Goal: Information Seeking & Learning: Get advice/opinions

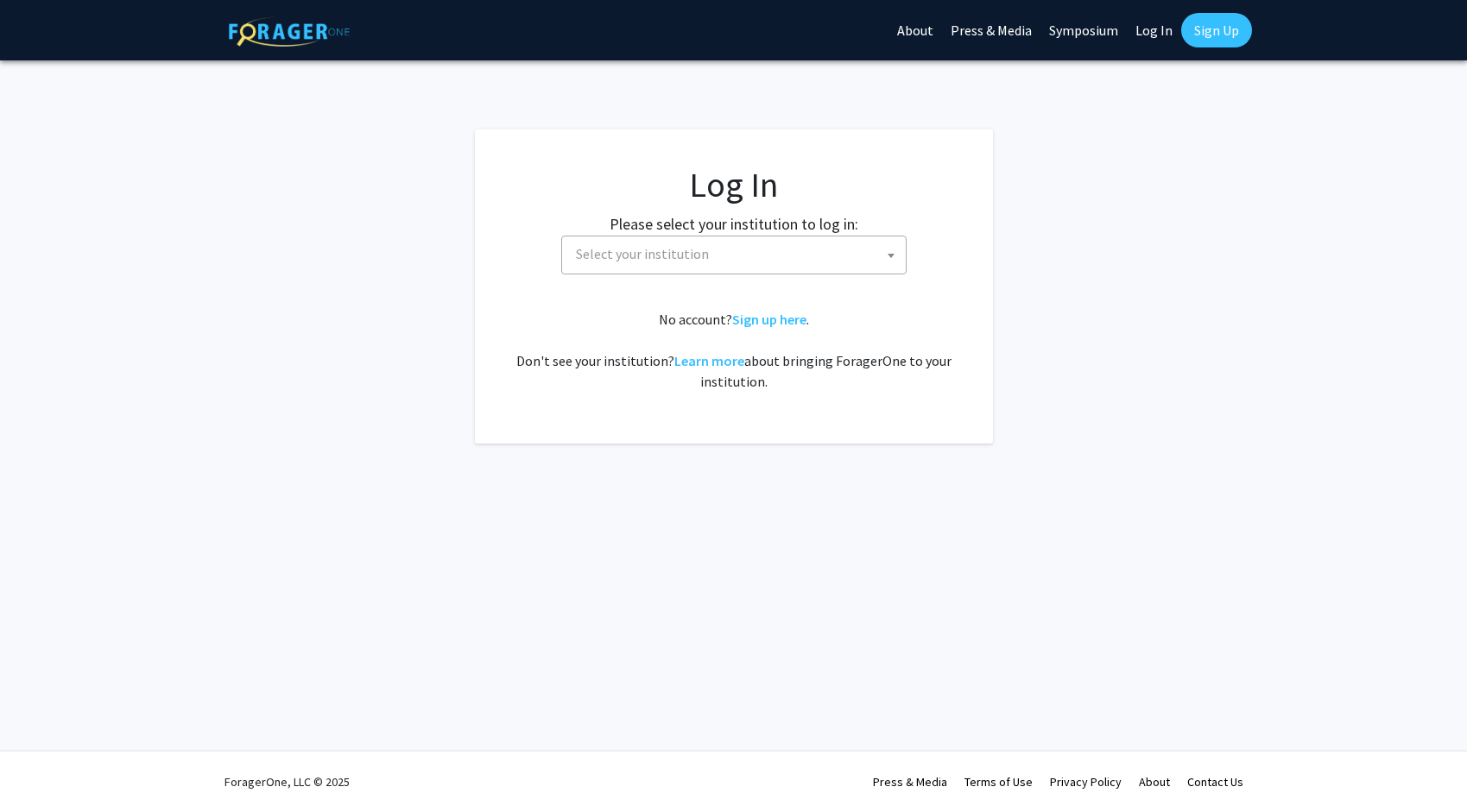
select select
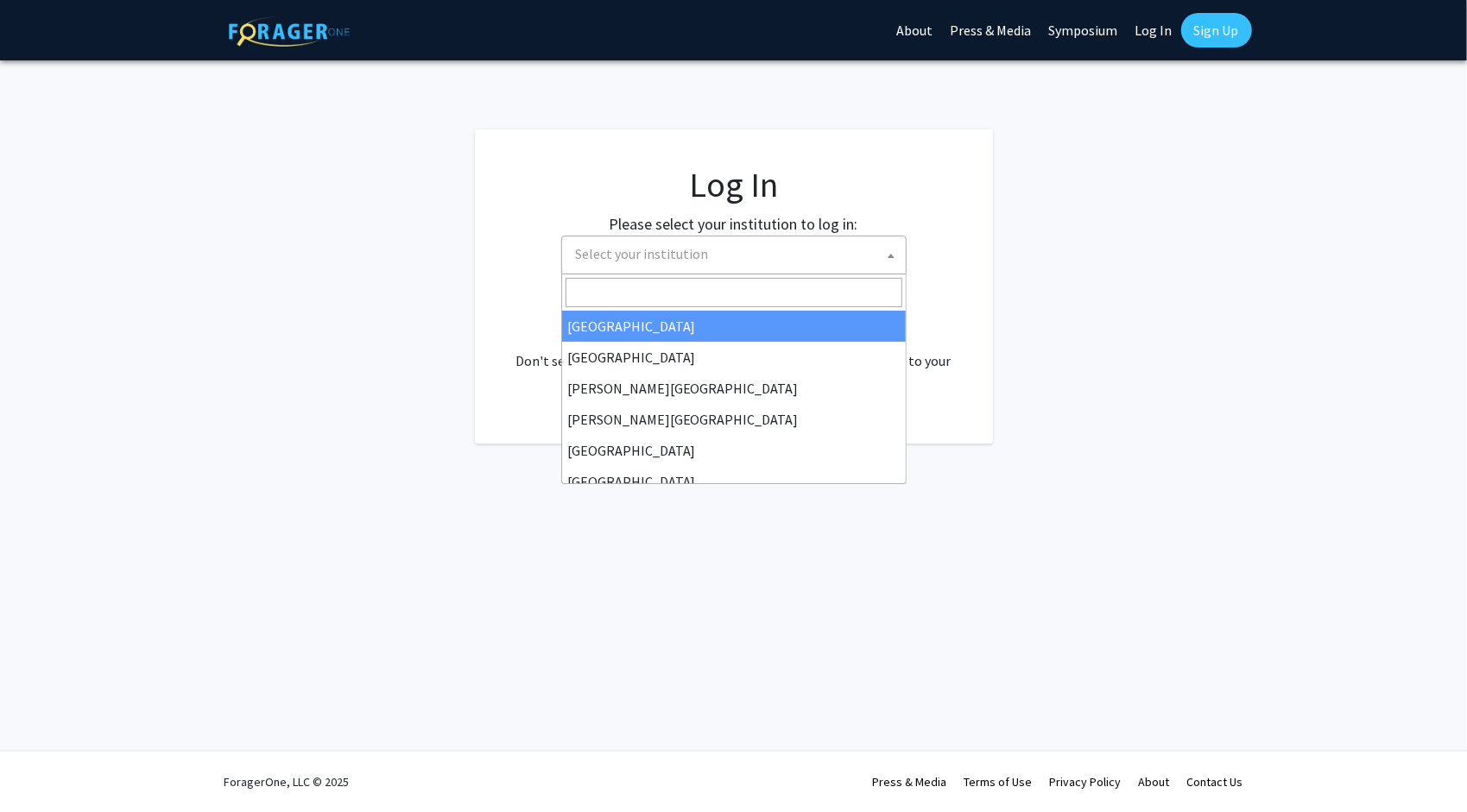
click at [686, 263] on span "Select your institution" at bounding box center [737, 254] width 336 height 36
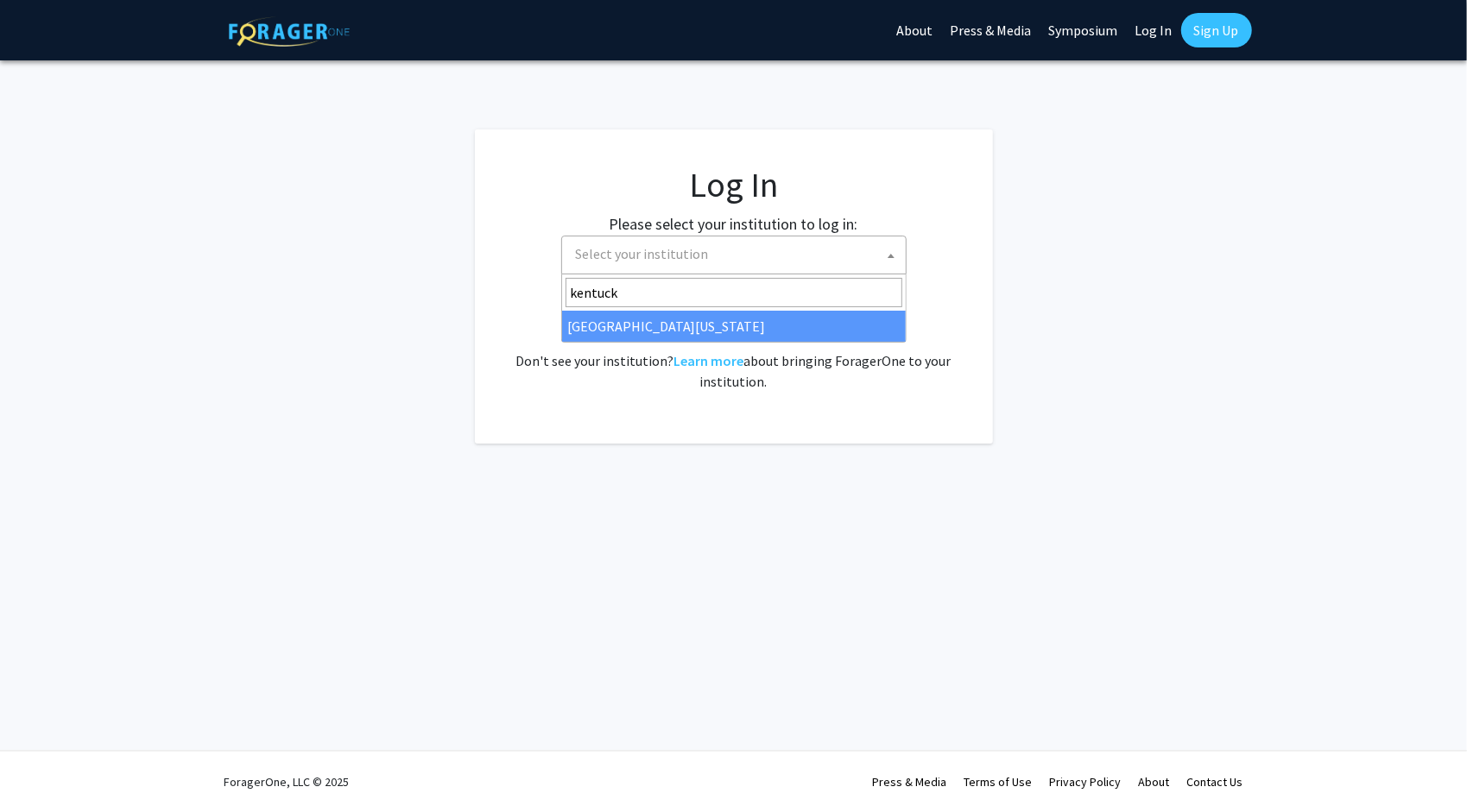
type input "kentuck"
select select "13"
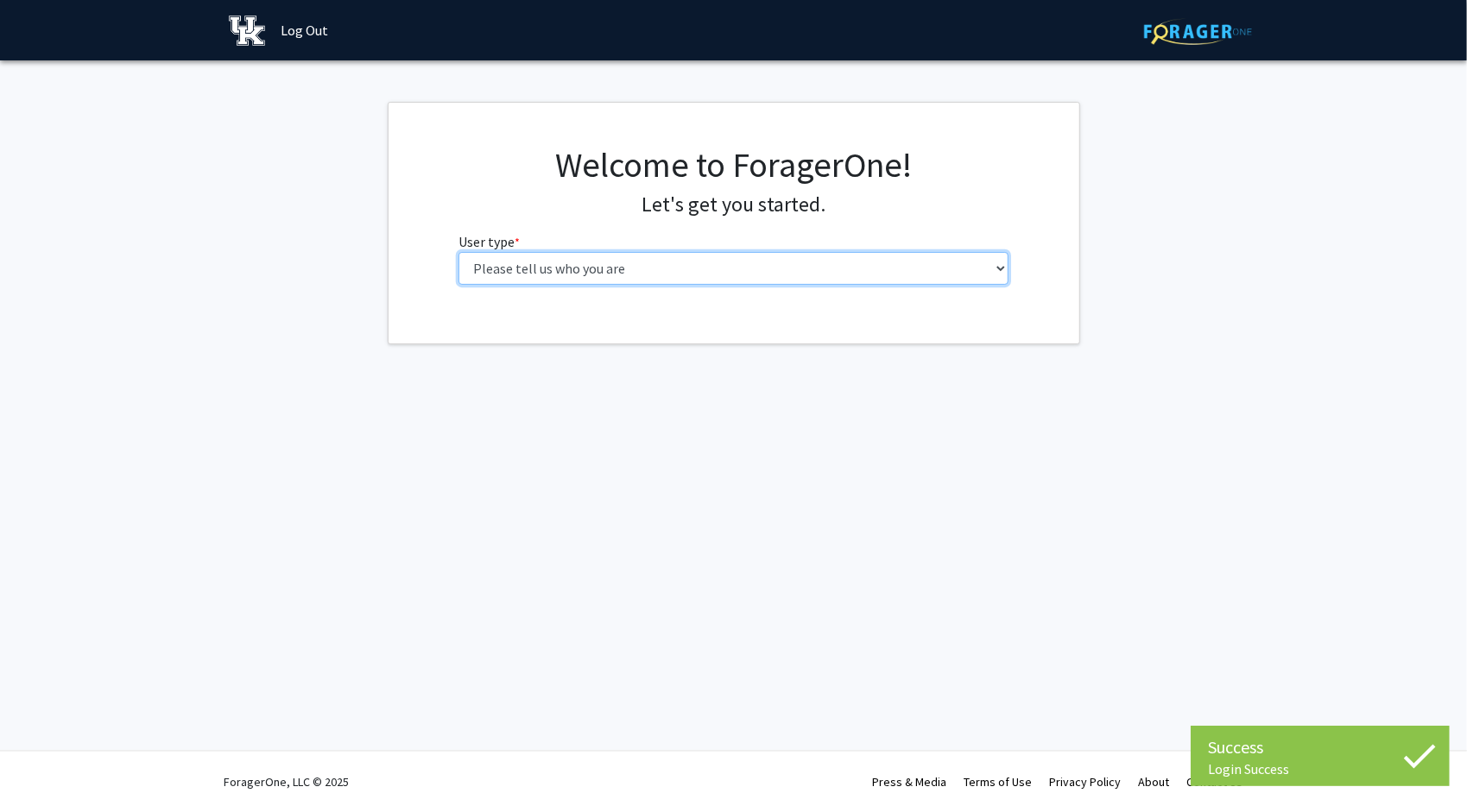
click at [687, 281] on select "Please tell us who you are Undergraduate Student Master's Student Doctoral Cand…" at bounding box center [734, 269] width 550 height 33
select select "1: undergrad"
click at [459, 252] on select "Please tell us who you are Undergraduate Student Master's Student Doctoral Cand…" at bounding box center [734, 269] width 550 height 33
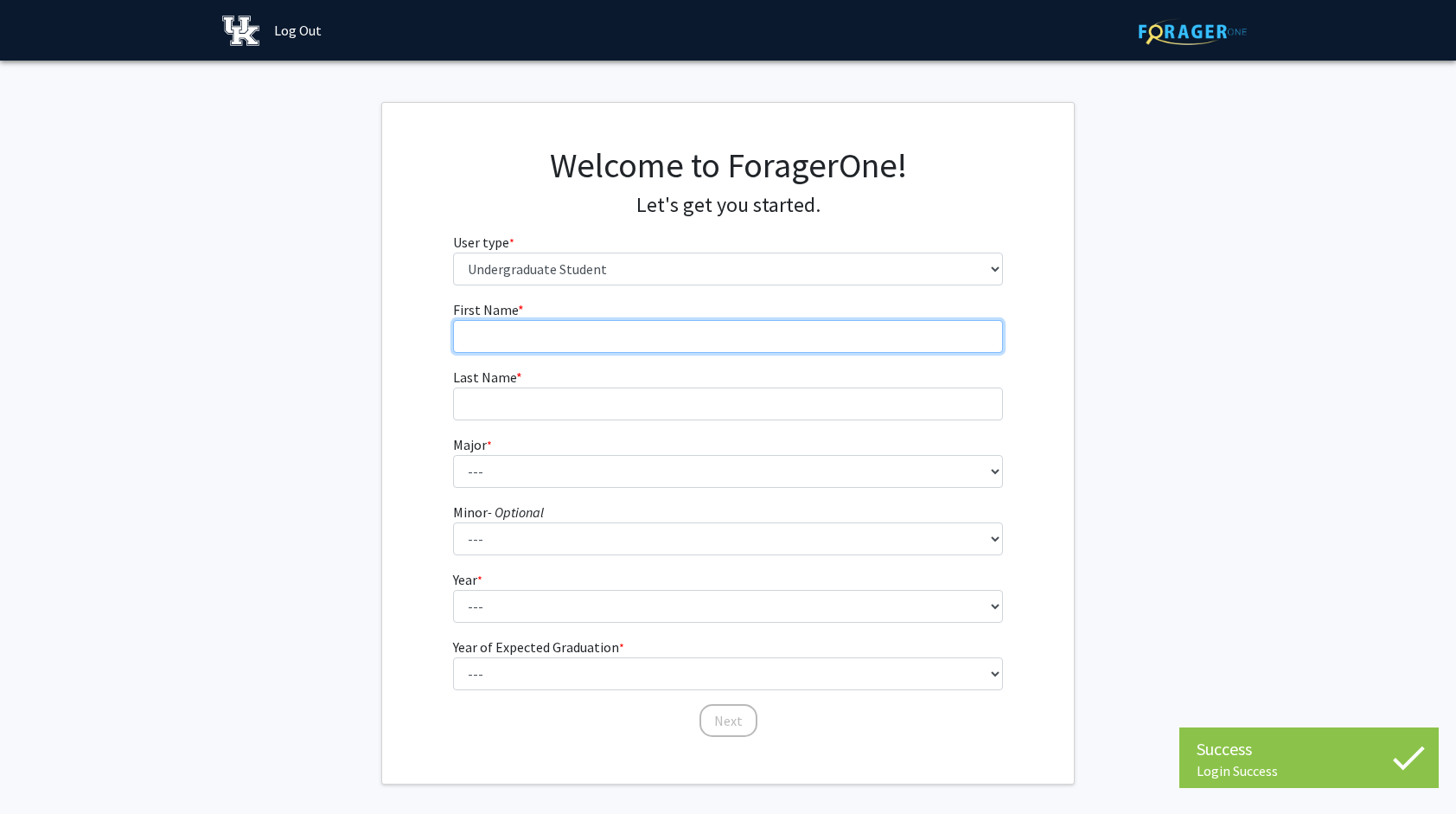
click at [690, 330] on input "First Name * required" at bounding box center [728, 337] width 550 height 33
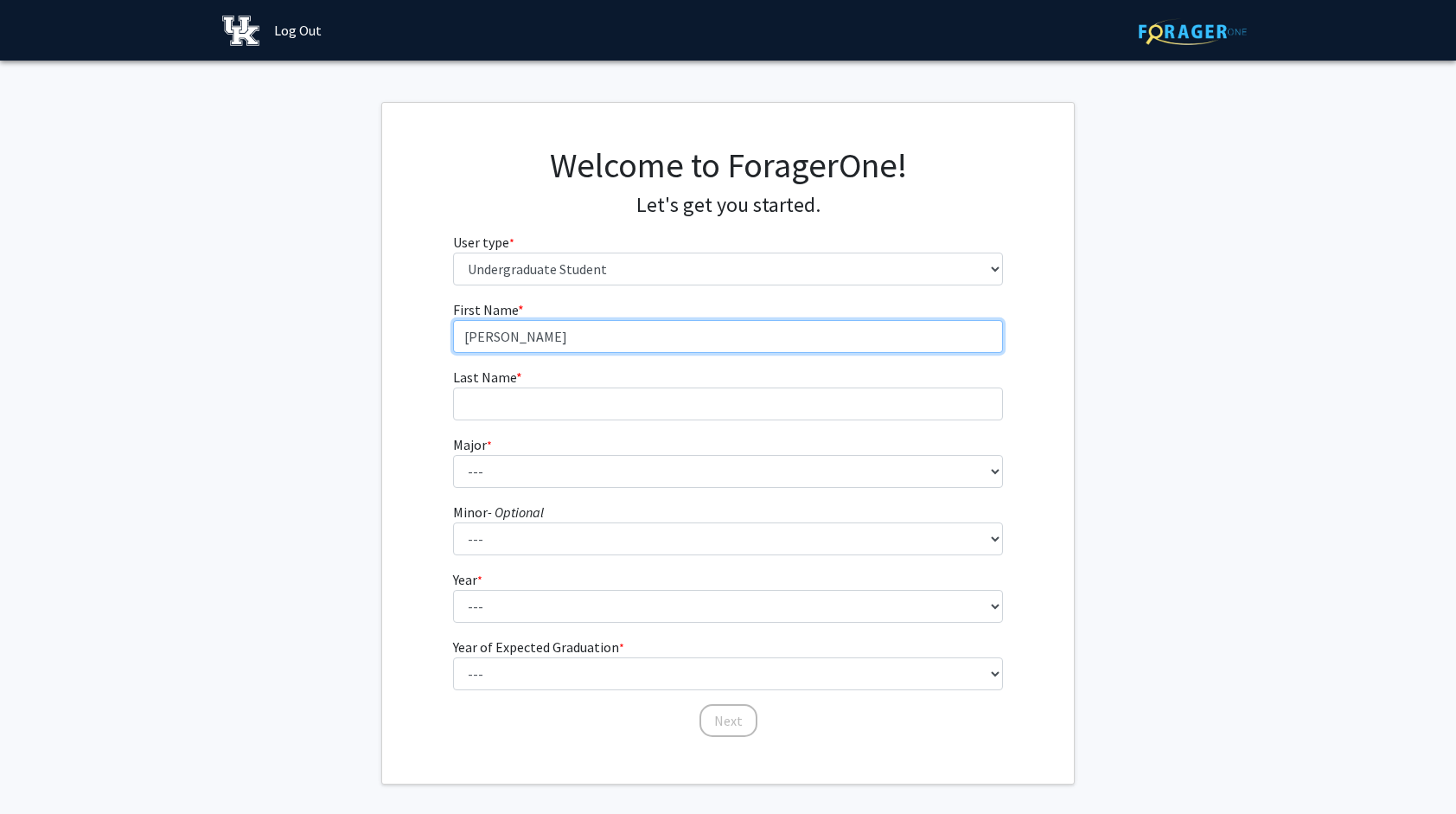
type input "[PERSON_NAME]"
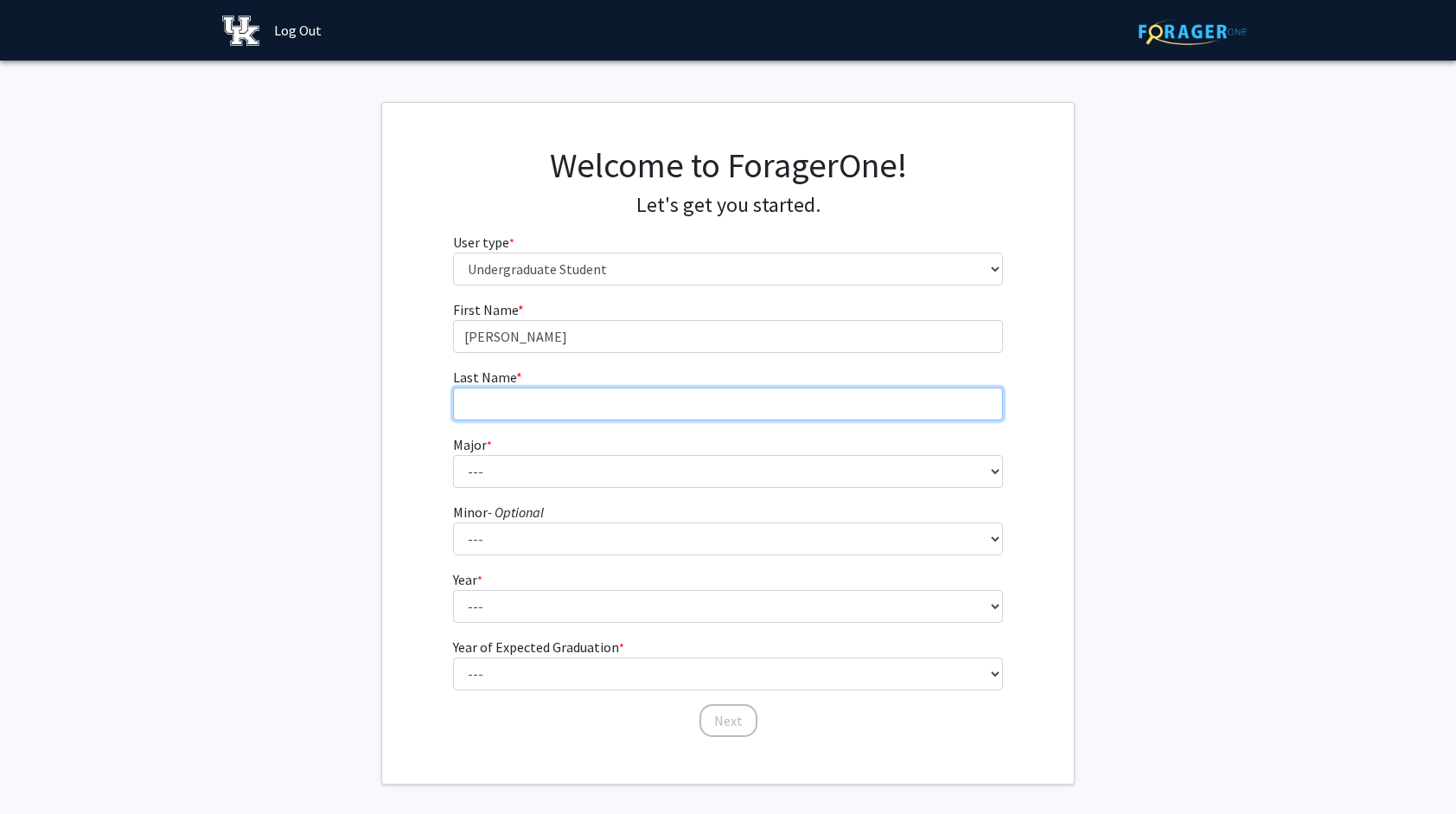
click at [483, 395] on input "Last Name * required" at bounding box center [728, 404] width 550 height 33
type input "[PERSON_NAME]"
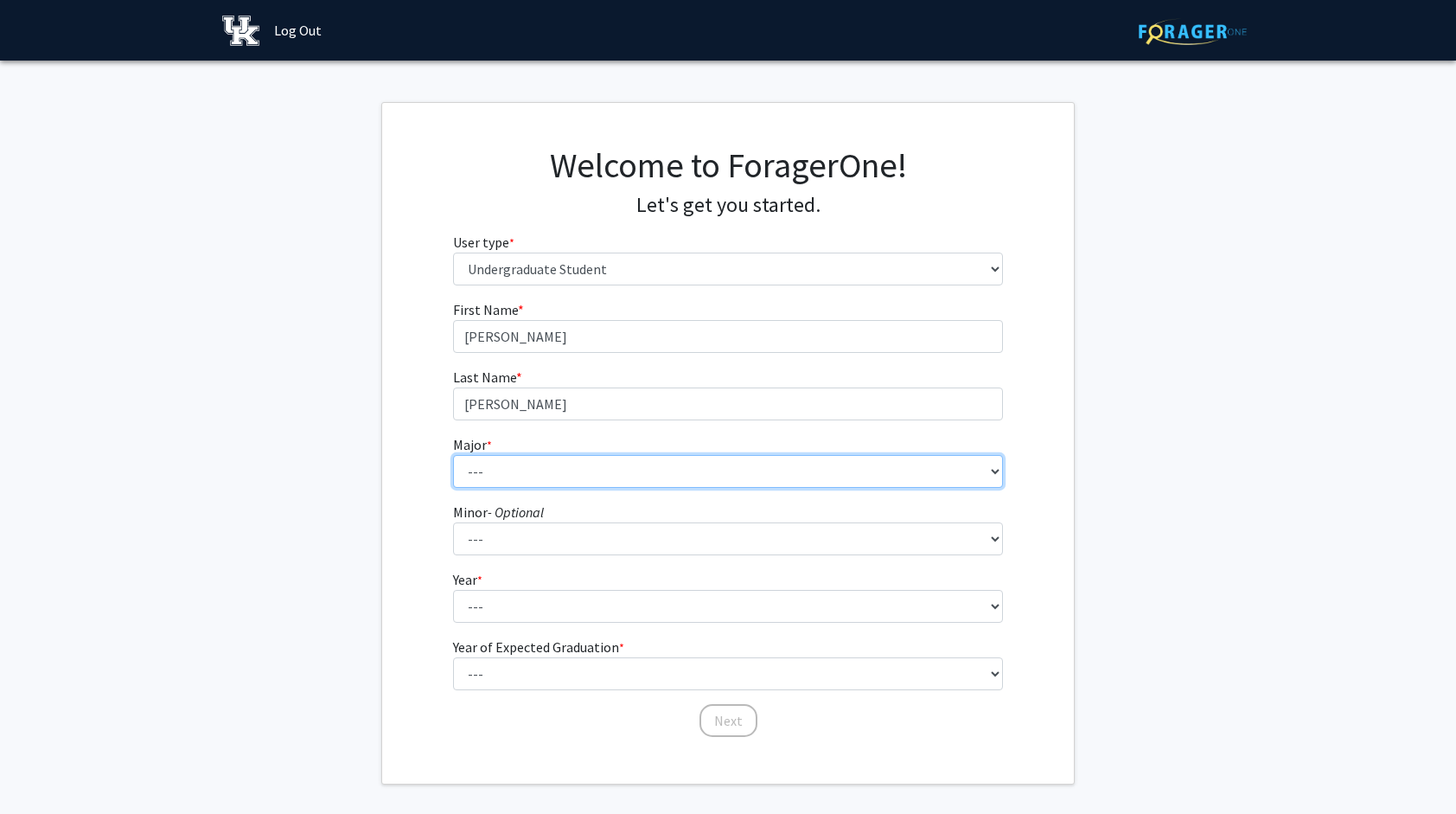
click at [482, 462] on select "--- Accounting Aerospace Engineering African American & Africana Studies Agricu…" at bounding box center [728, 472] width 550 height 33
select select "19: 856"
click at [453, 455] on select "--- Accounting Aerospace Engineering African American & Africana Studies Agricu…" at bounding box center [728, 472] width 550 height 33
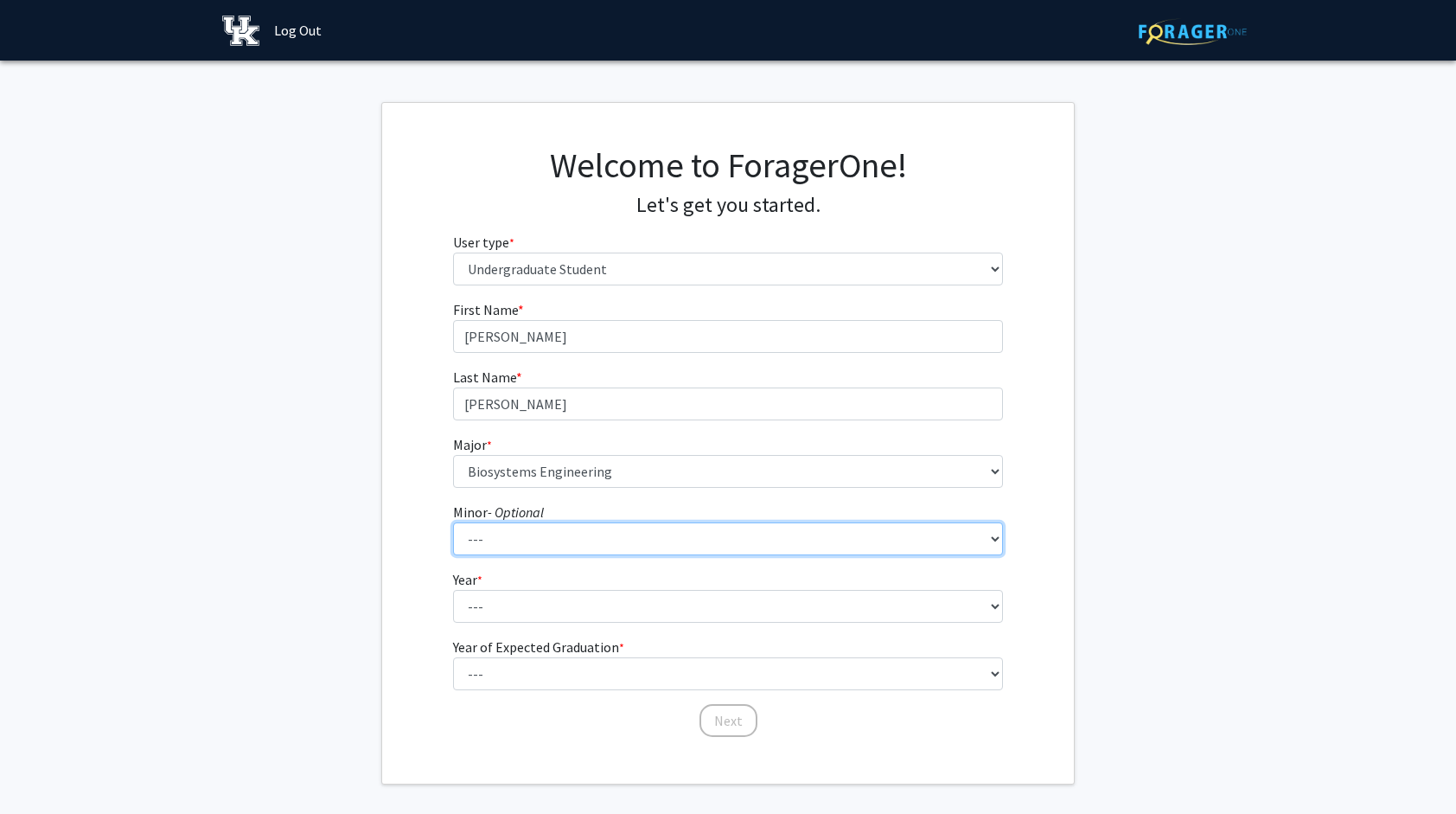
click at [507, 532] on select "--- African American & Africana Studies Agricultural Economics American Studies…" at bounding box center [728, 539] width 550 height 33
click at [502, 539] on select "--- African American & Africana Studies Agricultural Economics American Studies…" at bounding box center [728, 539] width 550 height 33
click at [349, 501] on fg-get-started "Welcome to ForagerOne! Let's get you started. User type * required Please tell …" at bounding box center [728, 444] width 1456 height 683
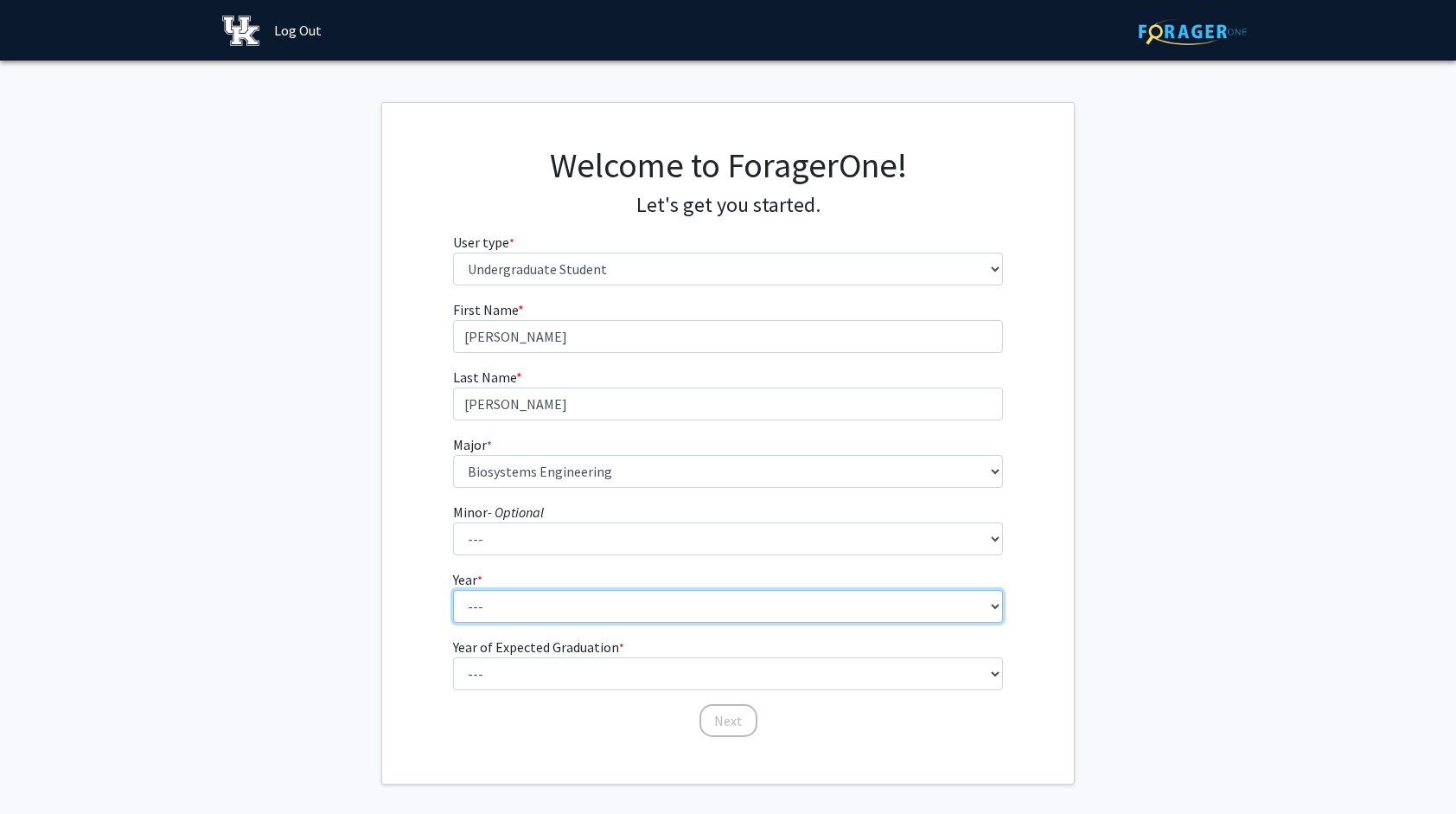
click at [491, 599] on select "--- First-year Sophomore Junior Senior Postbaccalaureate Certificate" at bounding box center [728, 606] width 550 height 33
select select "1: first-year"
click at [453, 590] on select "--- First-year Sophomore Junior Senior Postbaccalaureate Certificate" at bounding box center [728, 606] width 550 height 33
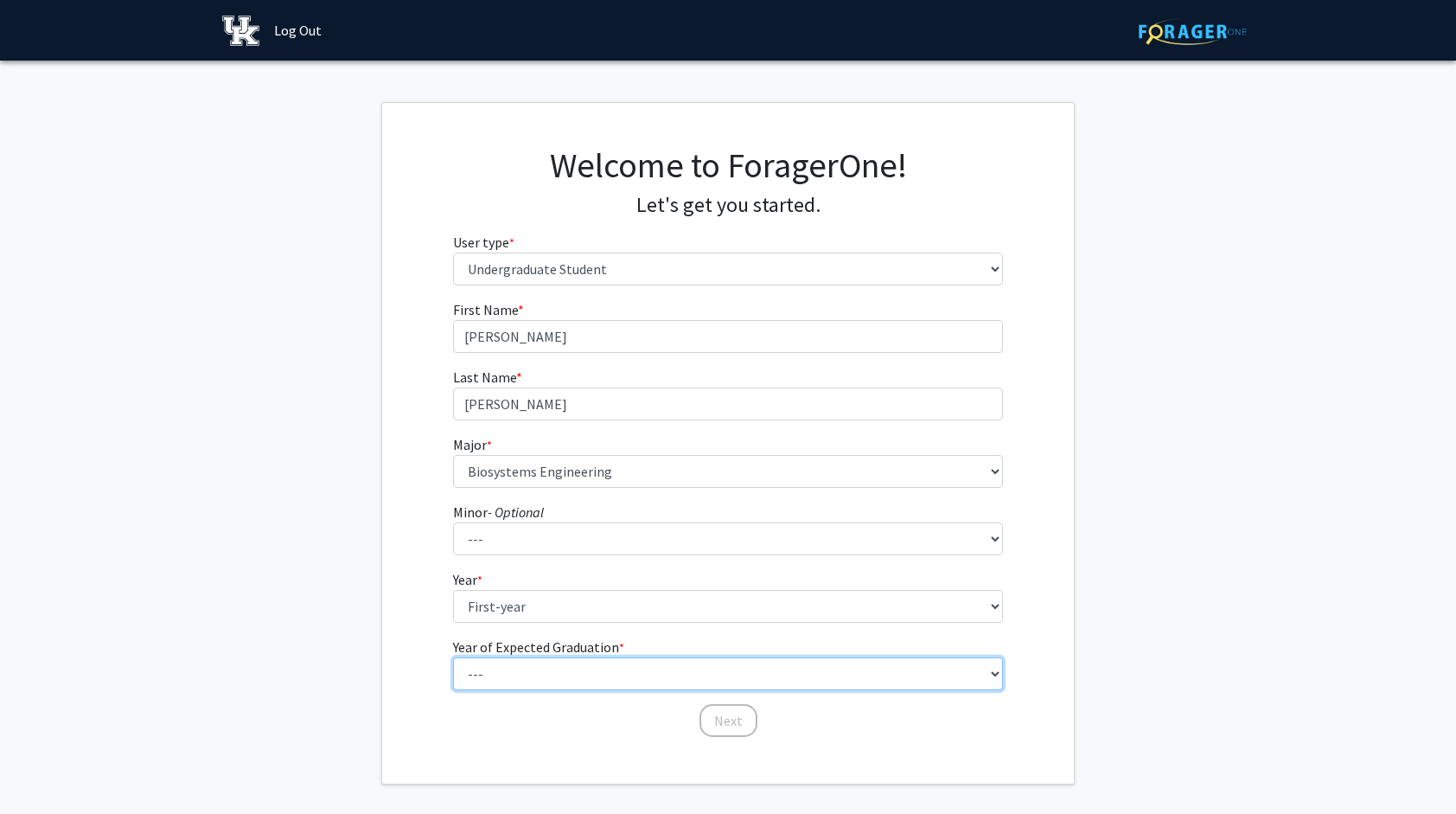
click at [501, 668] on select "--- 2025 2026 2027 2028 2029 2030 2031 2032 2033 2034" at bounding box center [728, 674] width 550 height 33
select select "5: 2029"
click at [453, 658] on select "--- 2025 2026 2027 2028 2029 2030 2031 2032 2033 2034" at bounding box center [728, 674] width 550 height 33
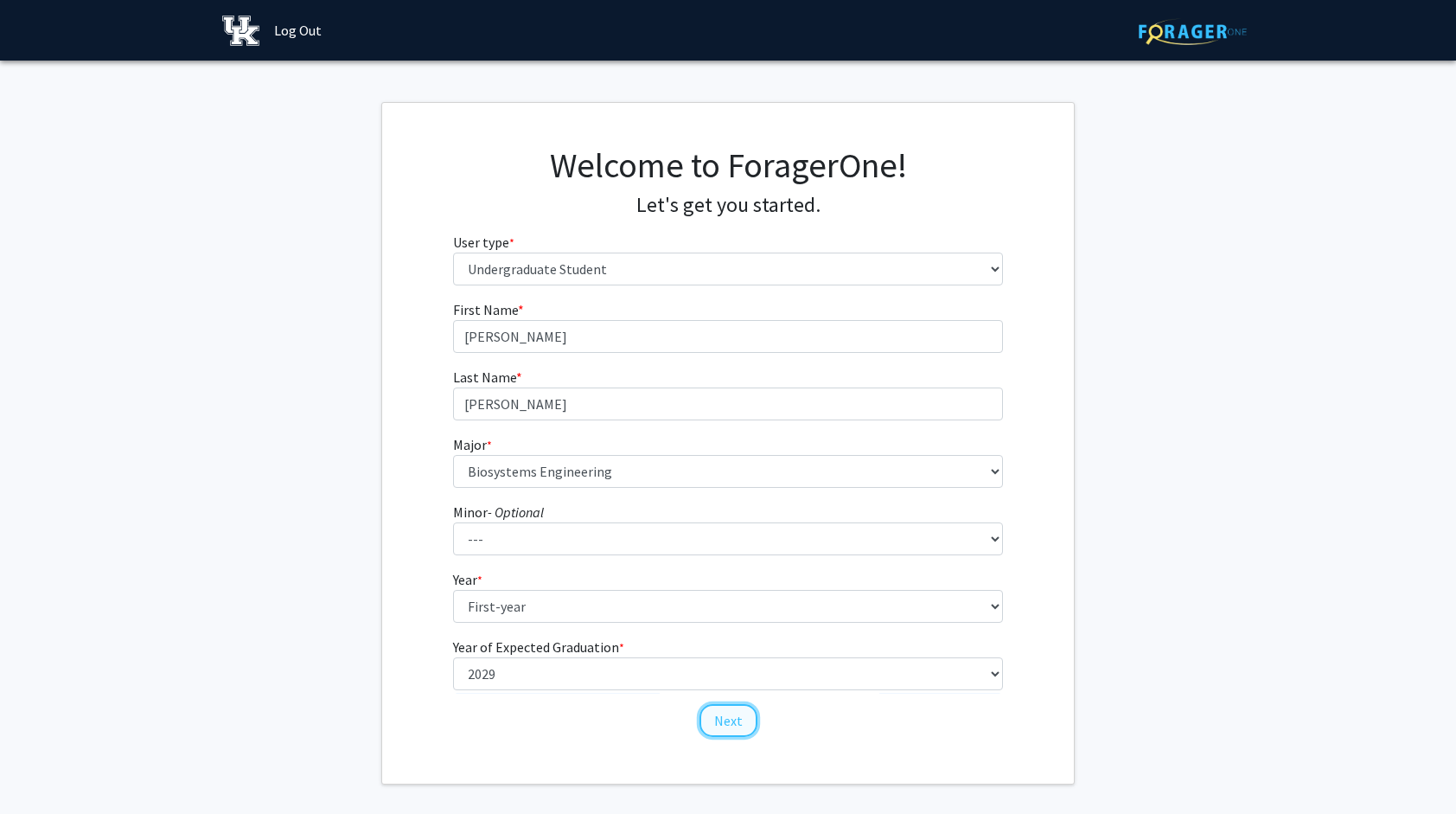
click at [721, 731] on button "Next" at bounding box center [728, 721] width 58 height 33
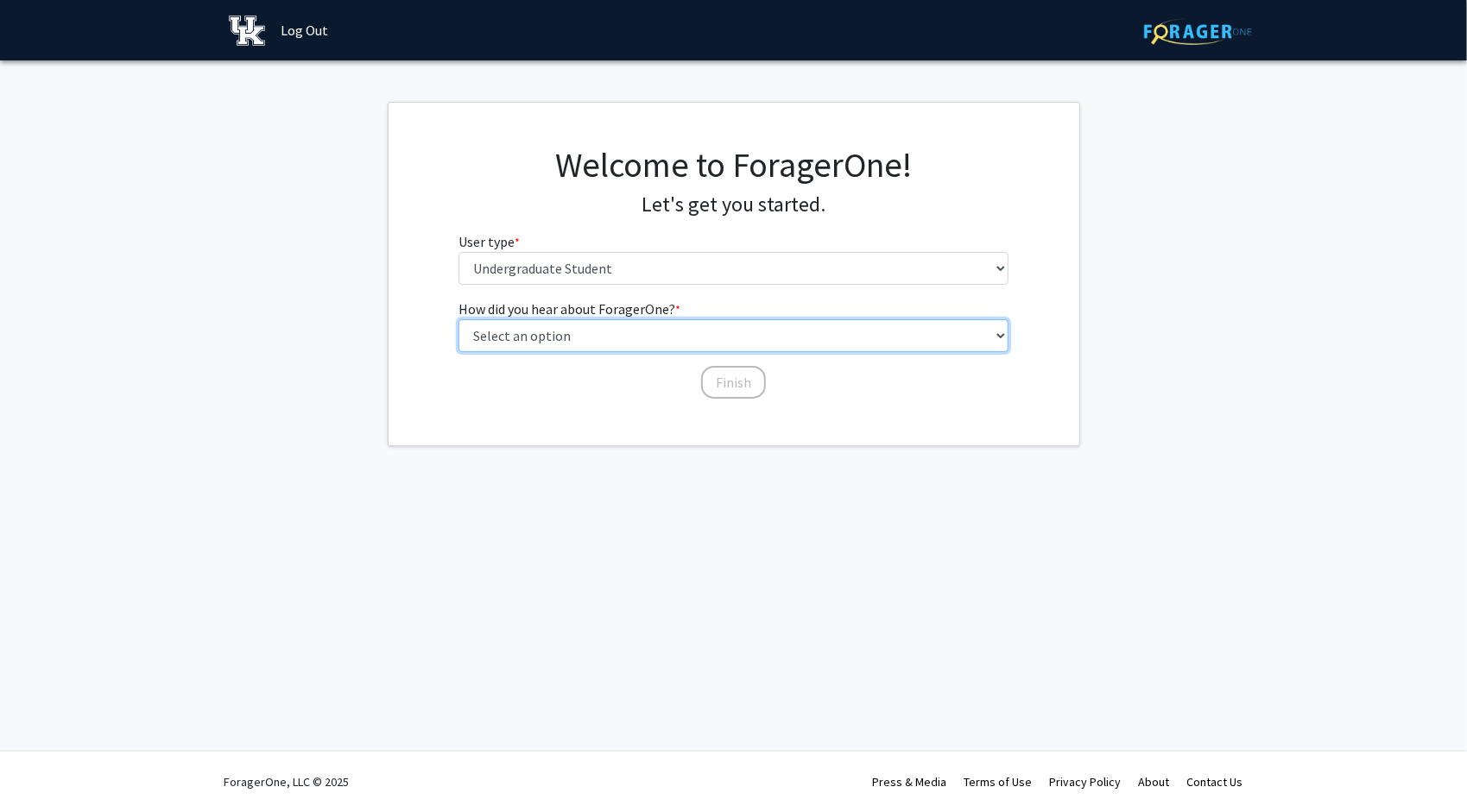
click at [554, 340] on select "Select an option Peer/student recommendation Faculty/staff recommendation Unive…" at bounding box center [734, 336] width 550 height 33
click at [459, 320] on select "Select an option Peer/student recommendation Faculty/staff recommendation Unive…" at bounding box center [734, 336] width 550 height 33
click at [571, 331] on select "Select an option Peer/student recommendation Faculty/staff recommendation Unive…" at bounding box center [734, 336] width 550 height 33
select select "2: faculty_recommendation"
click at [459, 320] on select "Select an option Peer/student recommendation Faculty/staff recommendation Unive…" at bounding box center [734, 336] width 550 height 33
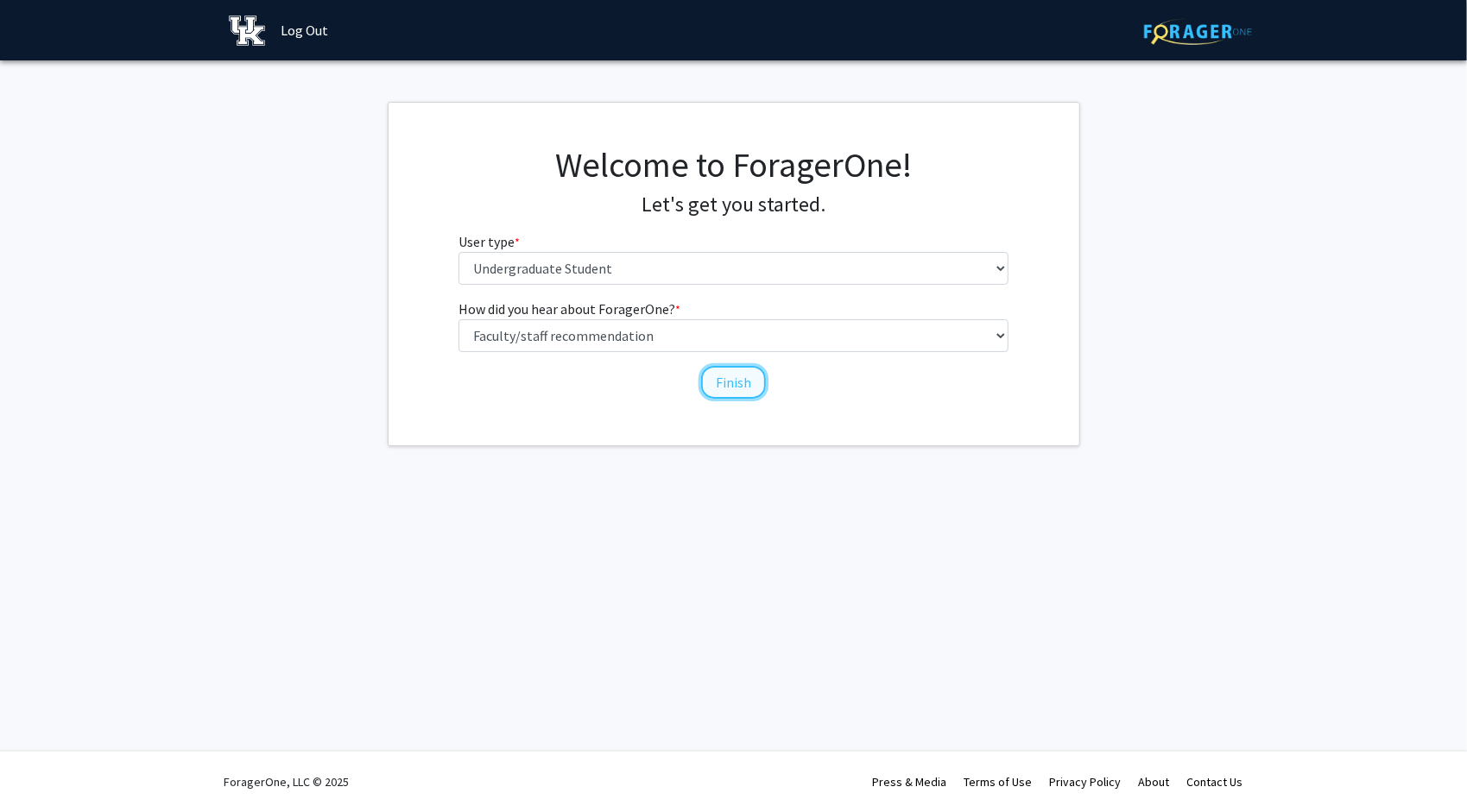
click at [740, 381] on button "Finish" at bounding box center [734, 382] width 65 height 33
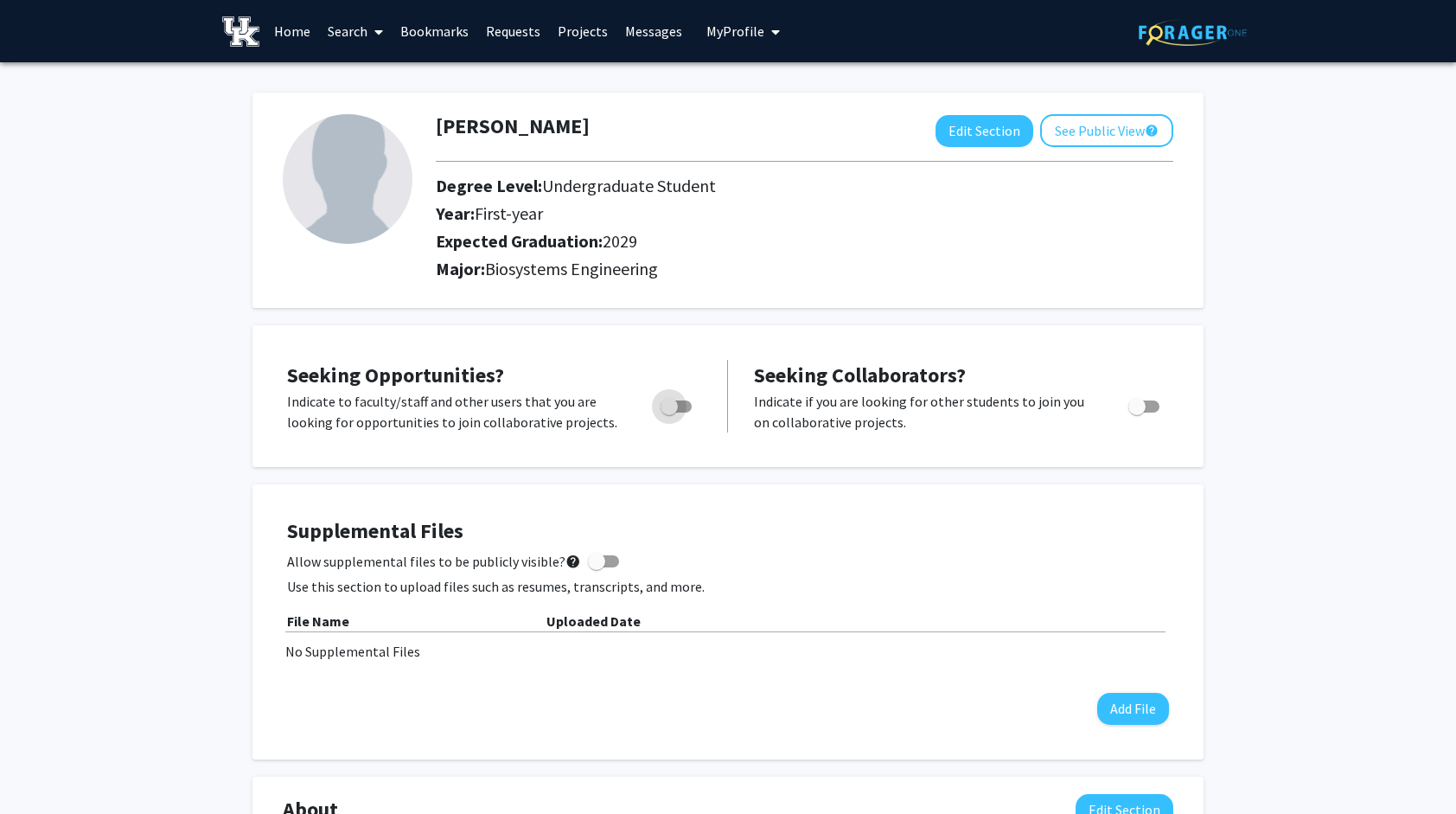
click at [668, 402] on span "Toggle" at bounding box center [669, 407] width 17 height 17
click at [669, 413] on input "Are you actively seeking opportunities?" at bounding box center [669, 413] width 1 height 1
checkbox input "true"
click at [591, 29] on link "Projects" at bounding box center [583, 31] width 68 height 61
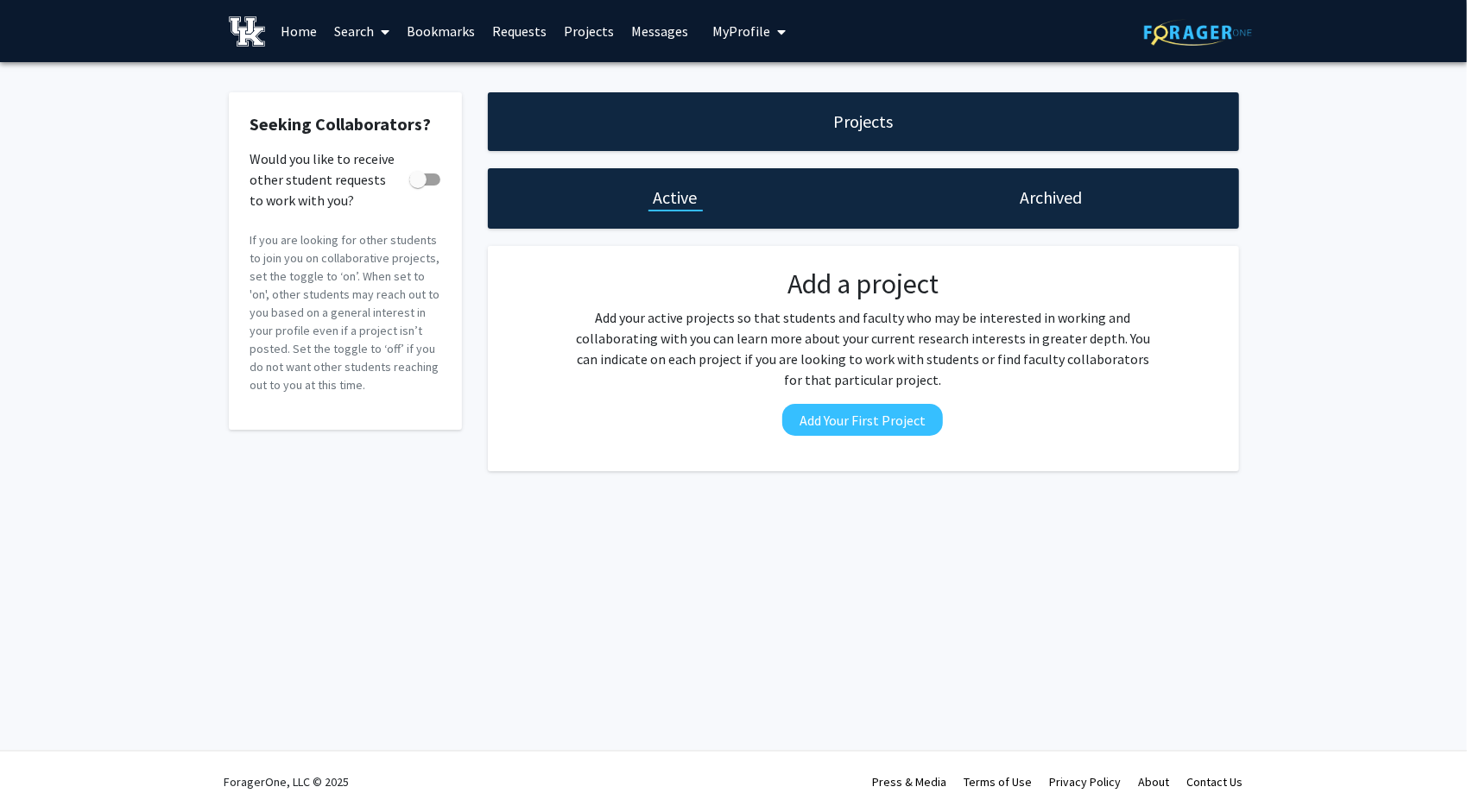
click at [350, 28] on link "Search" at bounding box center [362, 31] width 73 height 61
click at [370, 76] on span "Faculty/Staff" at bounding box center [389, 80] width 127 height 35
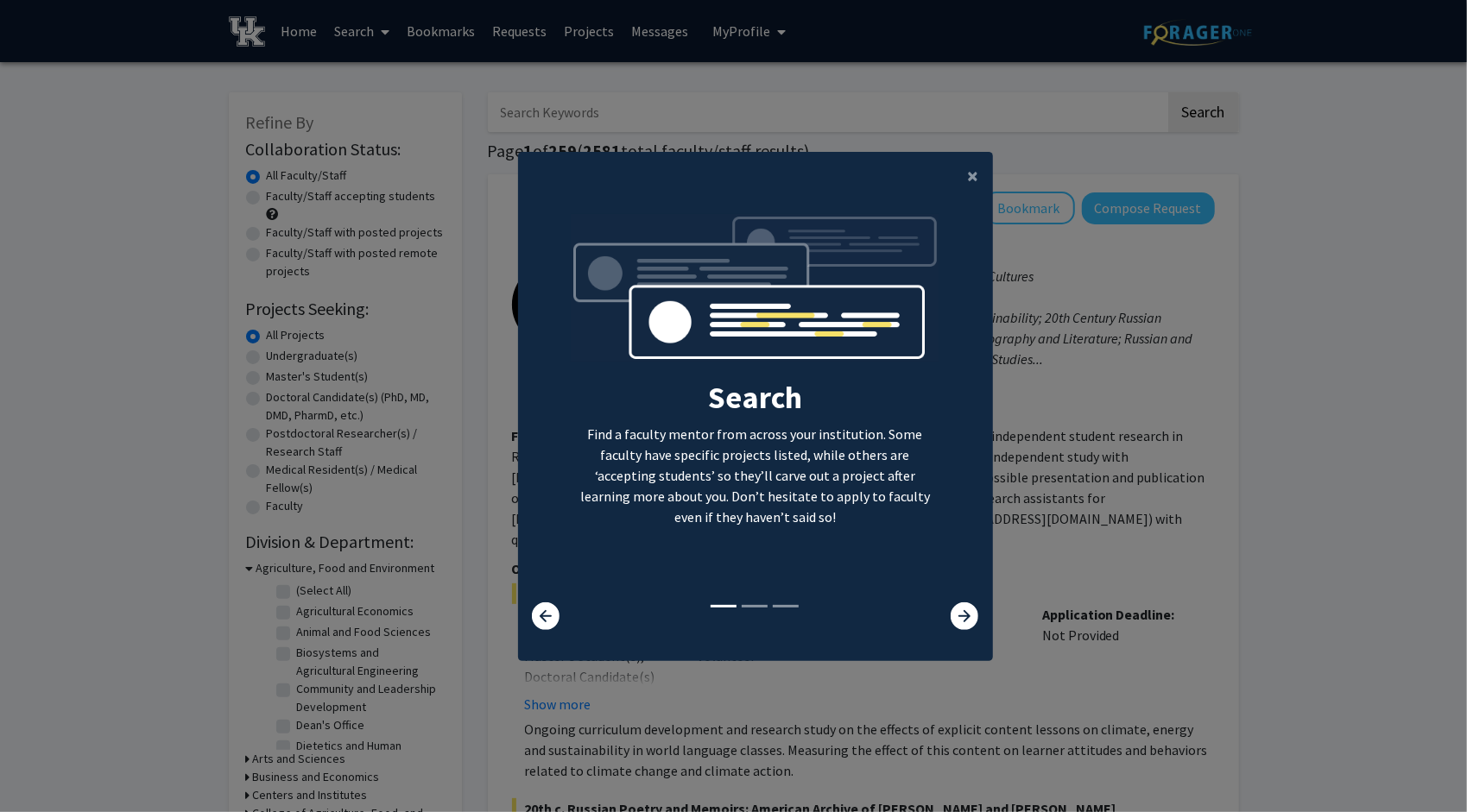
click at [953, 601] on div "Search Find a faculty mentor from across your institution. Some faculty have sp…" at bounding box center [756, 408] width 473 height 388
click at [957, 615] on icon at bounding box center [965, 616] width 28 height 28
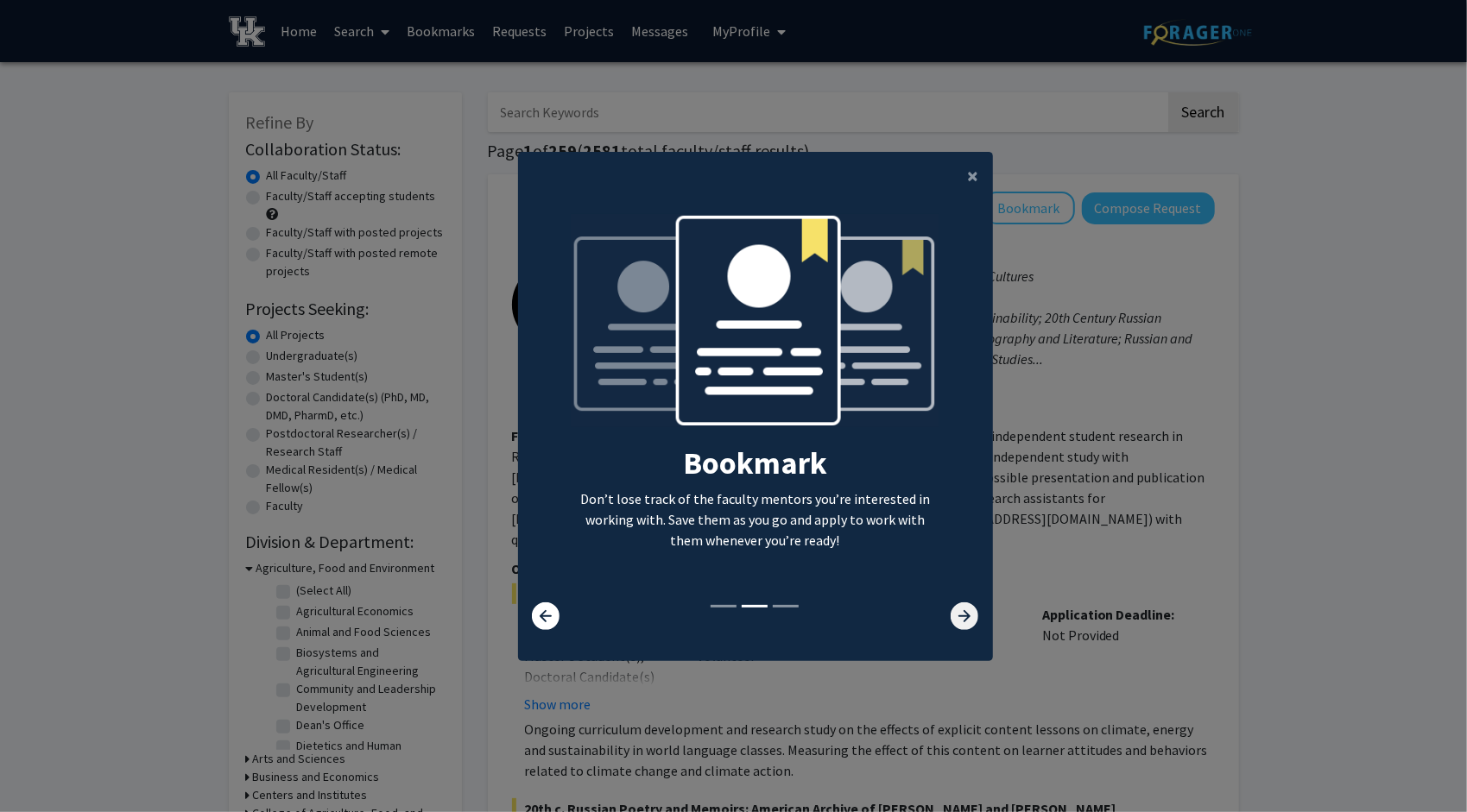
click at [957, 615] on icon at bounding box center [965, 616] width 28 height 28
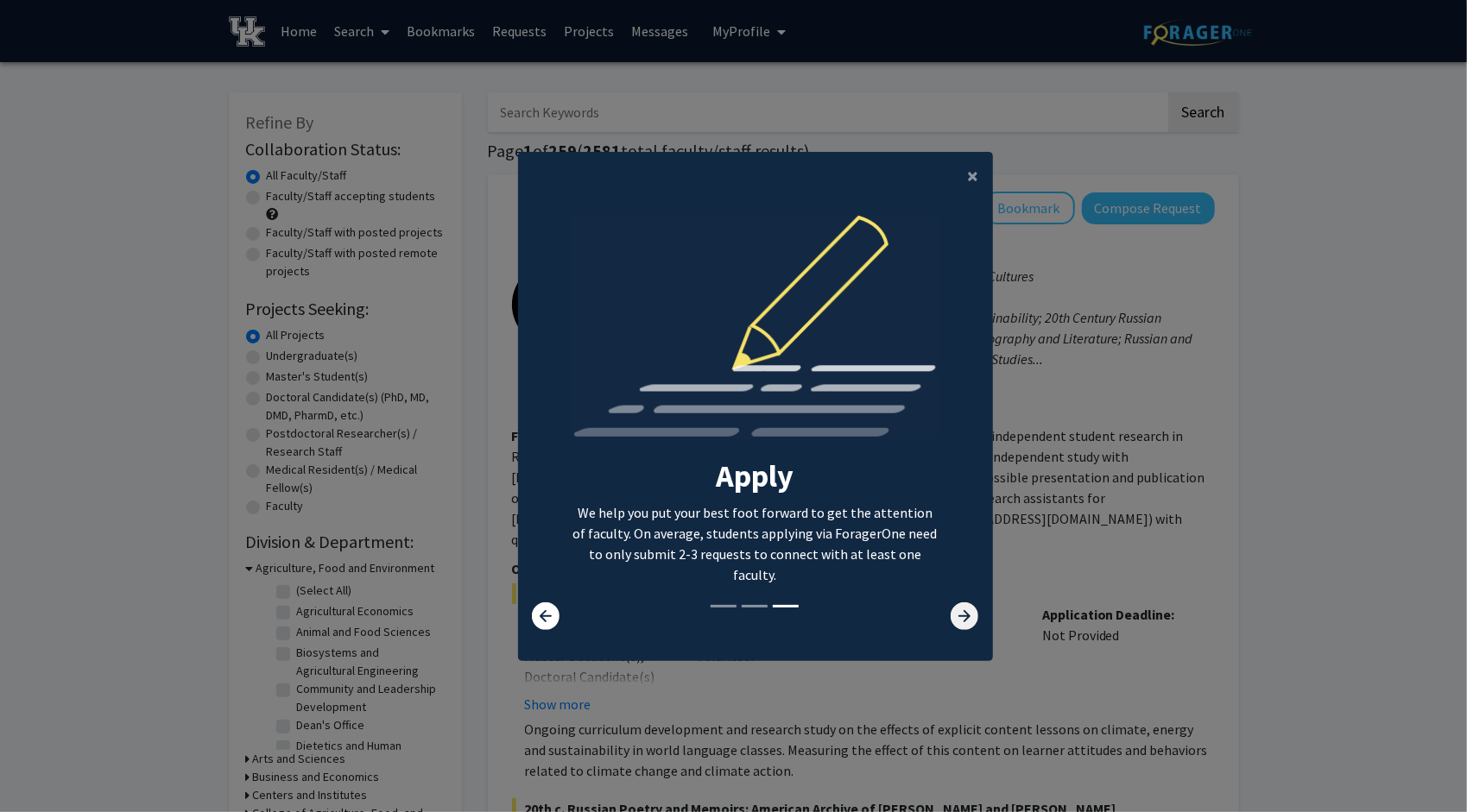
click at [957, 615] on icon at bounding box center [965, 616] width 28 height 28
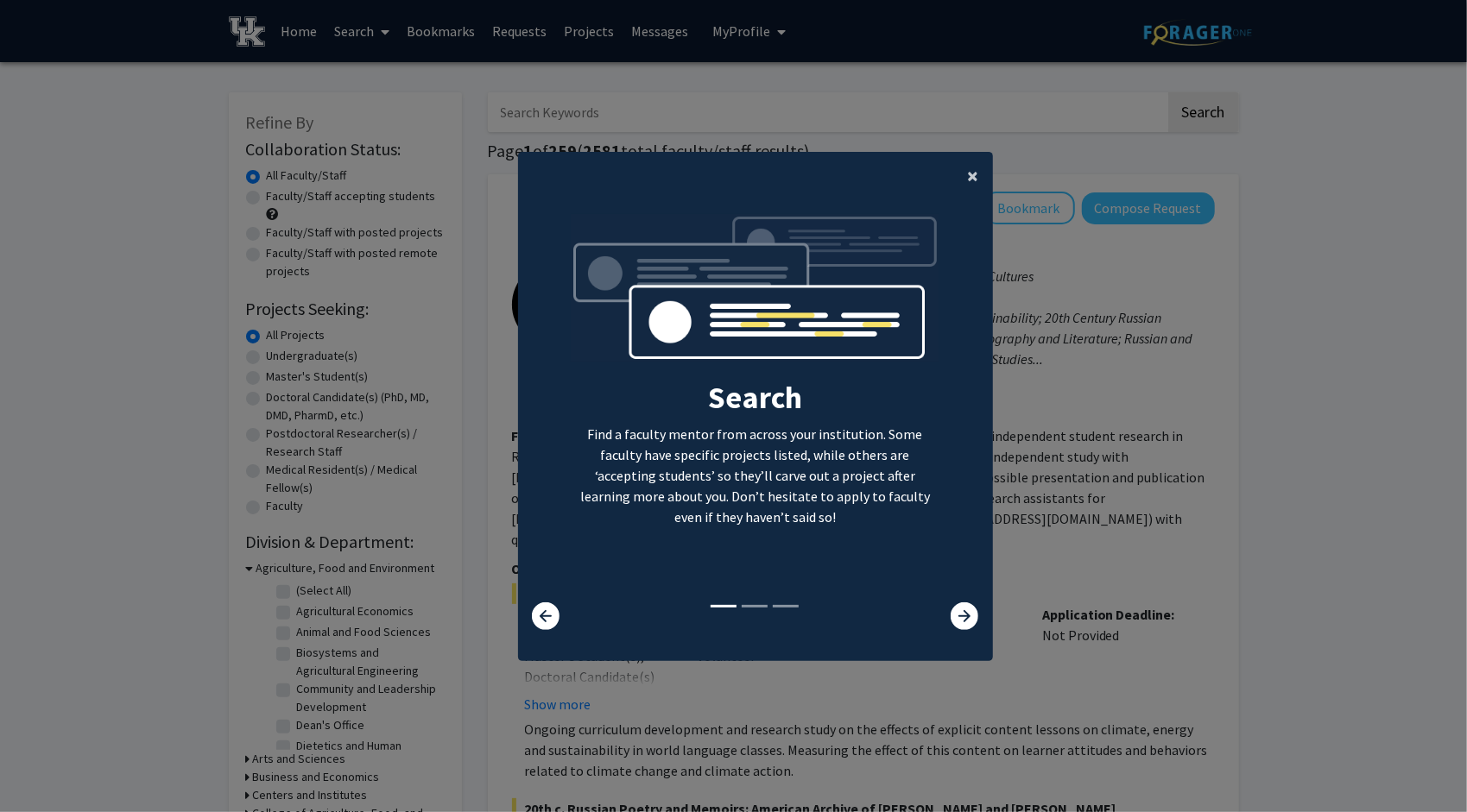
click at [978, 186] on button "×" at bounding box center [974, 176] width 39 height 49
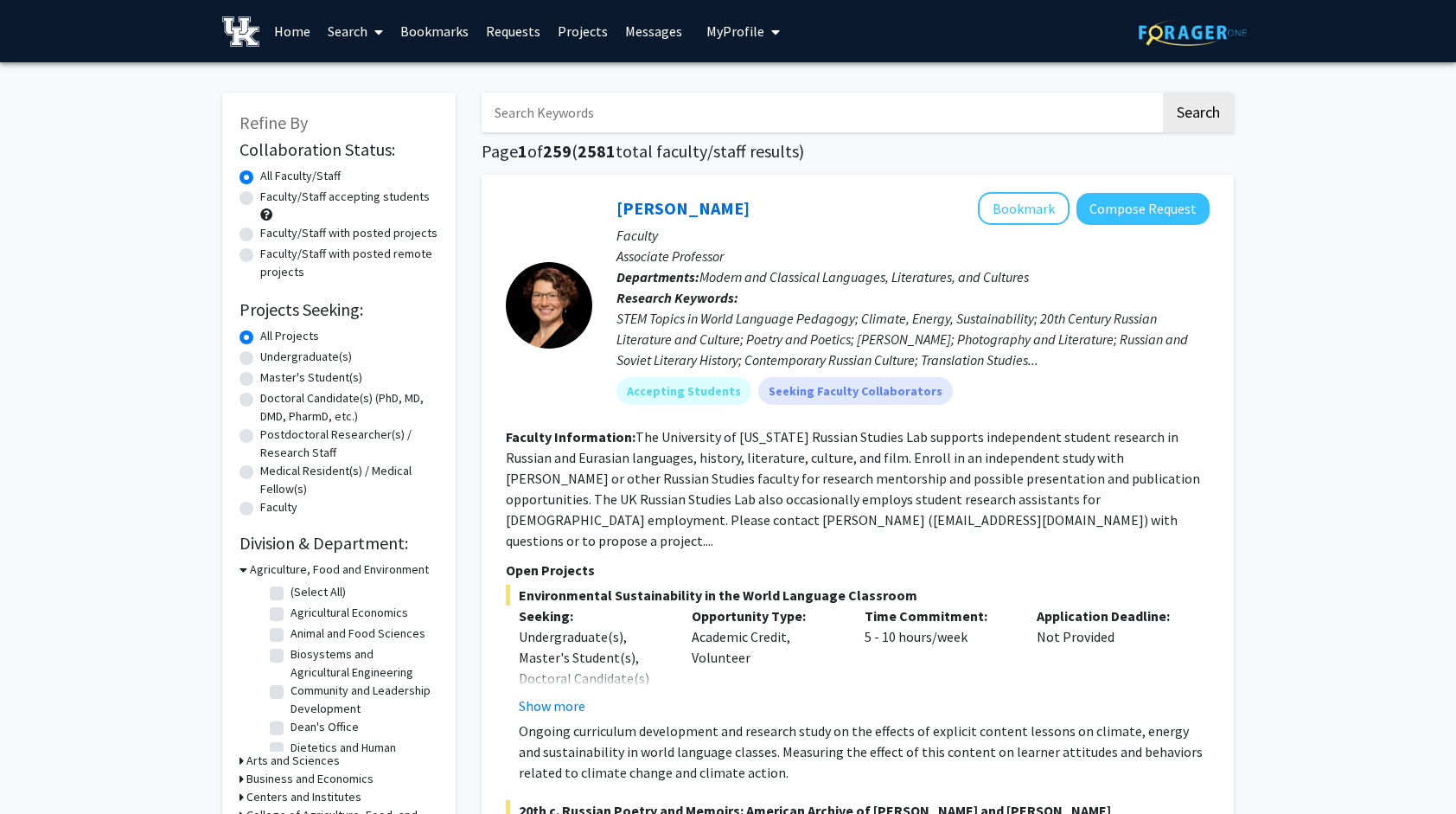
click at [323, 358] on label "Undergraduate(s)" at bounding box center [306, 356] width 92 height 18
click at [272, 358] on input "Undergraduate(s)" at bounding box center [266, 353] width 11 height 11
radio input "true"
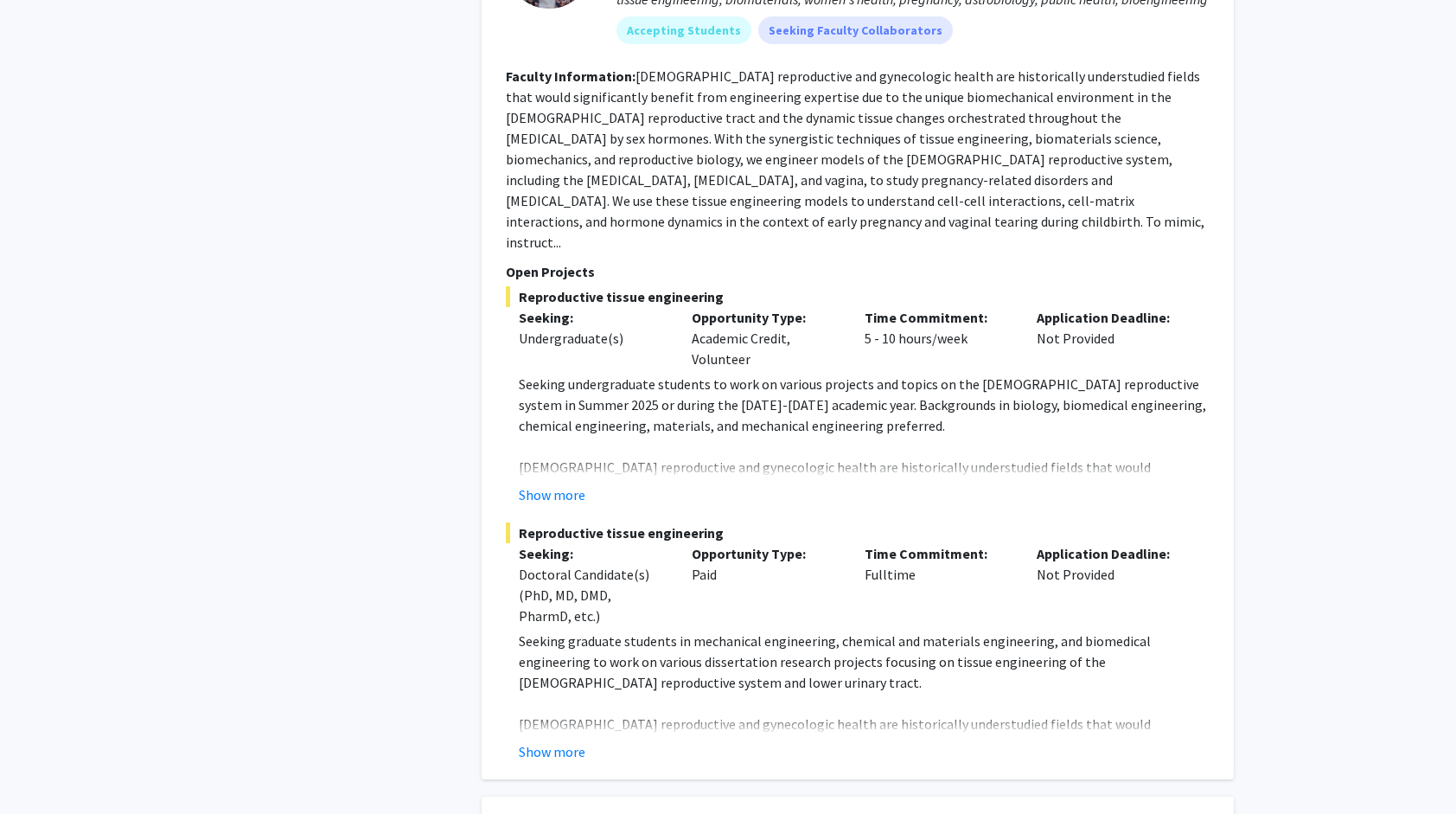
scroll to position [1748, 0]
click at [547, 484] on button "Show more" at bounding box center [552, 494] width 67 height 21
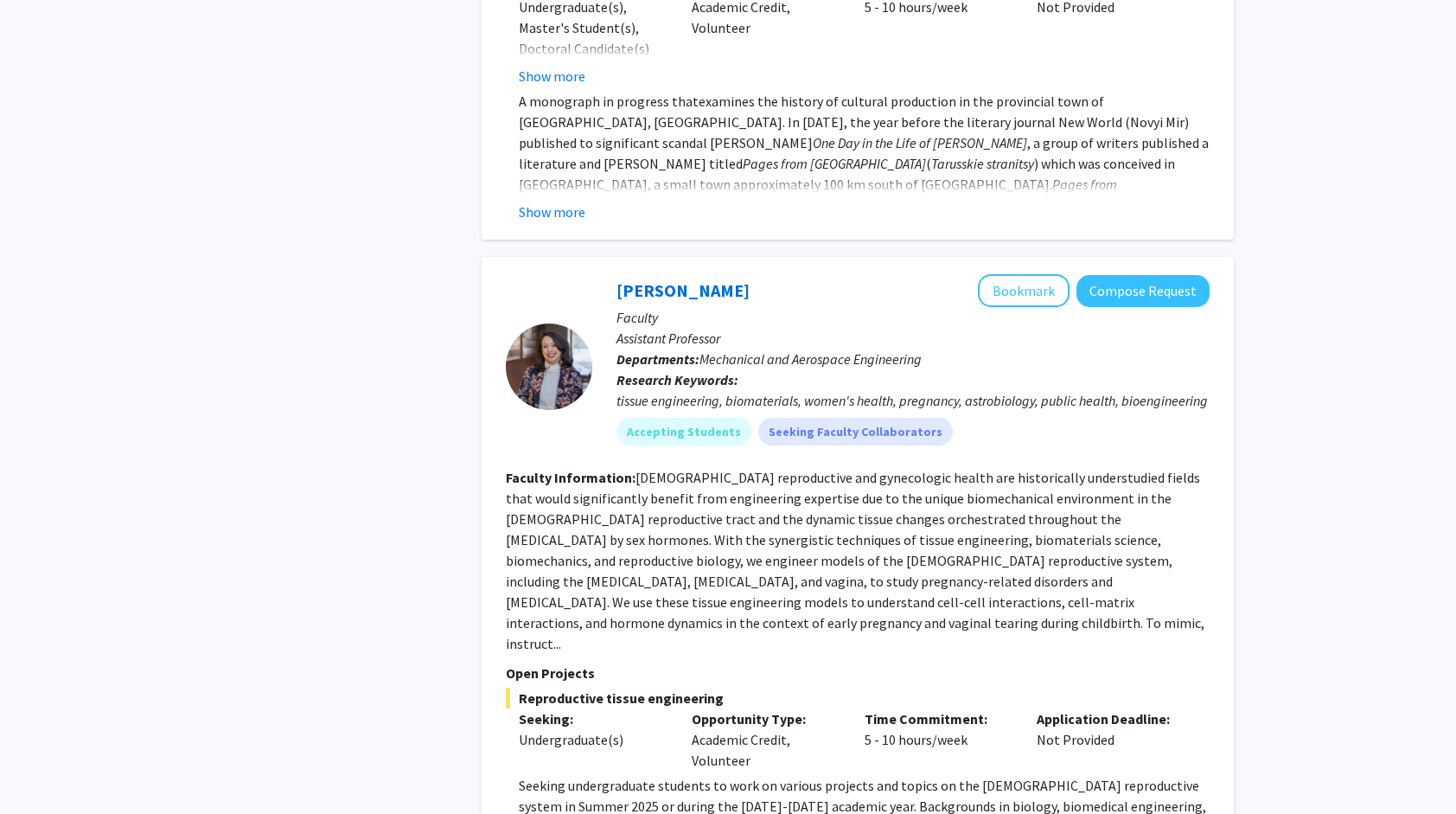
scroll to position [1340, 0]
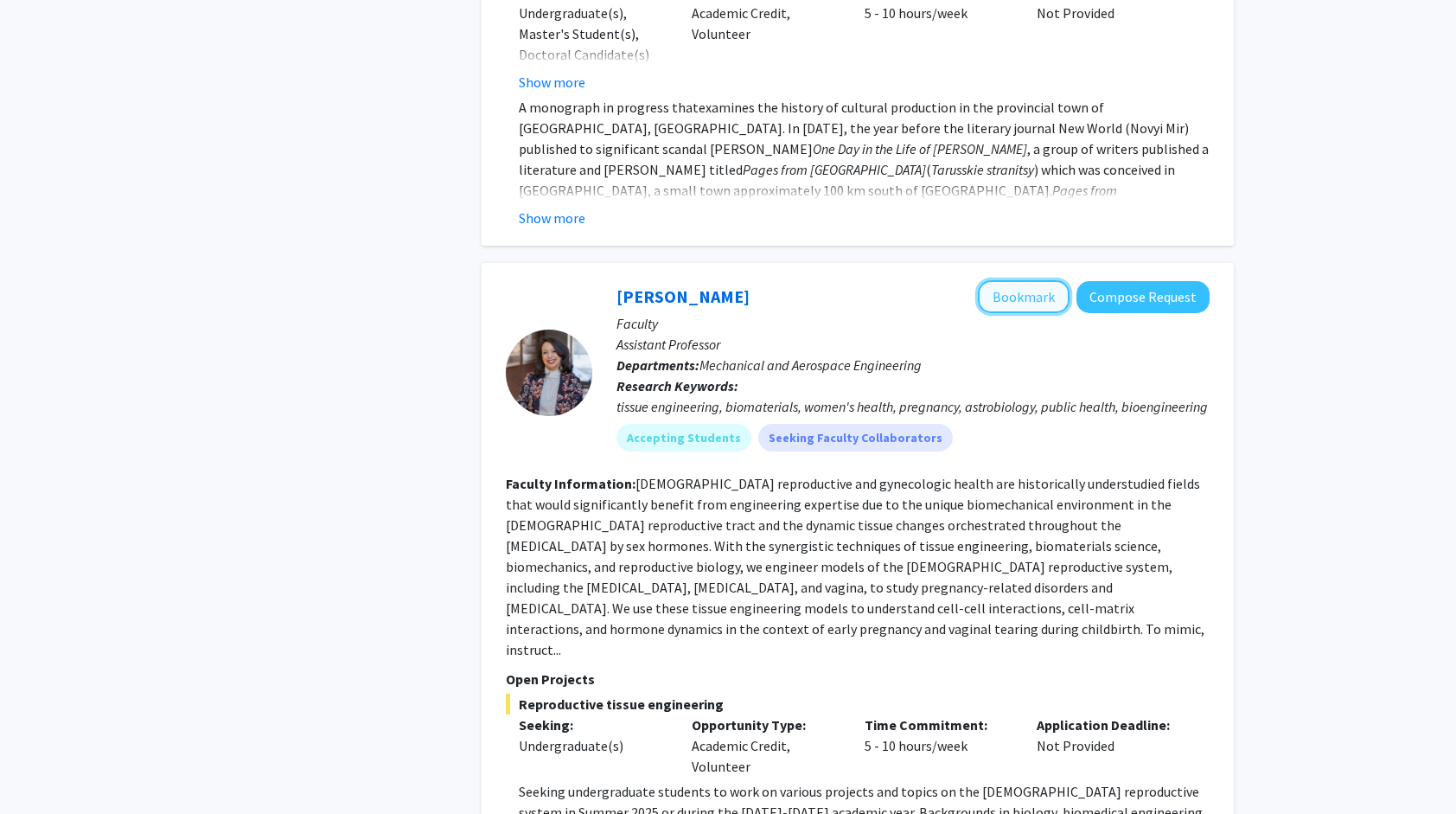
click at [1038, 281] on button "Bookmark" at bounding box center [1024, 297] width 92 height 33
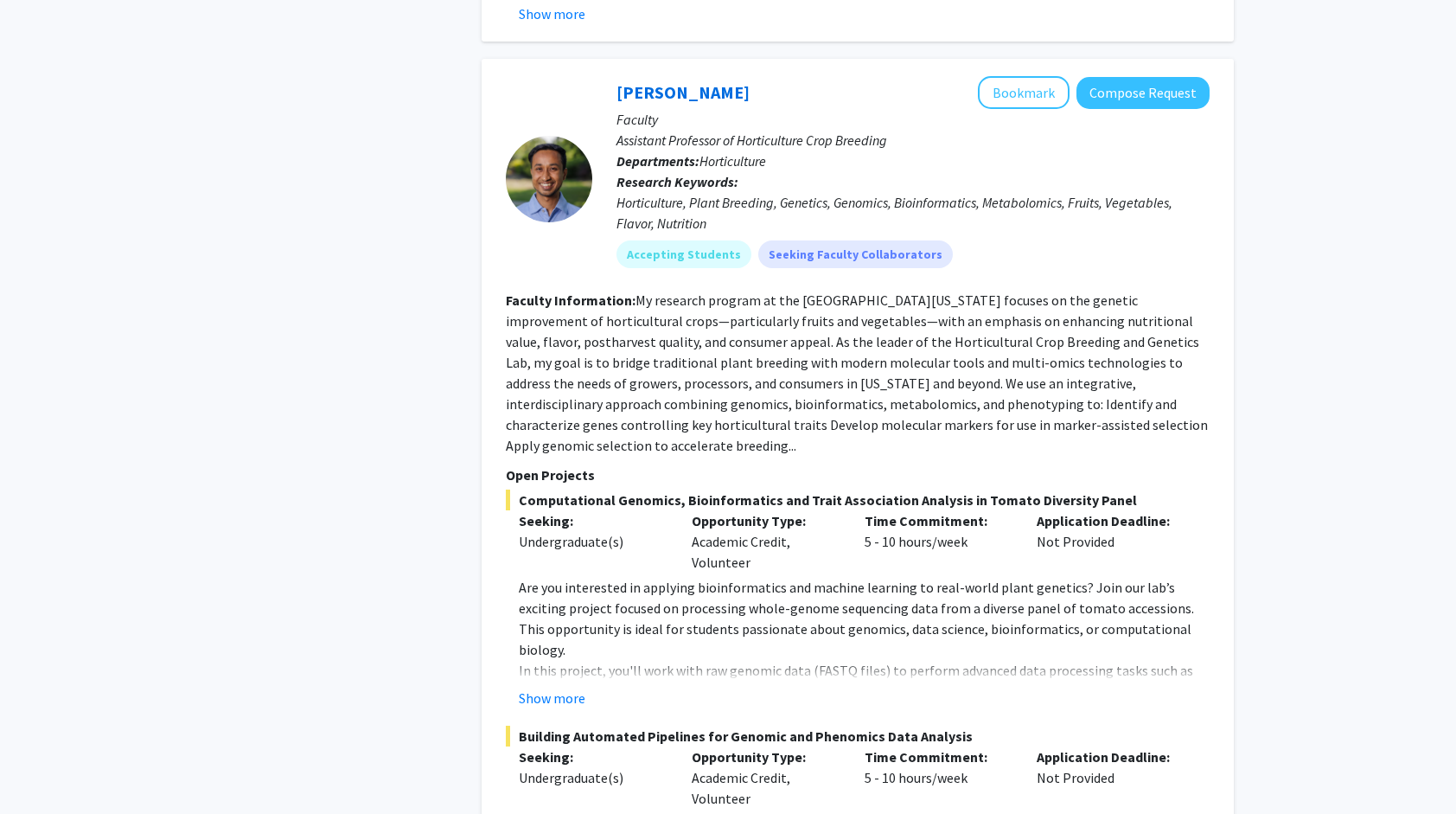
scroll to position [2656, 0]
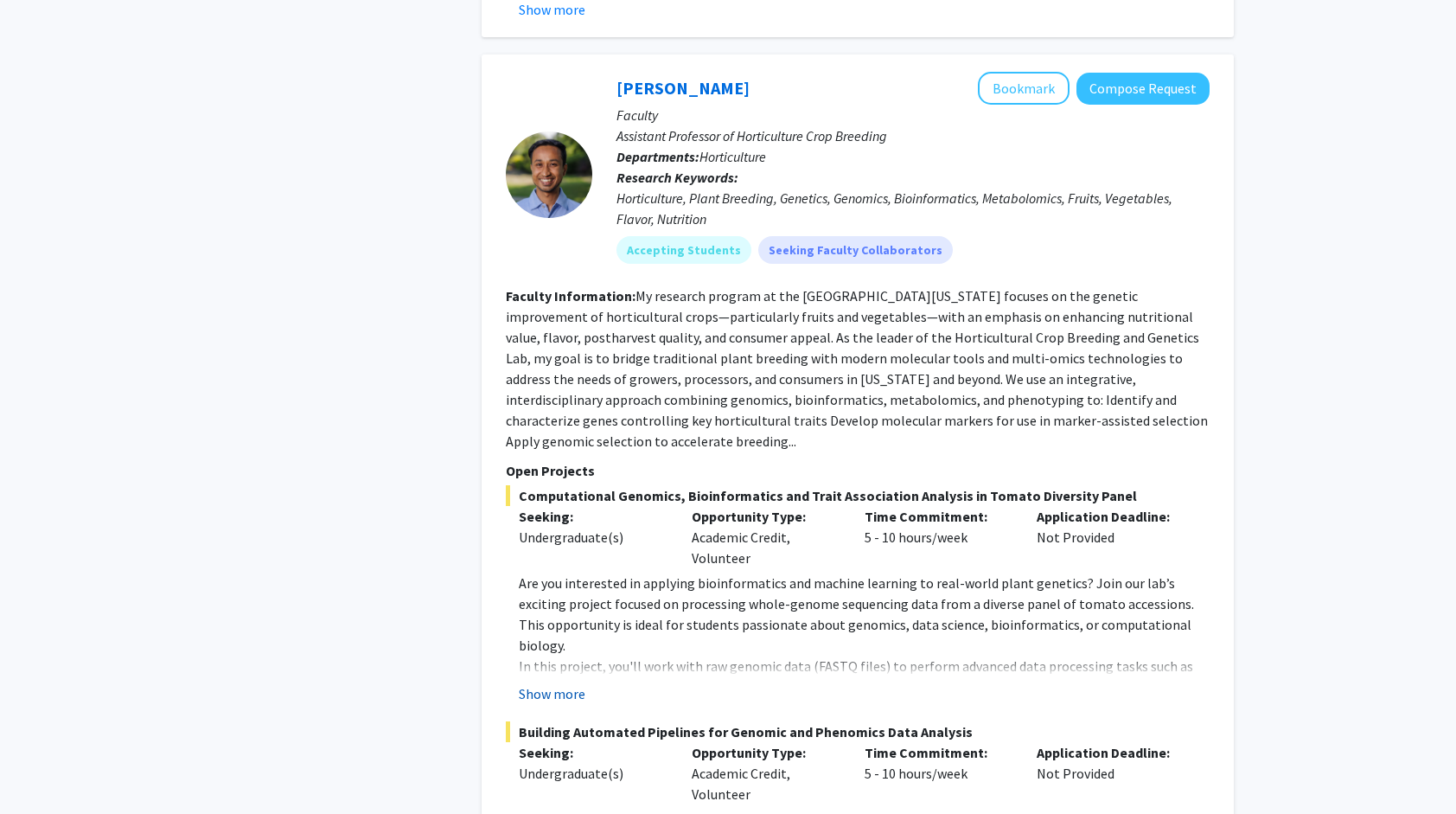
click at [551, 684] on button "Show more" at bounding box center [552, 694] width 67 height 21
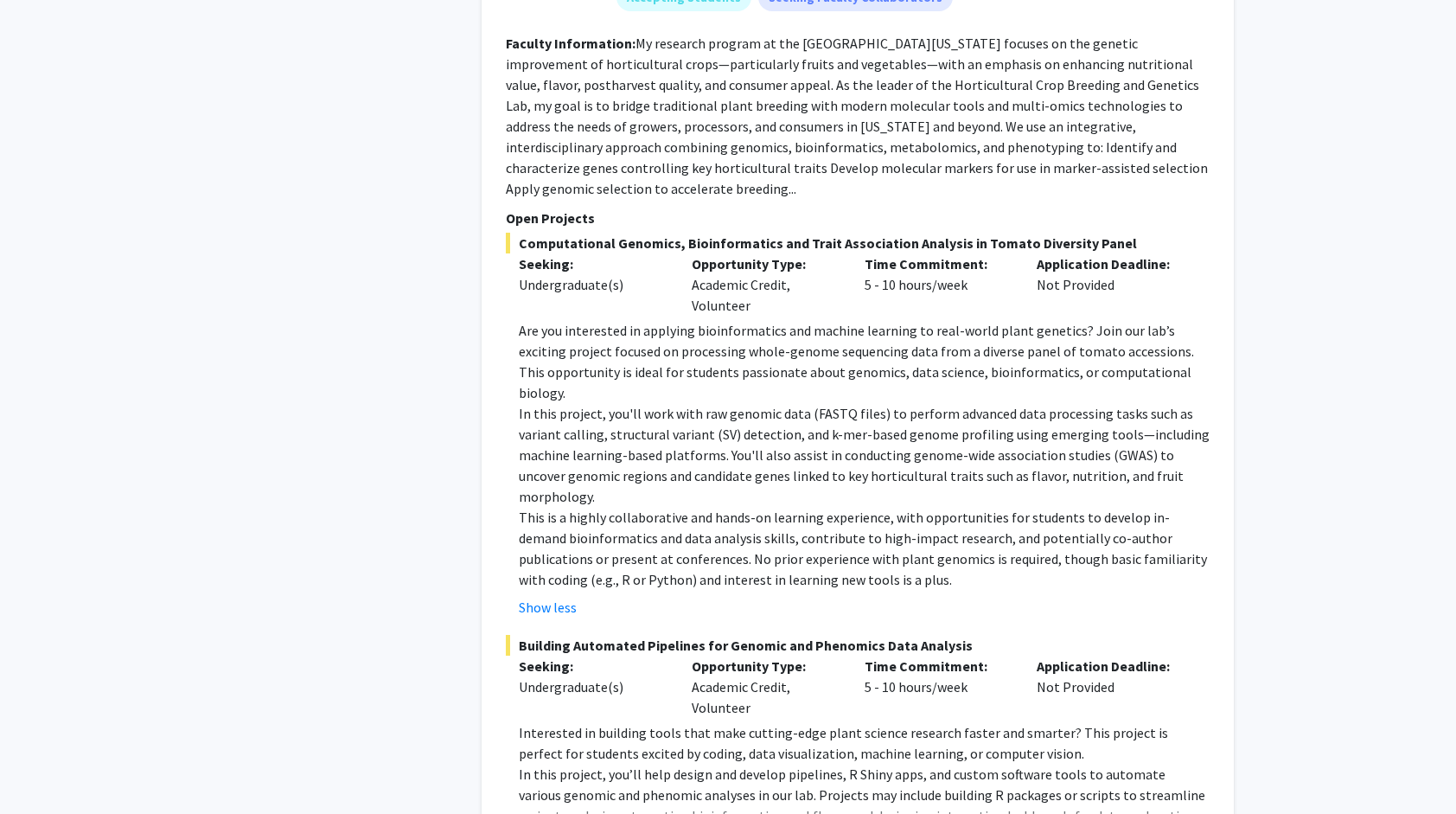
scroll to position [2909, 0]
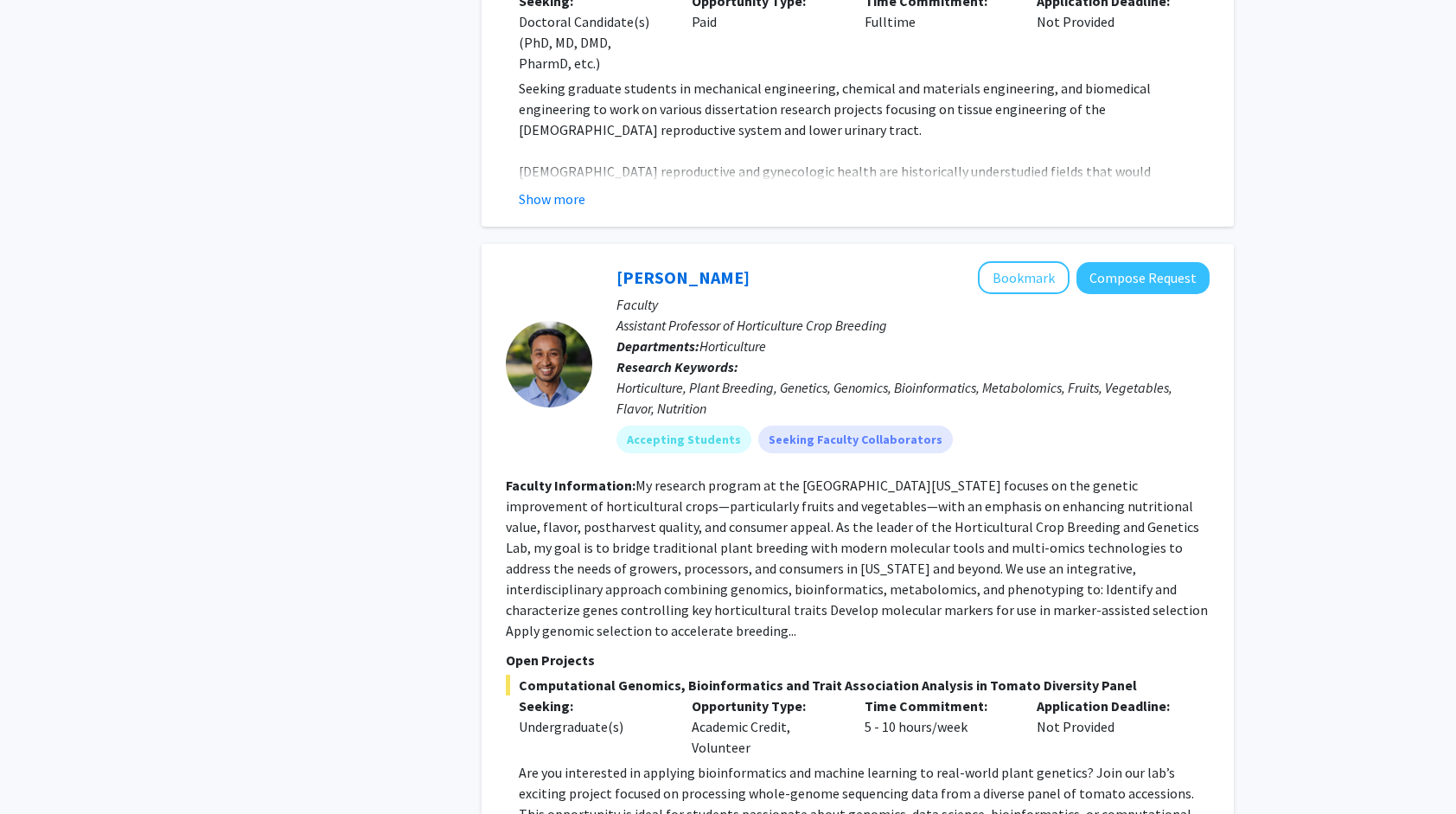
scroll to position [2457, 0]
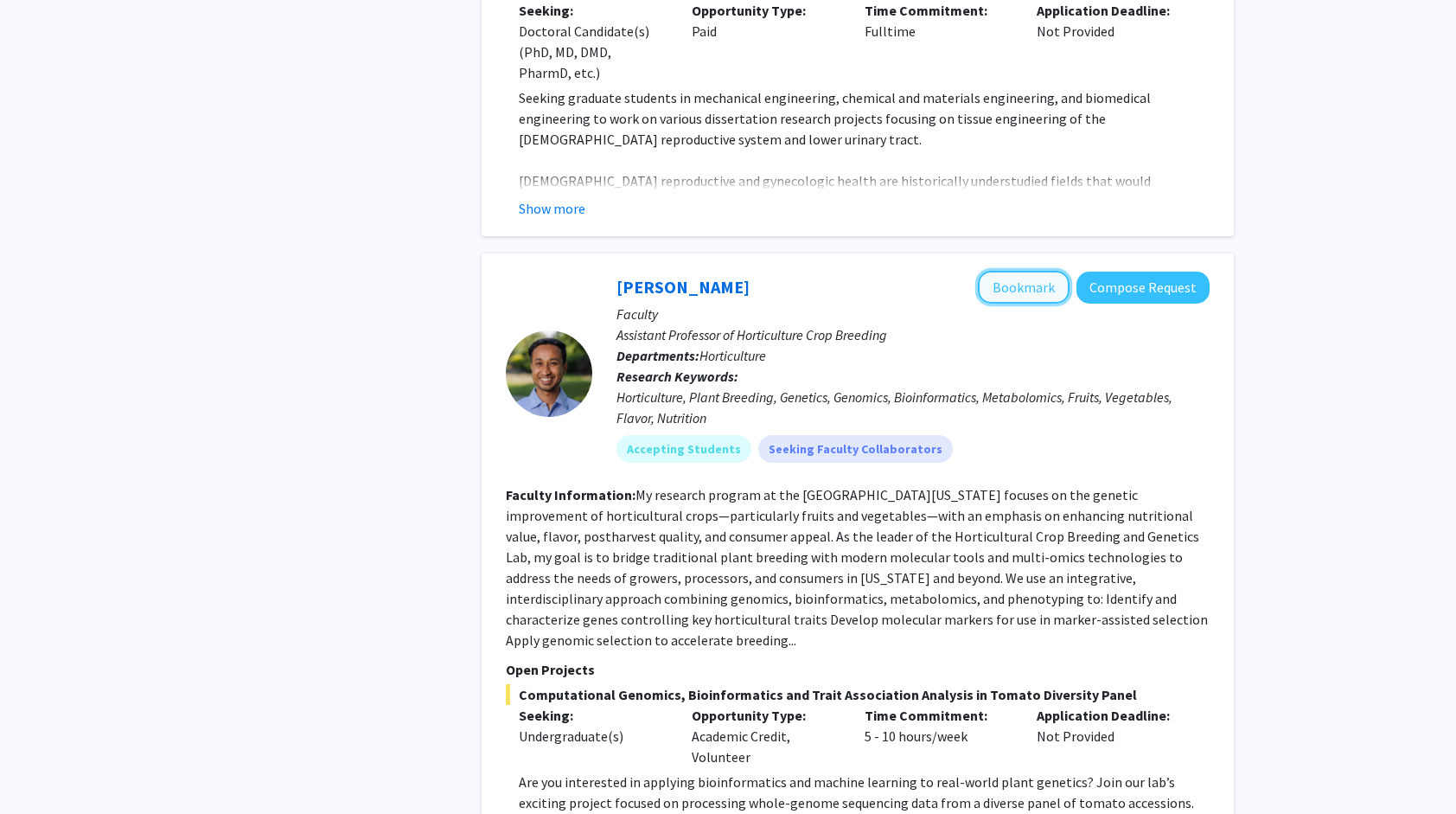
click at [1008, 271] on button "Bookmark" at bounding box center [1024, 288] width 92 height 33
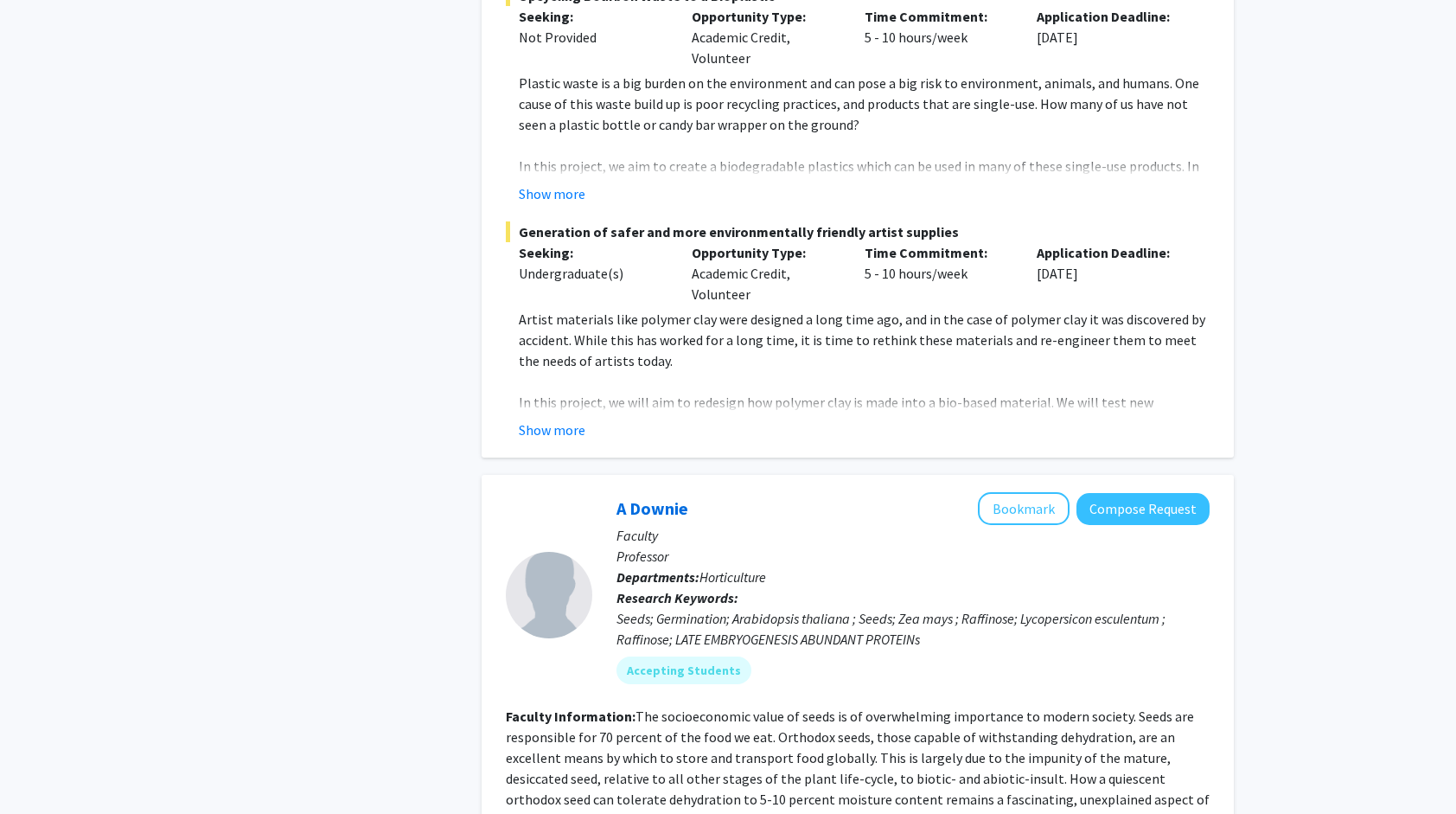
scroll to position [4440, 0]
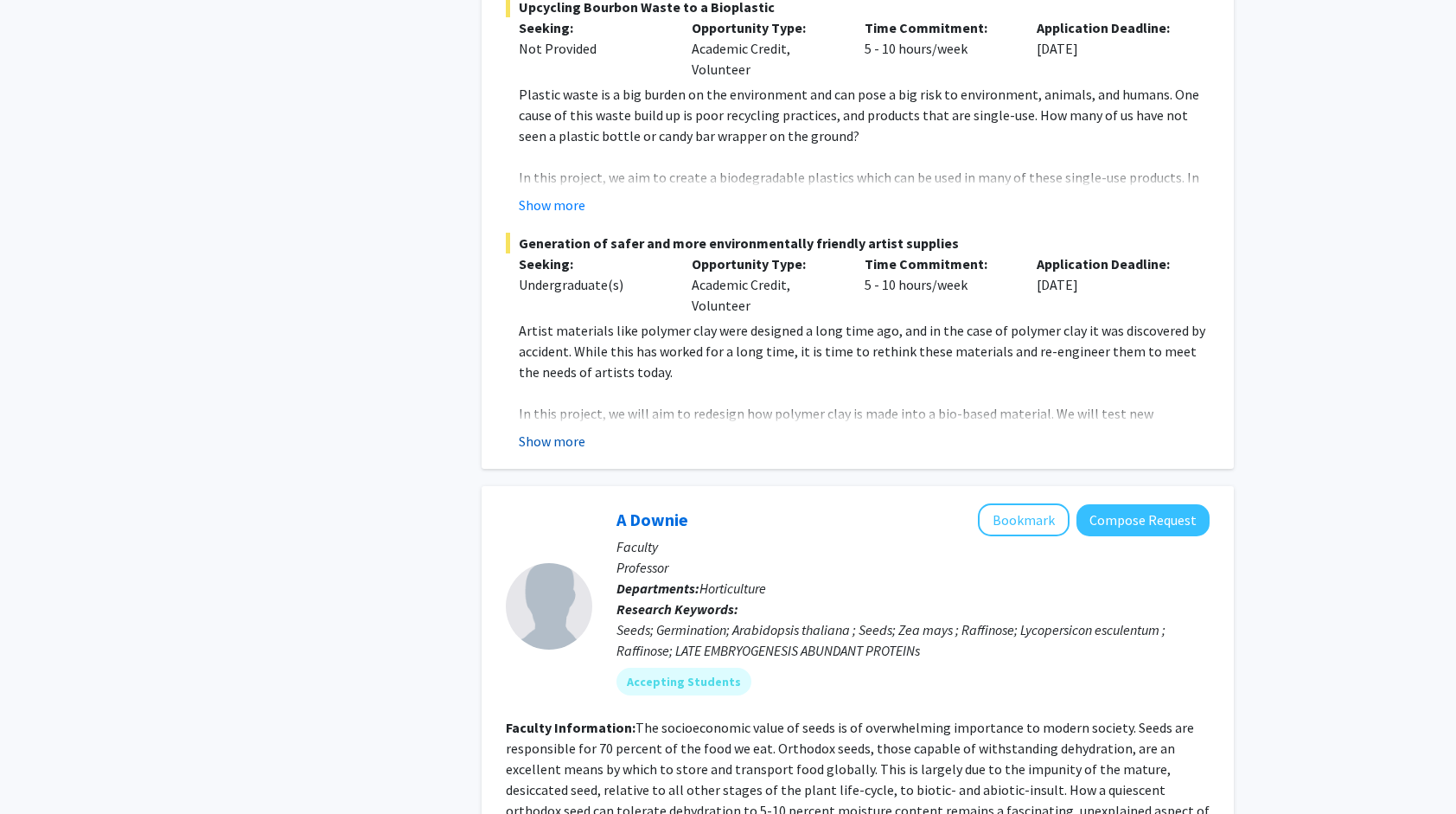
click at [548, 431] on button "Show more" at bounding box center [552, 441] width 67 height 21
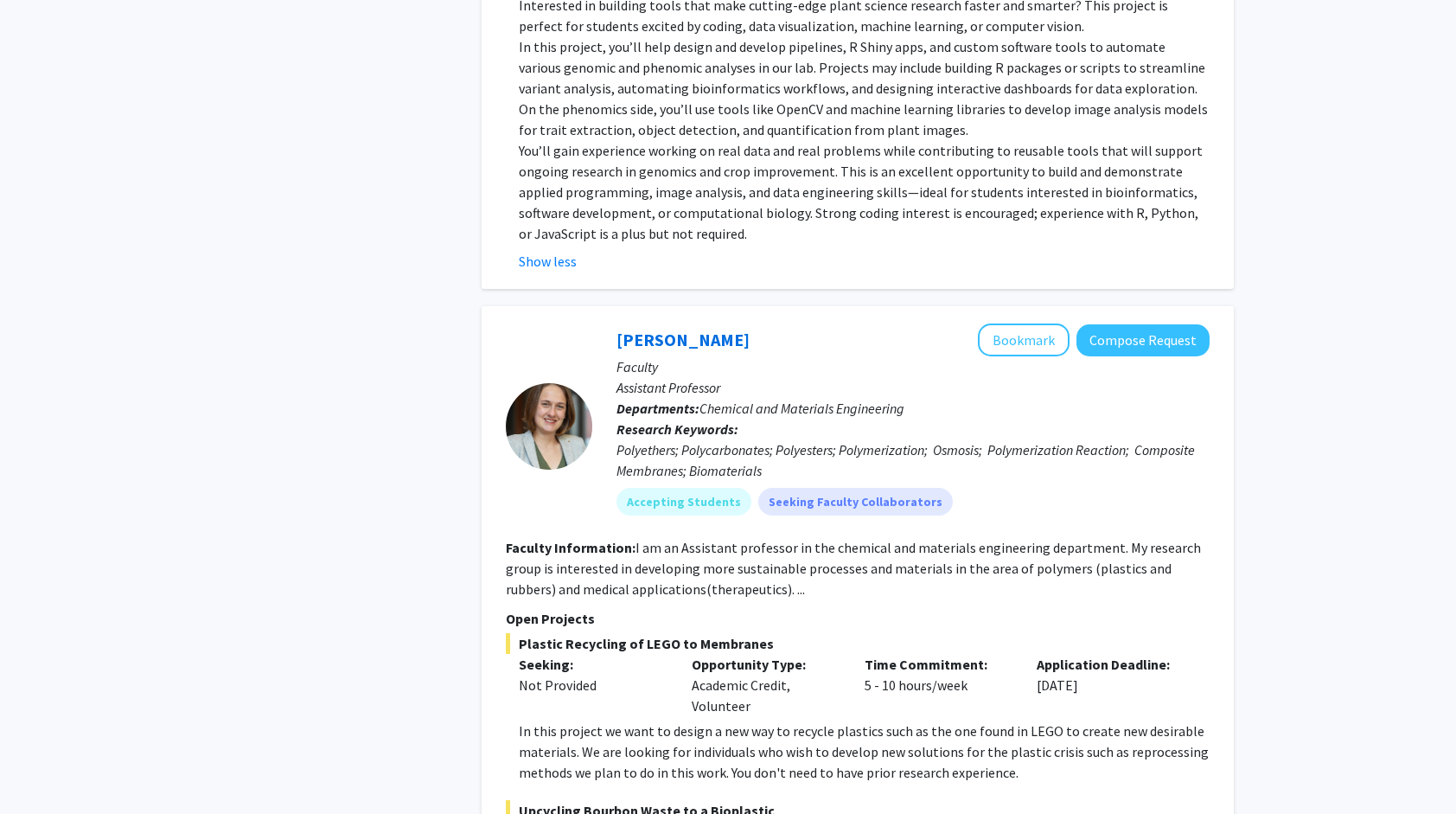
scroll to position [3635, 0]
click at [1002, 325] on button "Bookmark" at bounding box center [1024, 341] width 92 height 33
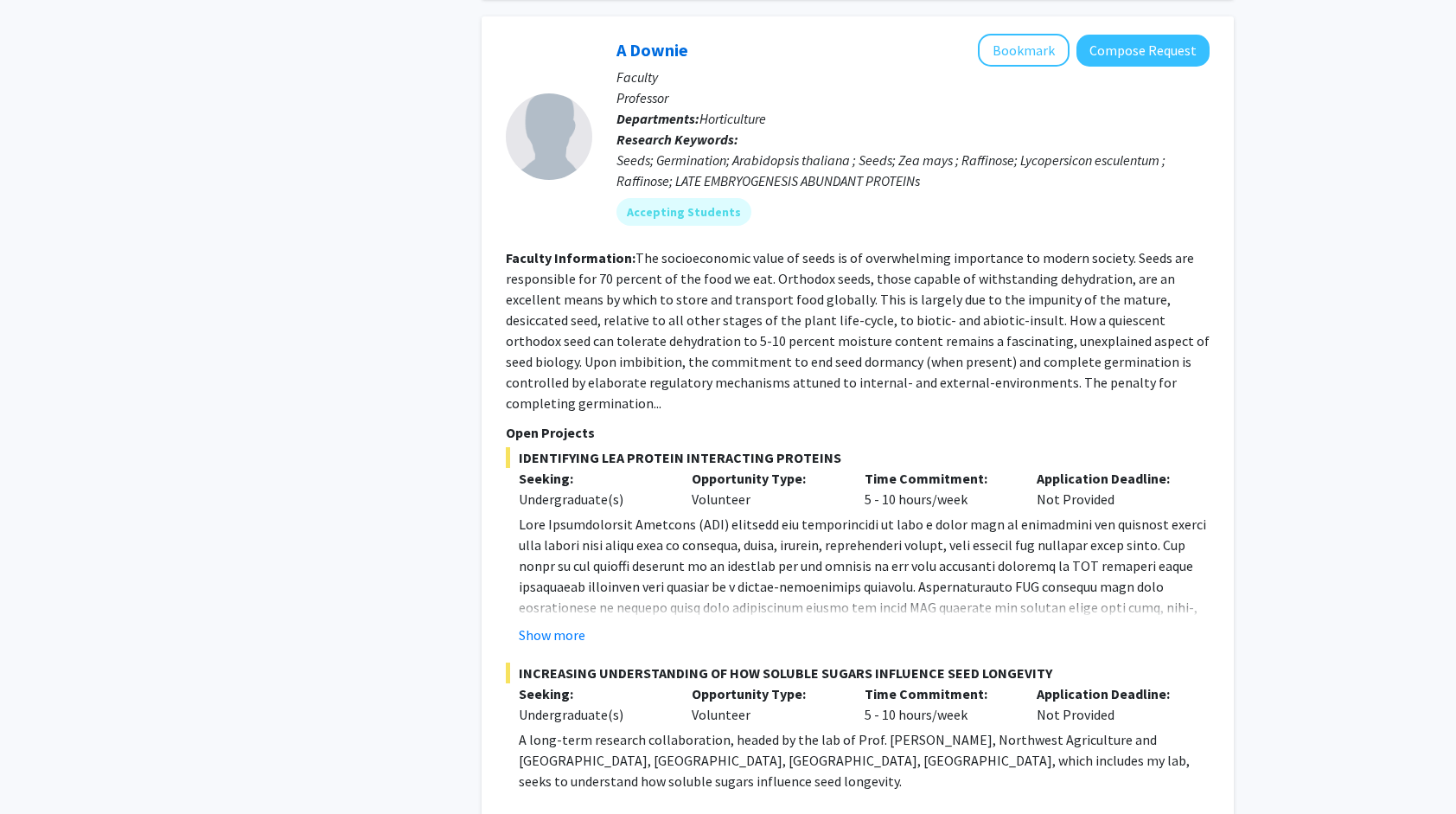
scroll to position [5014, 0]
click at [570, 624] on button "Show more" at bounding box center [552, 634] width 67 height 21
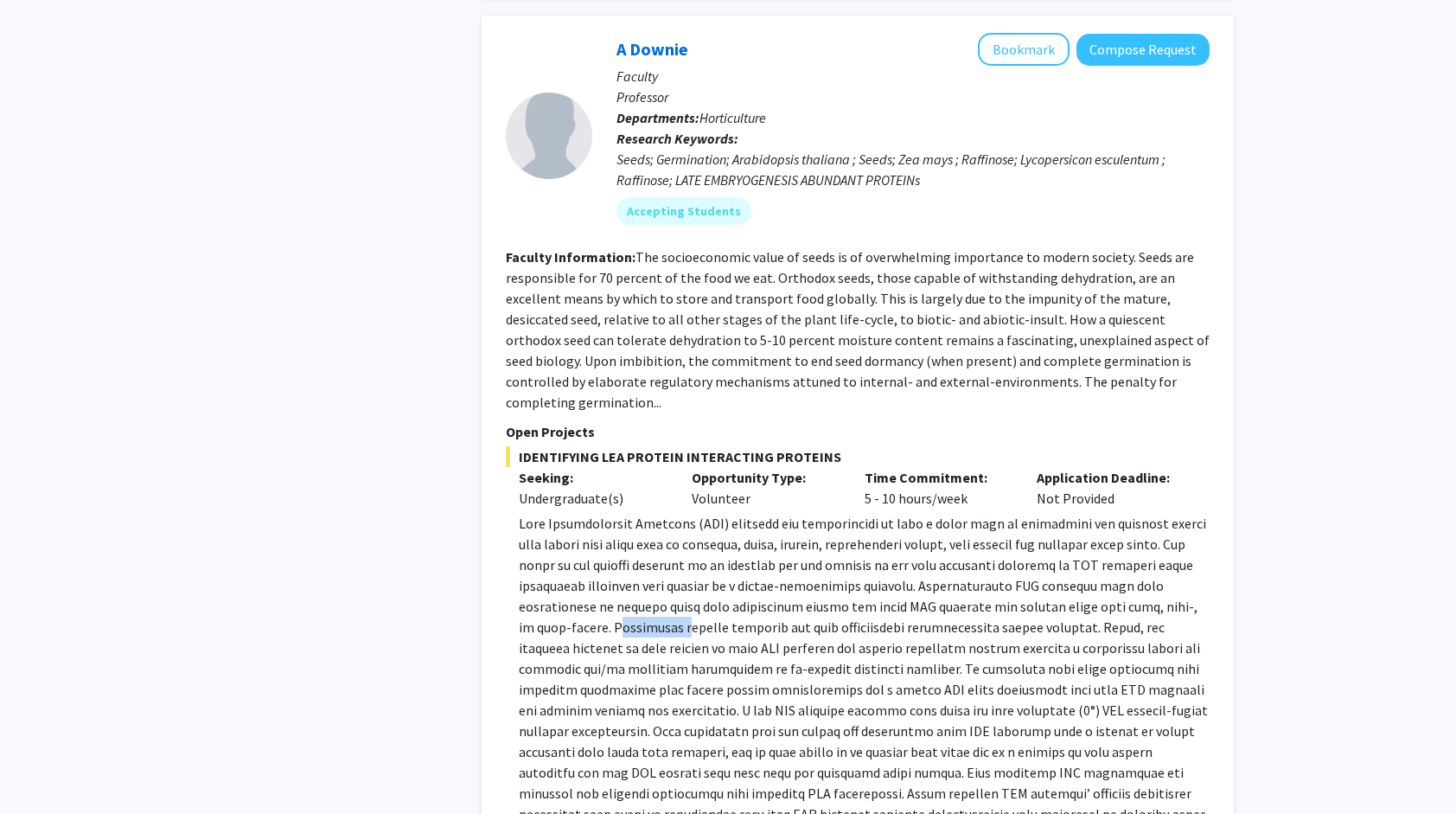
click at [570, 513] on p at bounding box center [865, 731] width 691 height 436
drag, startPoint x: 570, startPoint y: 429, endPoint x: 557, endPoint y: 439, distance: 16.4
click at [557, 515] on span at bounding box center [864, 731] width 689 height 433
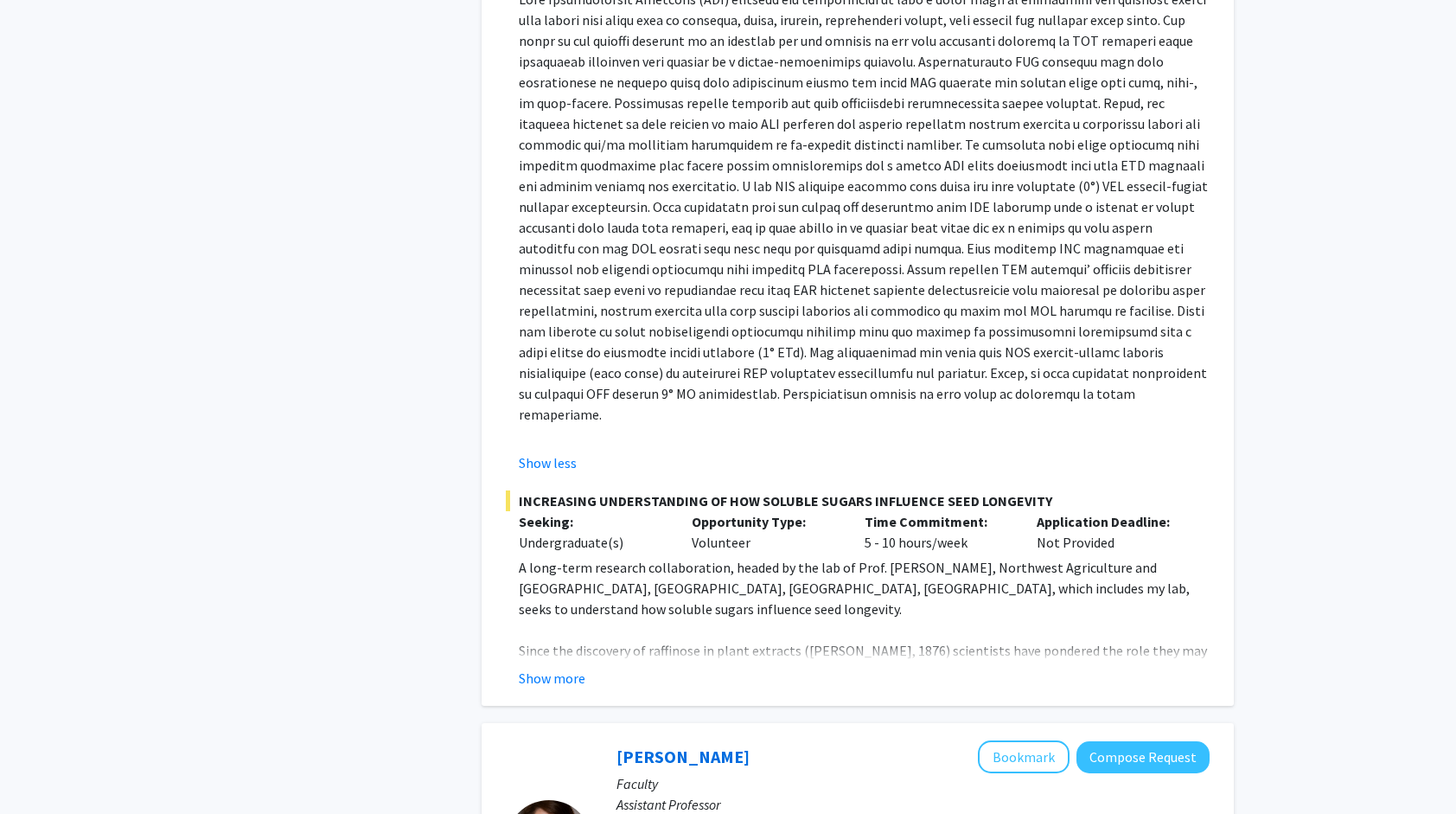
scroll to position [5538, 0]
click at [558, 669] on button "Show more" at bounding box center [552, 679] width 67 height 21
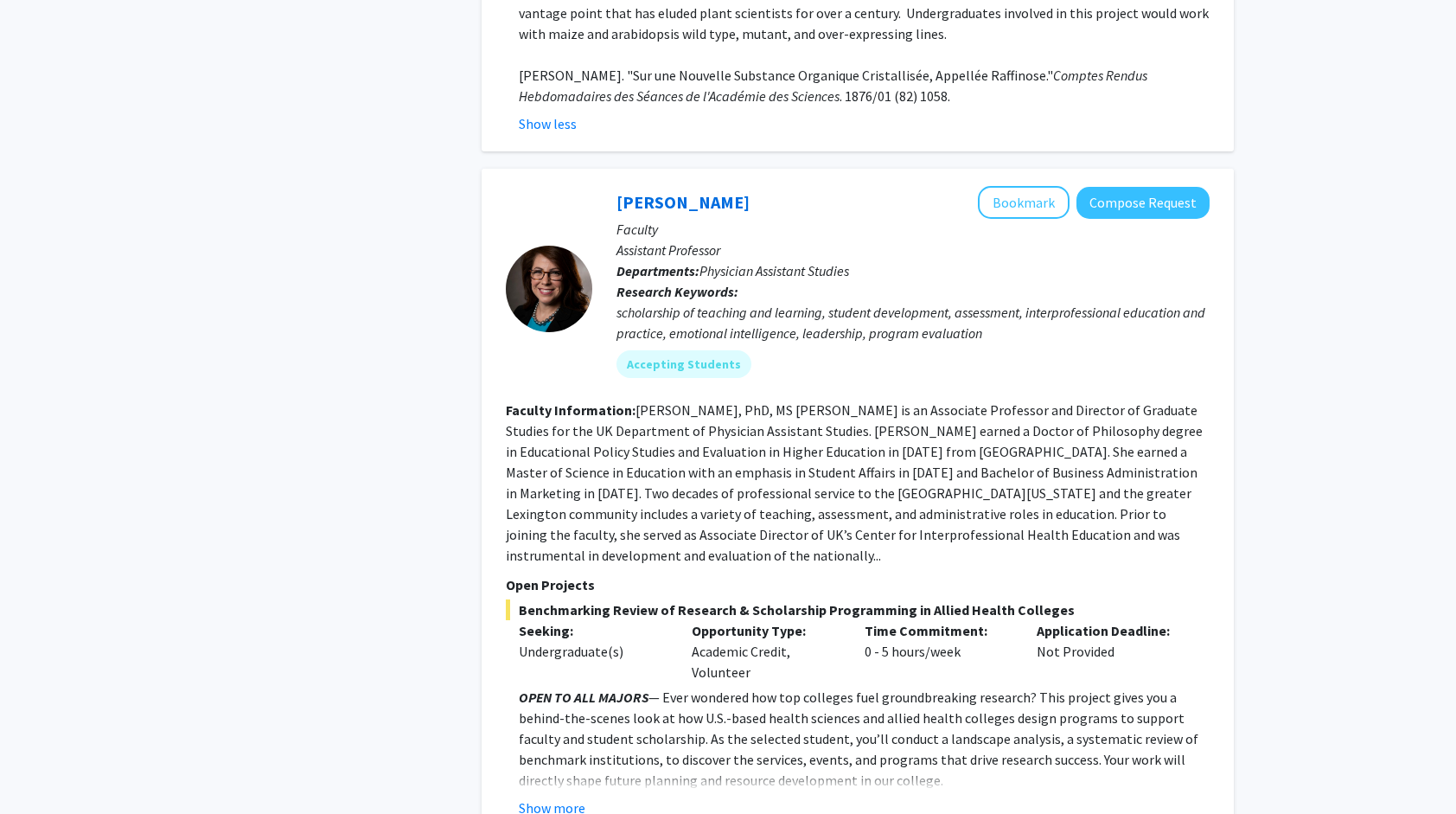
scroll to position [6467, 0]
click at [569, 797] on button "Show more" at bounding box center [552, 808] width 67 height 21
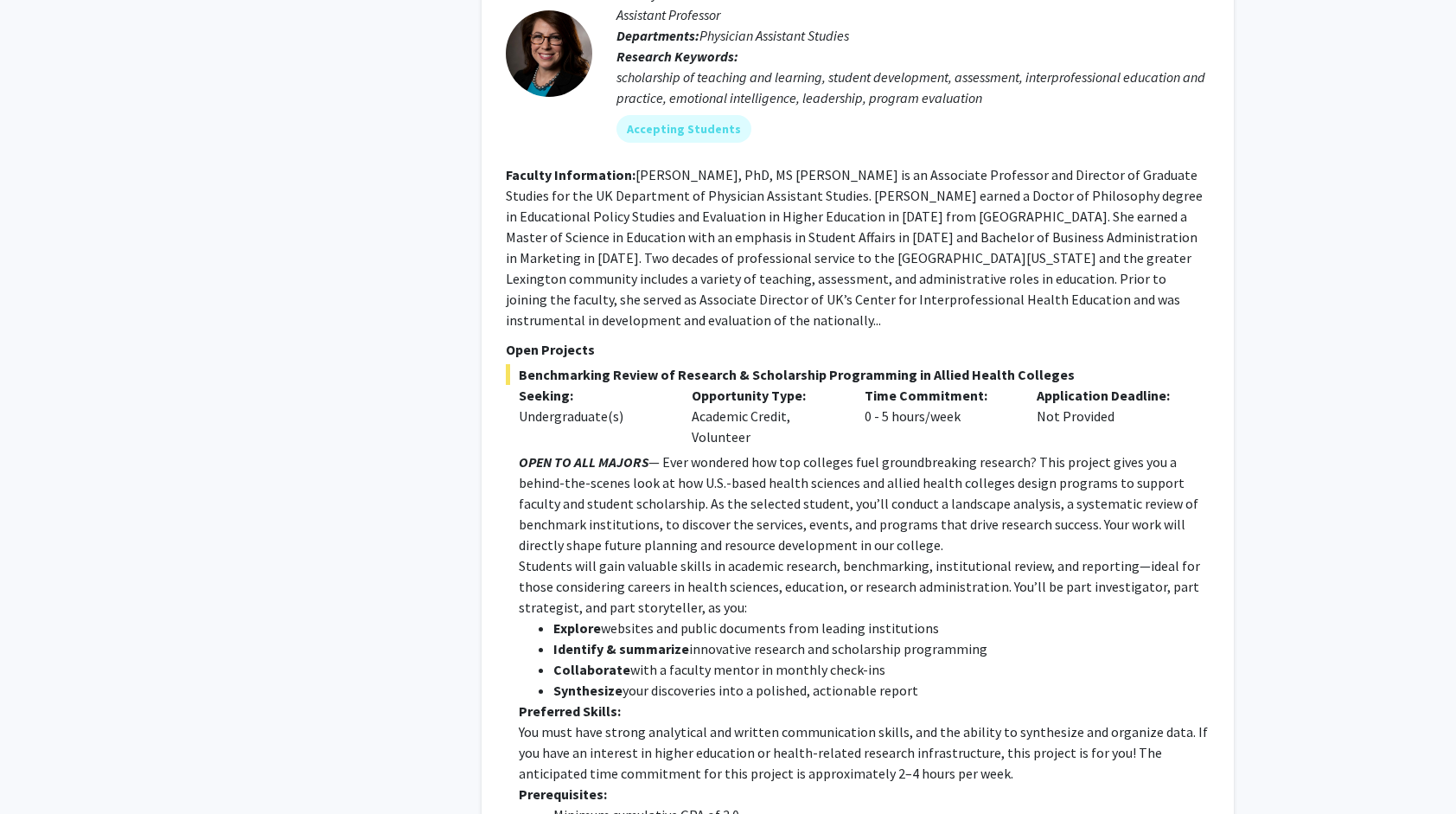
scroll to position [6704, 0]
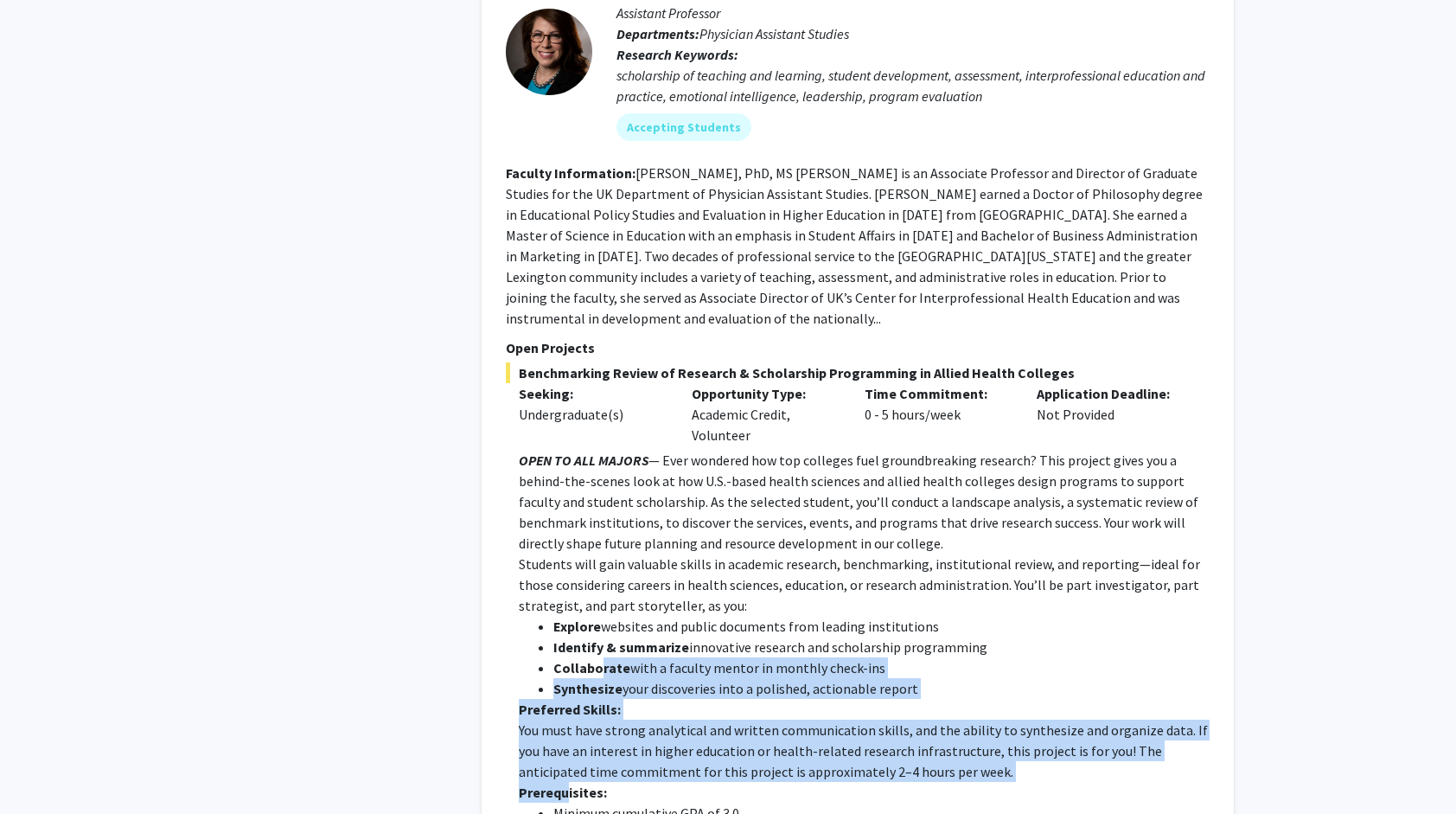
drag, startPoint x: 569, startPoint y: 536, endPoint x: 597, endPoint y: 425, distance: 114.5
click at [597, 450] on div "OPEN TO ALL MAJORS — Ever wondered how top colleges fuel groundbreaking researc…" at bounding box center [865, 771] width 691 height 644
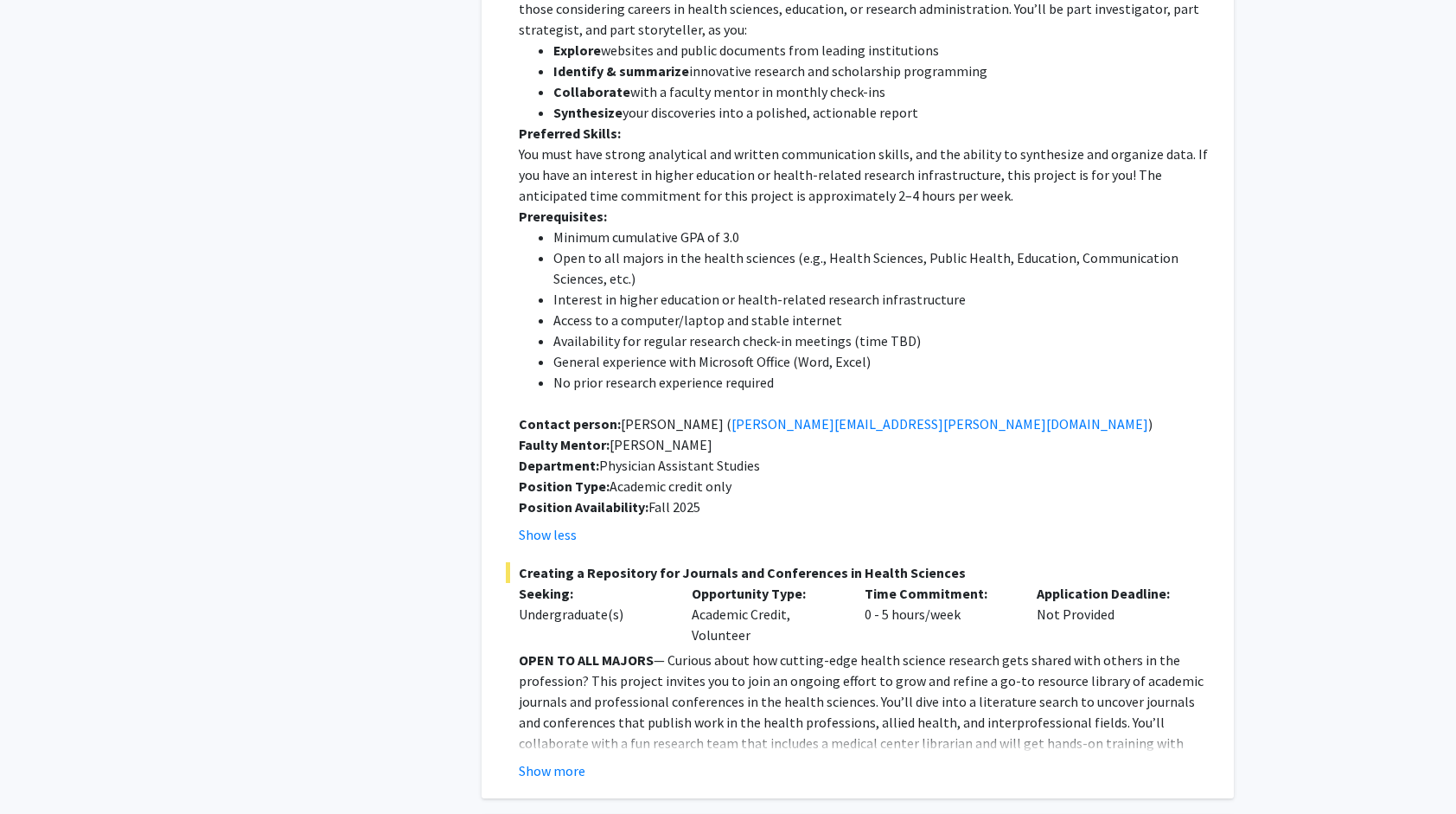
scroll to position [7281, 0]
click at [565, 761] on button "Show more" at bounding box center [552, 771] width 67 height 21
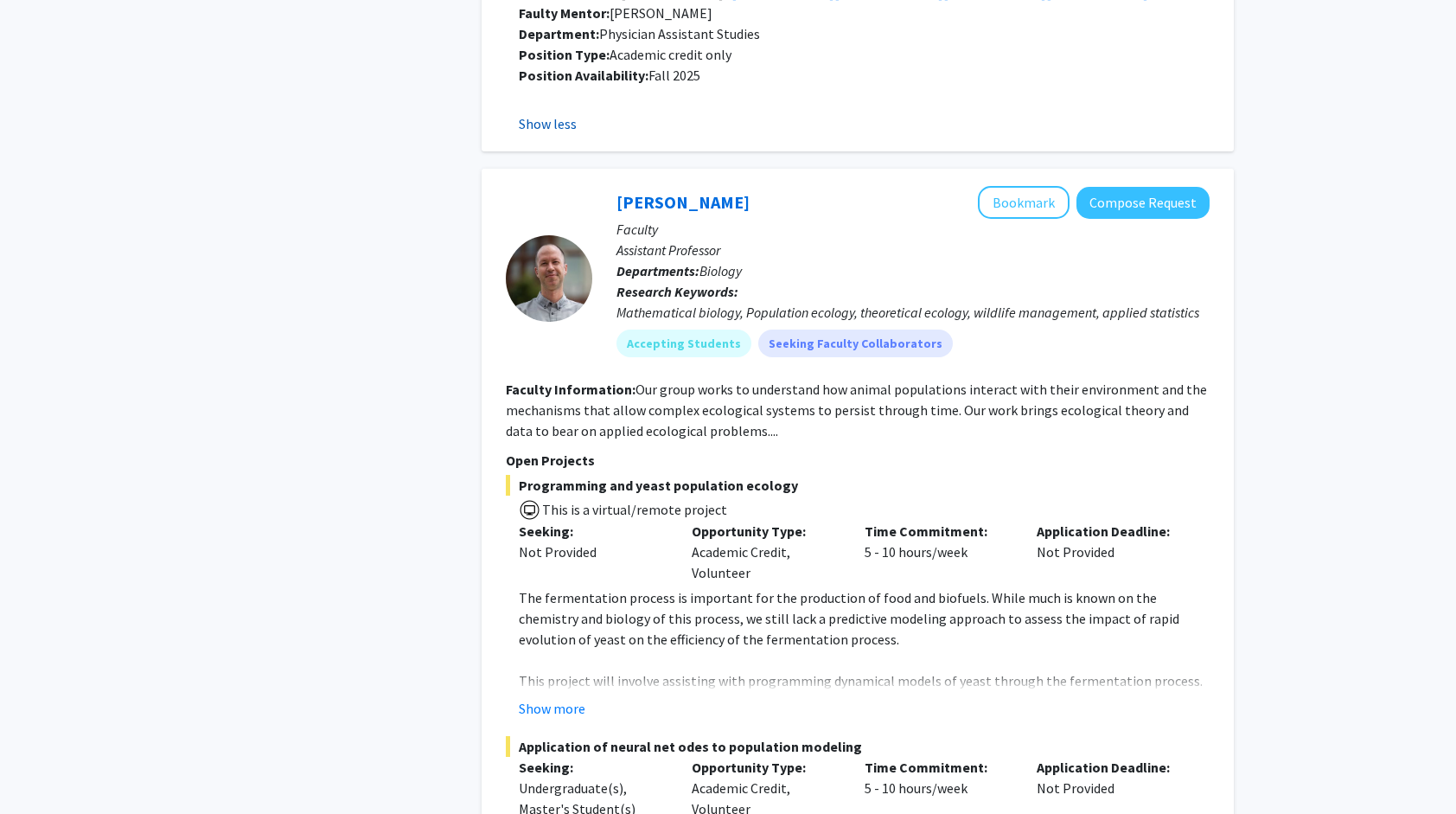
scroll to position [8469, 0]
click at [571, 697] on button "Show more" at bounding box center [552, 707] width 67 height 21
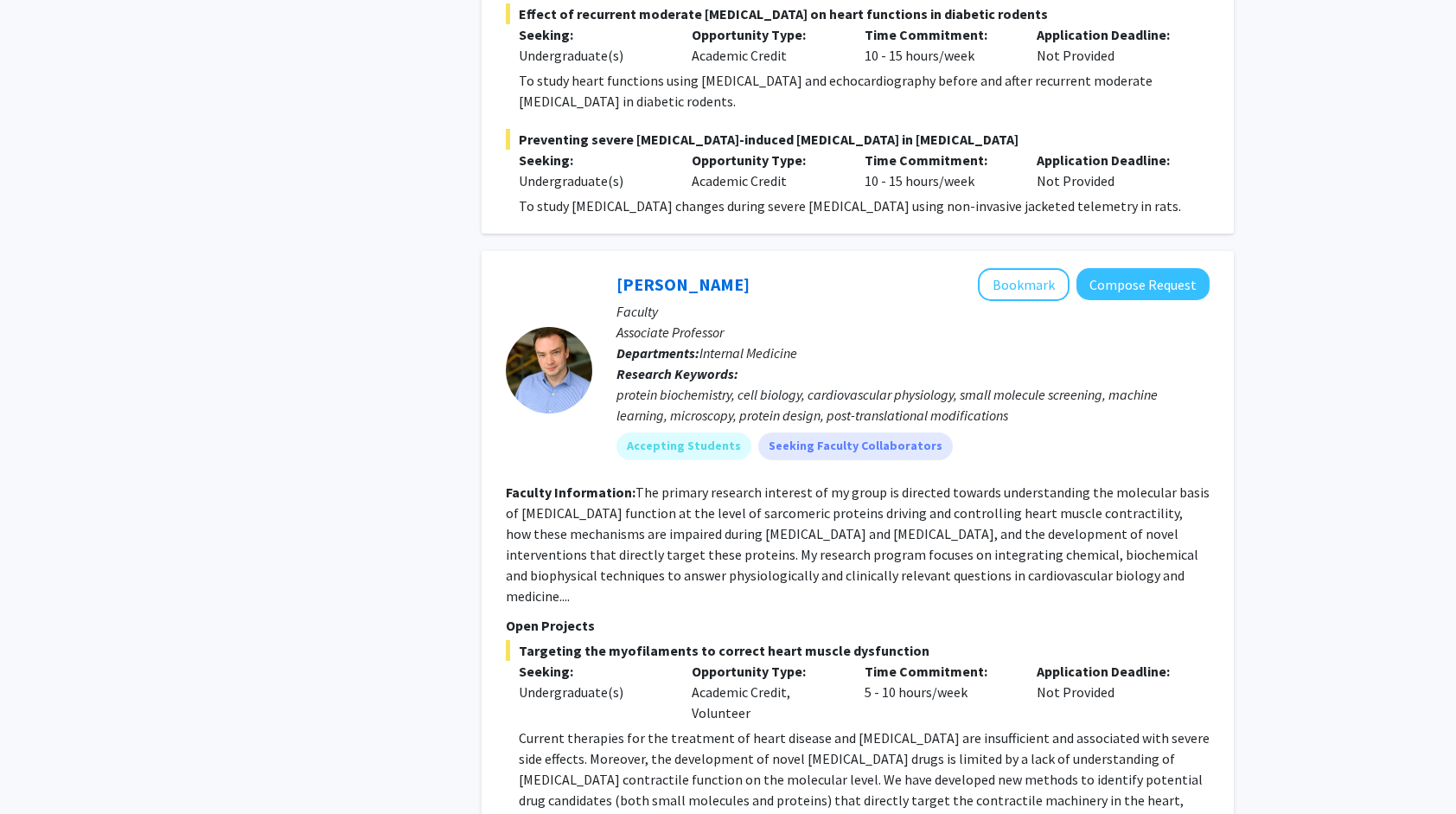
scroll to position [9756, 0]
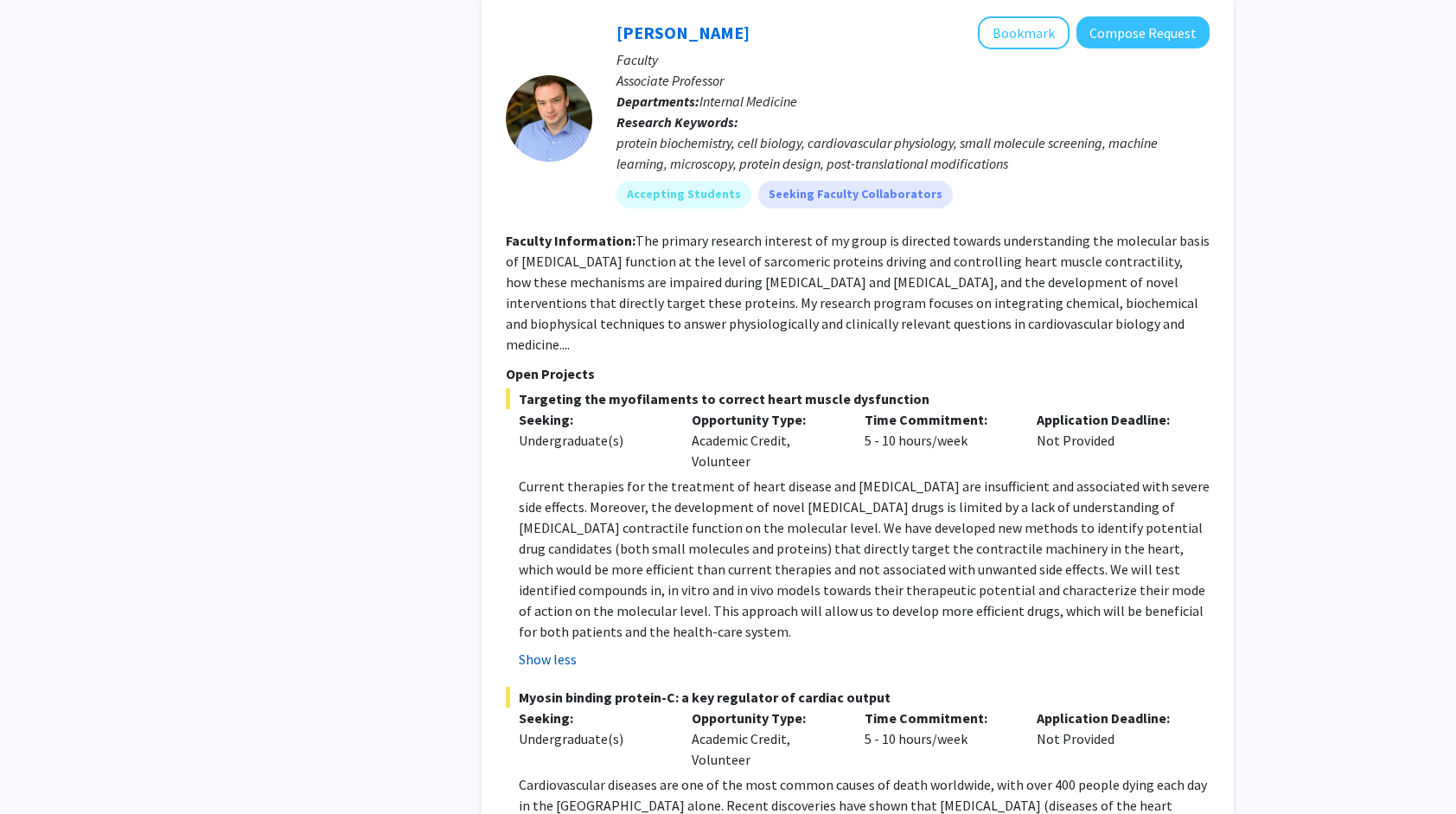
scroll to position [10006, 0]
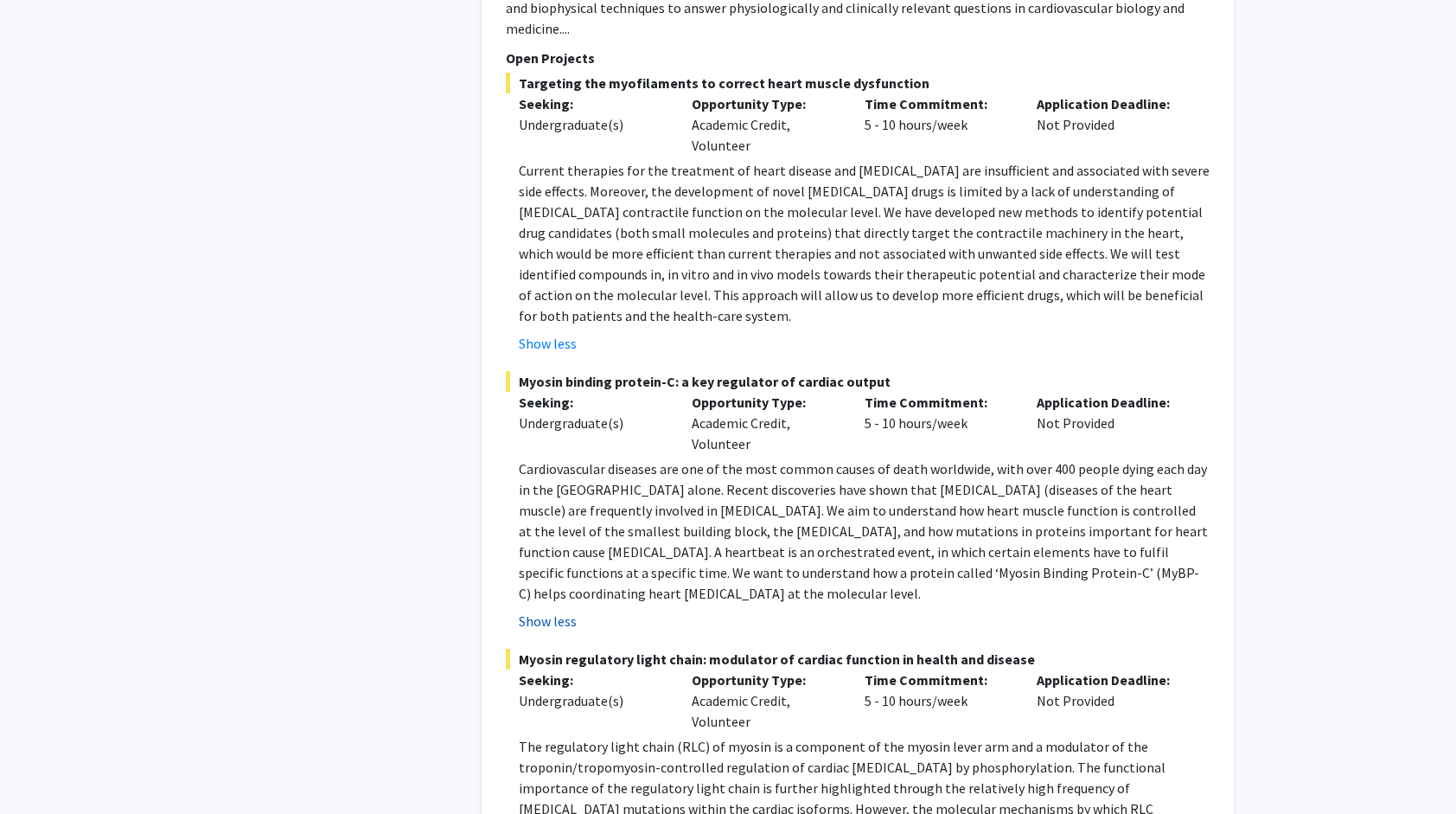
scroll to position [10334, 0]
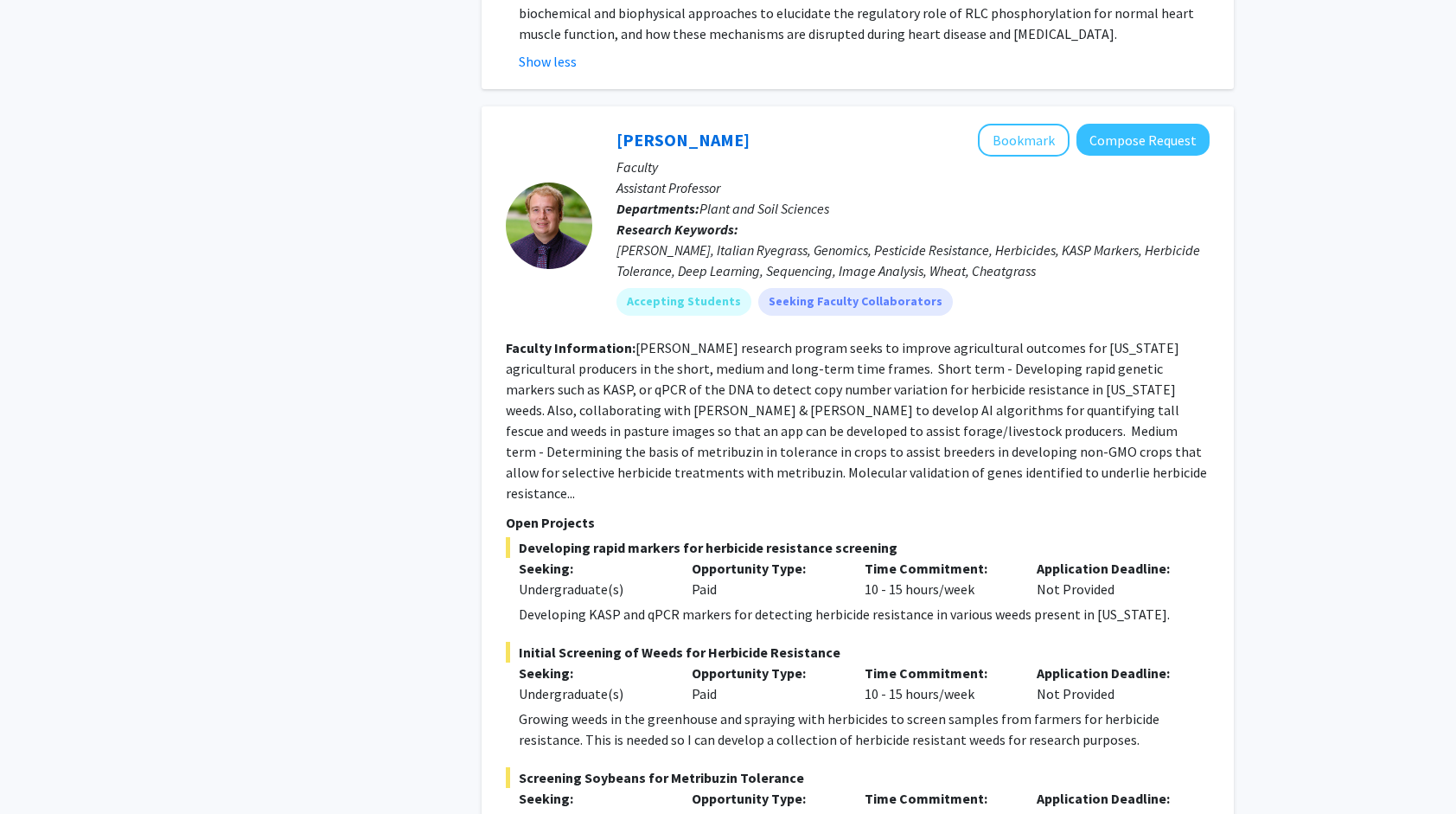
scroll to position [10923, 0]
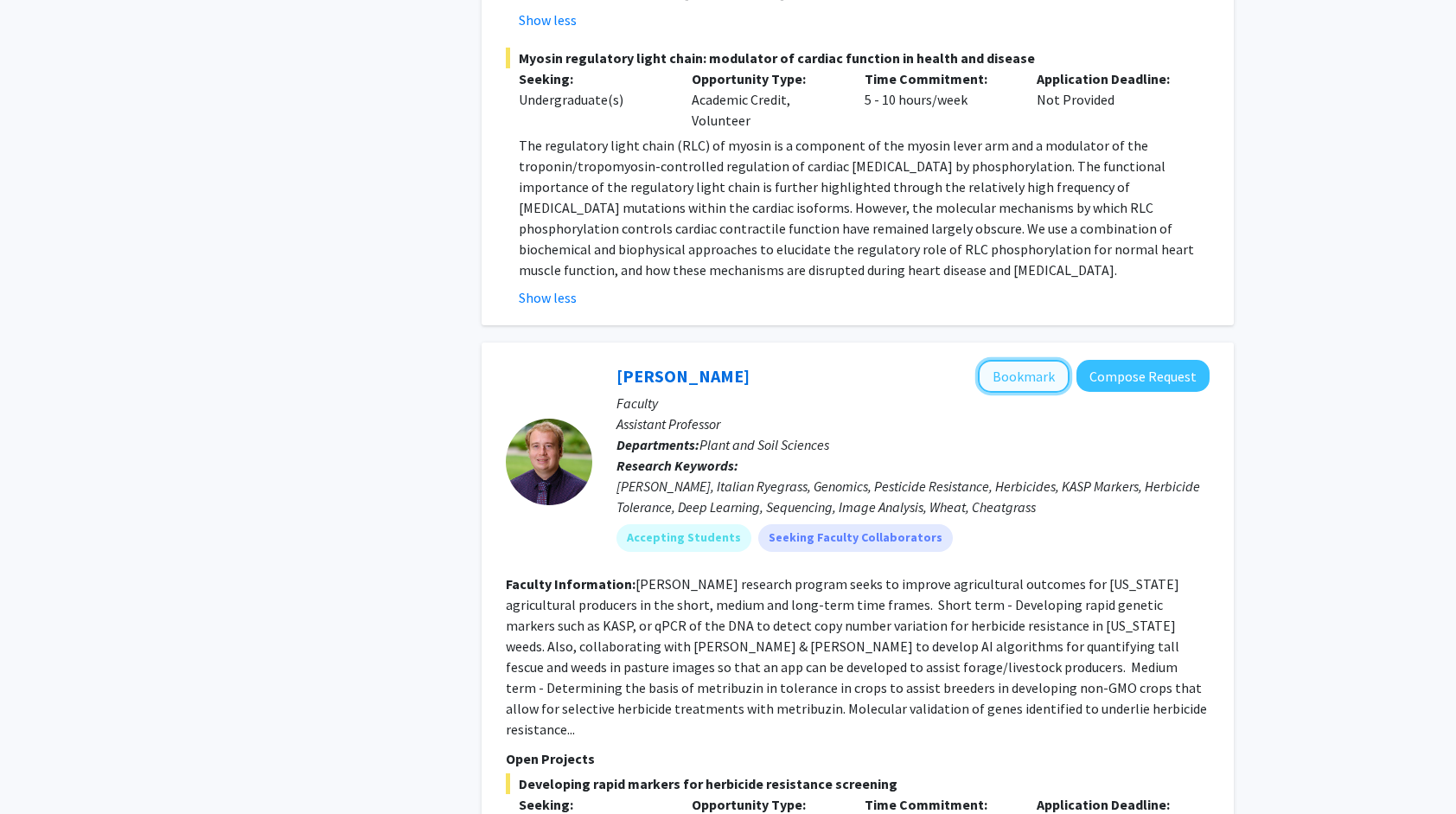
click at [1031, 360] on button "Bookmark" at bounding box center [1024, 376] width 92 height 33
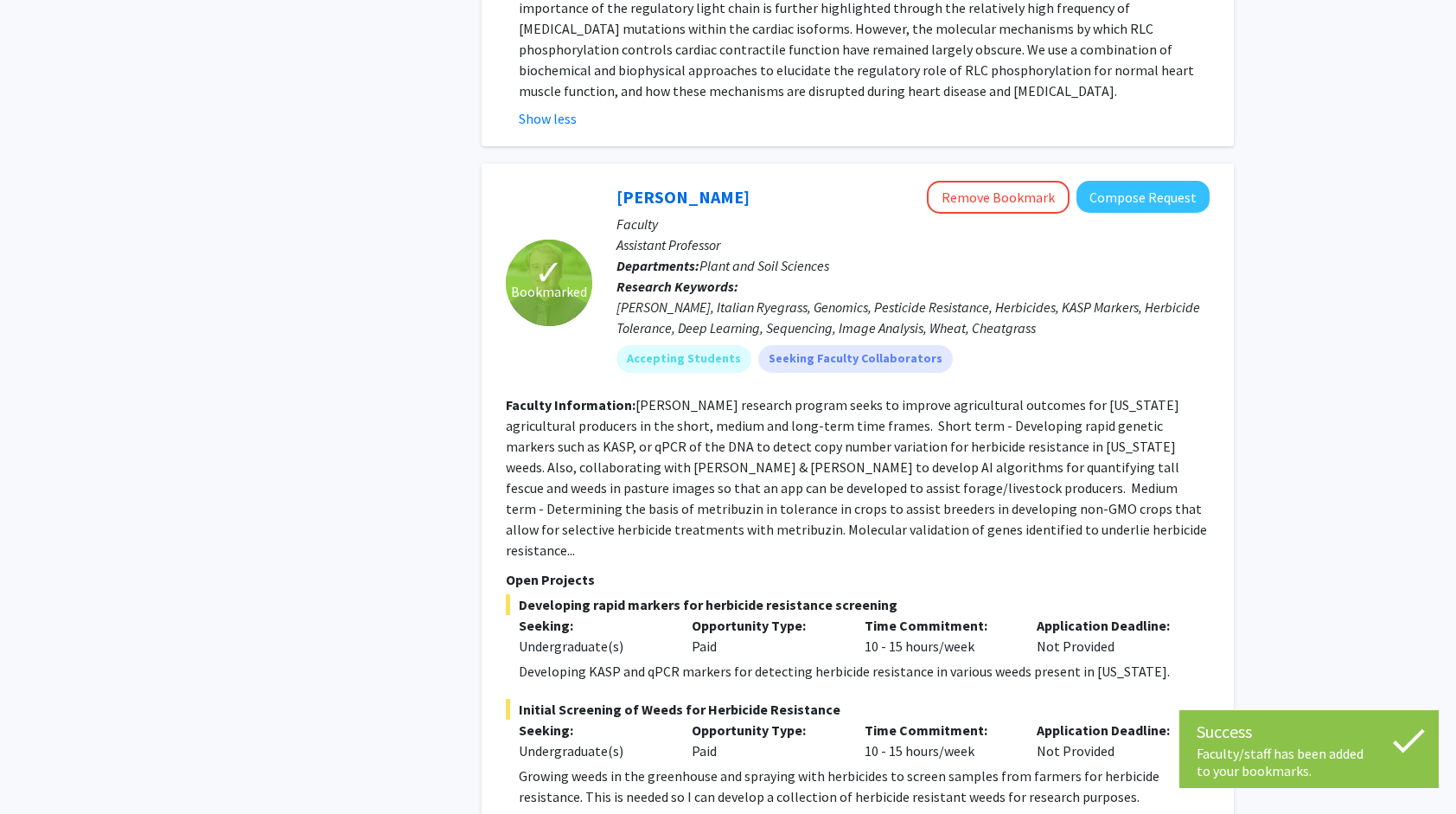
scroll to position [11159, 0]
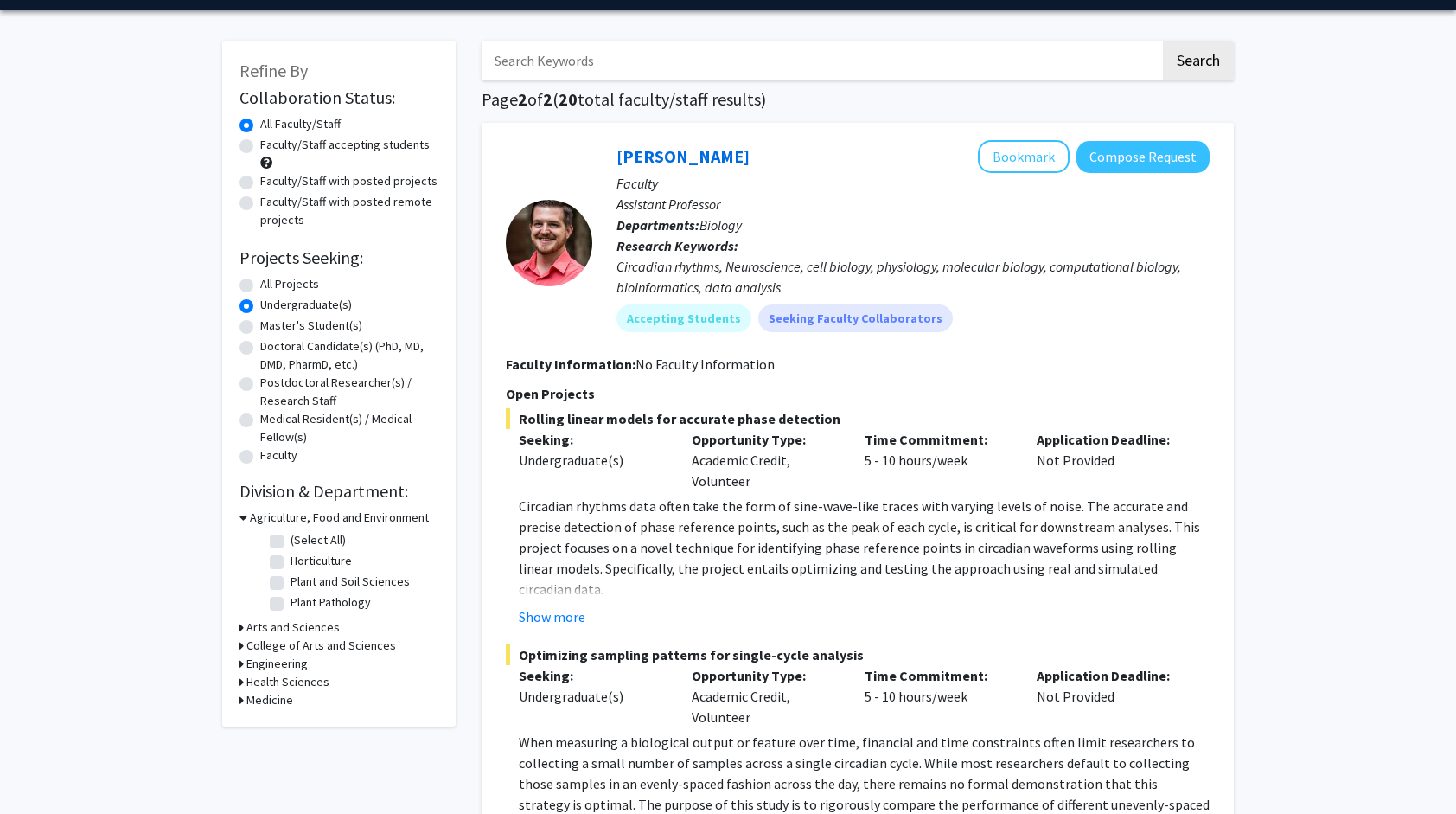
scroll to position [56, 0]
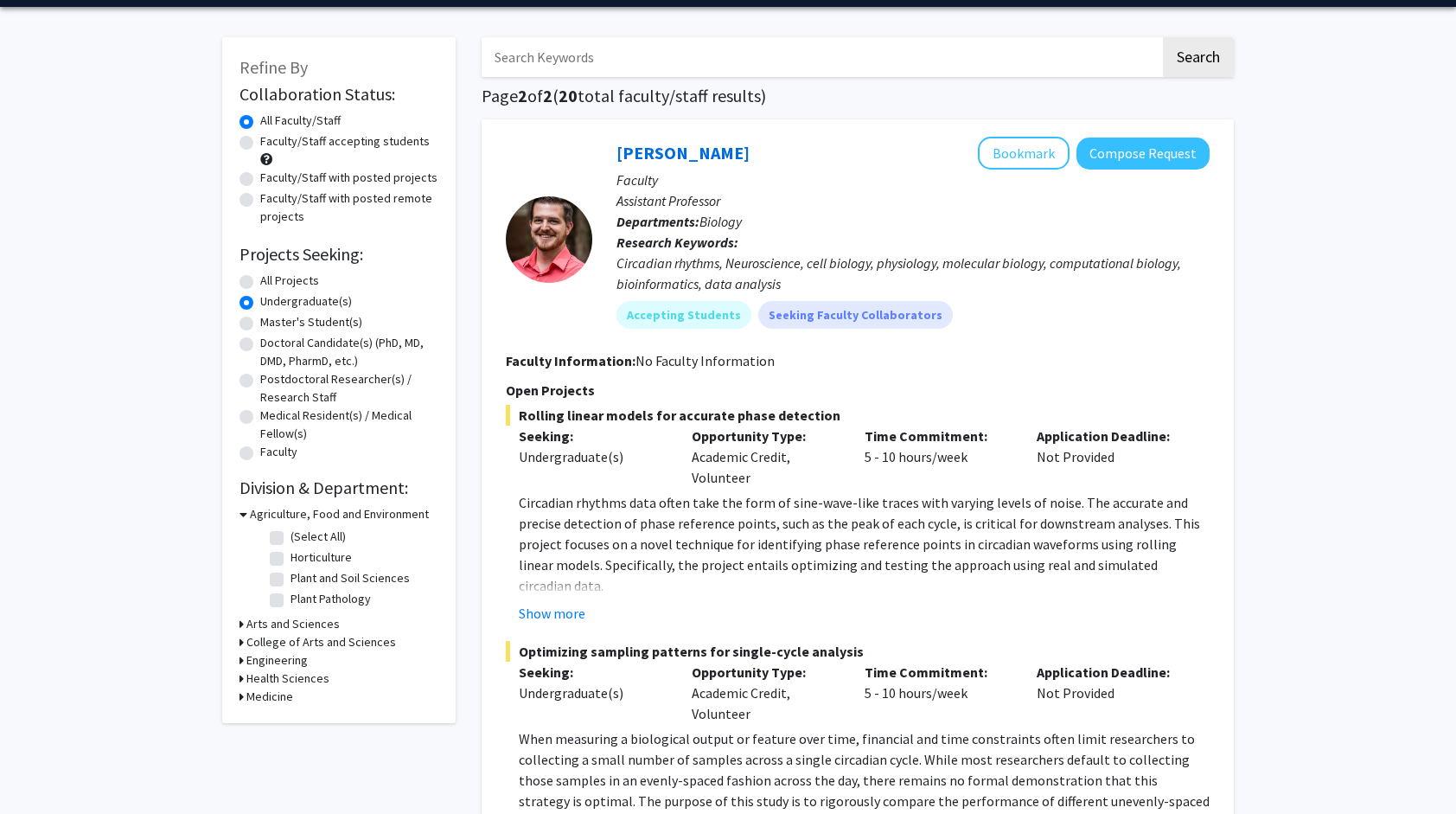
click at [276, 531] on fg-checkbox "(Select All) (Select All)" at bounding box center [352, 539] width 164 height 21
click at [291, 533] on label "(Select All)" at bounding box center [319, 537] width 56 height 18
click at [291, 533] on input "(Select All)" at bounding box center [296, 533] width 11 height 11
checkbox input "true"
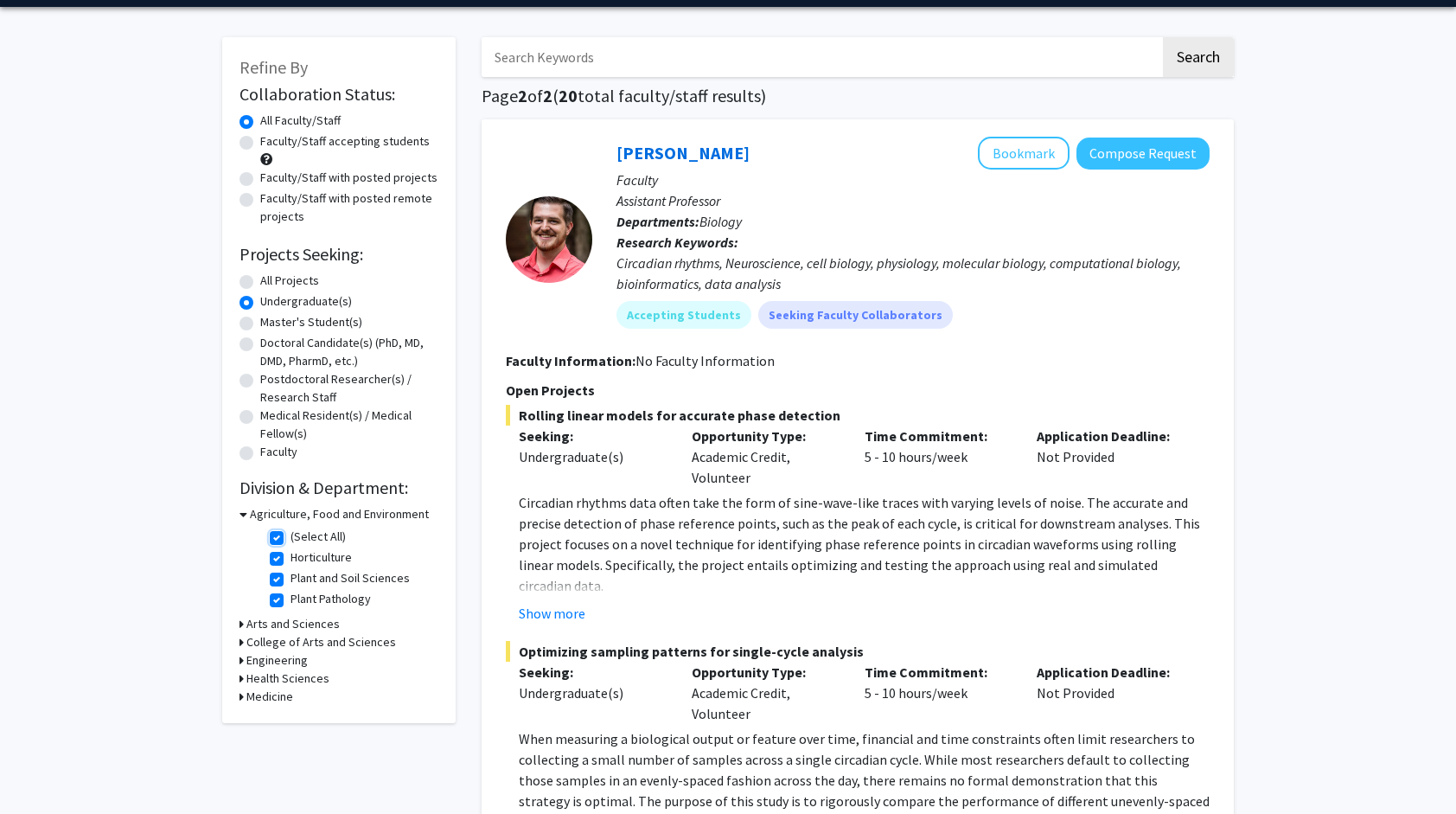
checkbox input "true"
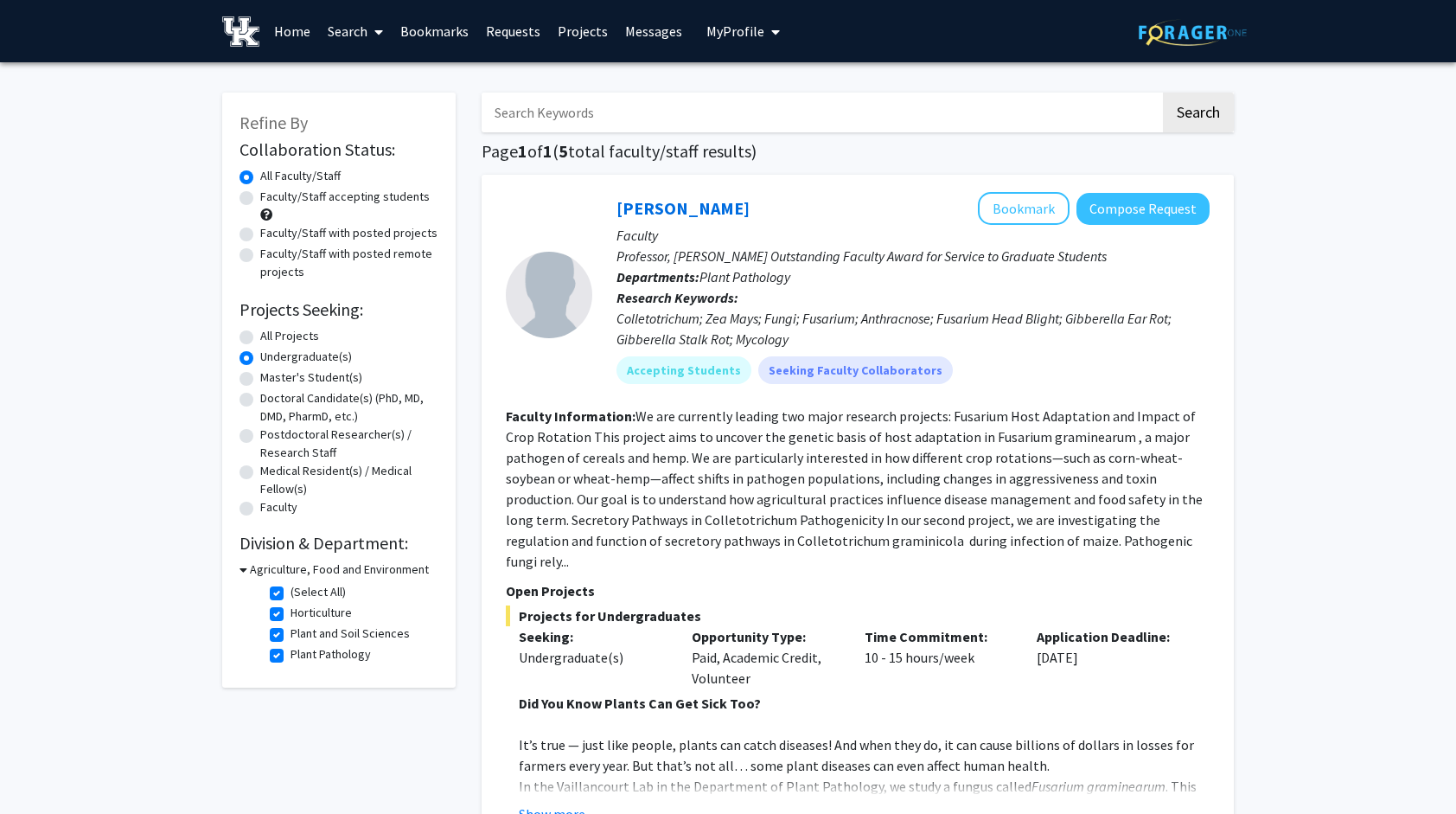
click at [291, 588] on label "(Select All)" at bounding box center [319, 592] width 56 height 18
click at [291, 588] on input "(Select All)" at bounding box center [296, 588] width 11 height 11
checkbox input "false"
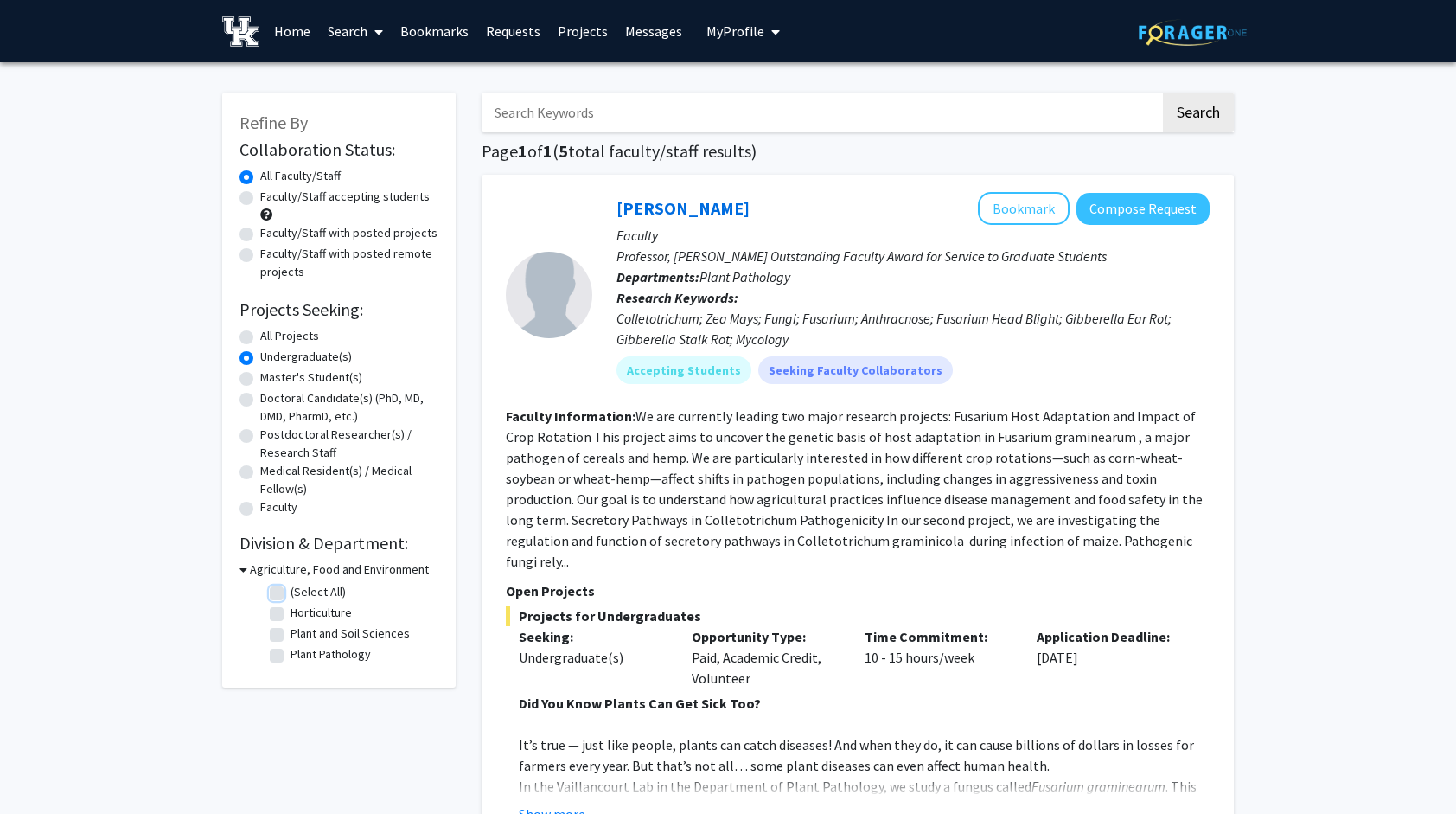
checkbox input "false"
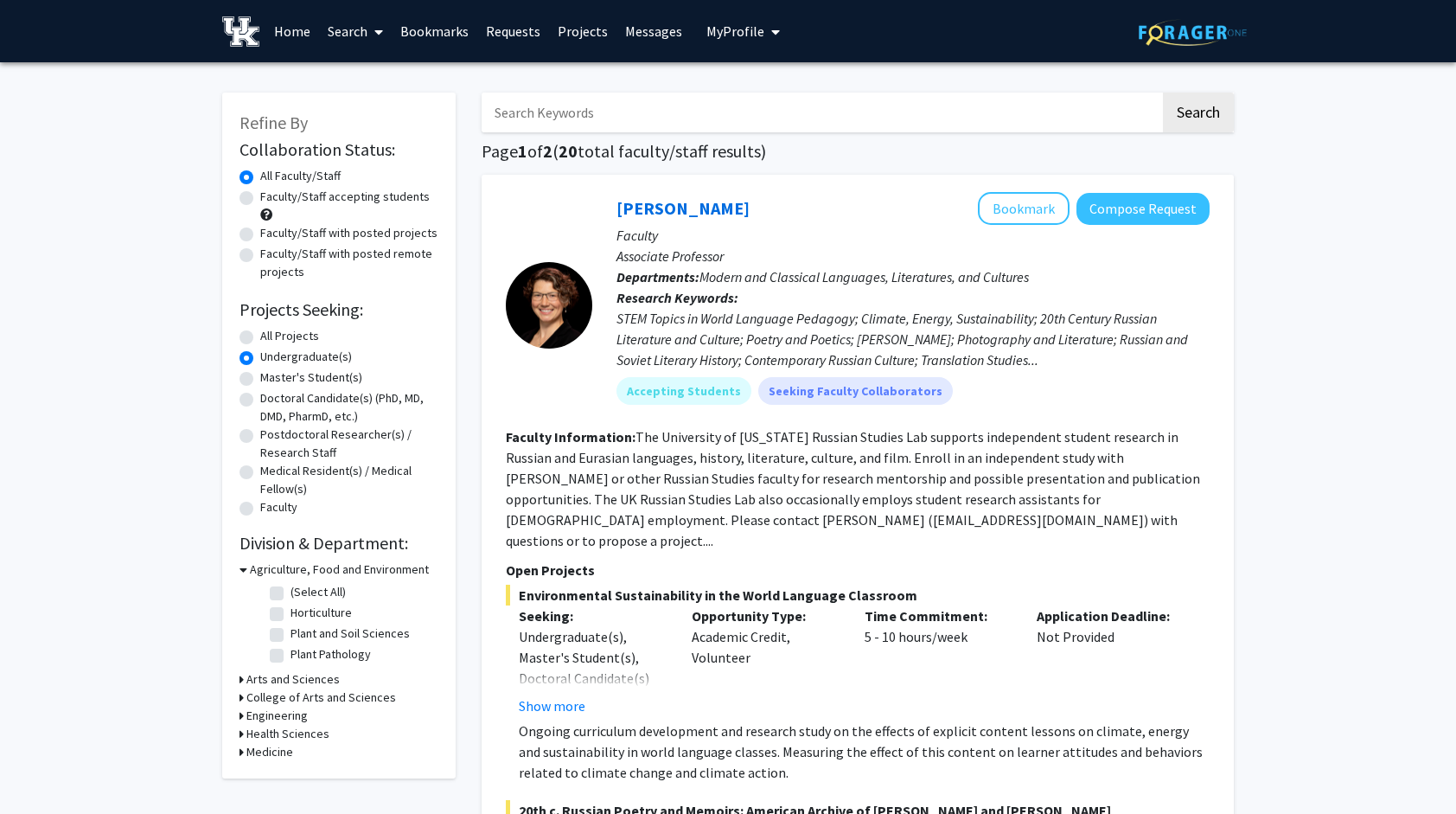
click at [256, 713] on h3 "Engineering" at bounding box center [277, 716] width 62 height 18
click at [291, 740] on label "(Select All)" at bounding box center [319, 738] width 56 height 18
click at [291, 740] on input "(Select All)" at bounding box center [296, 735] width 11 height 11
checkbox input "true"
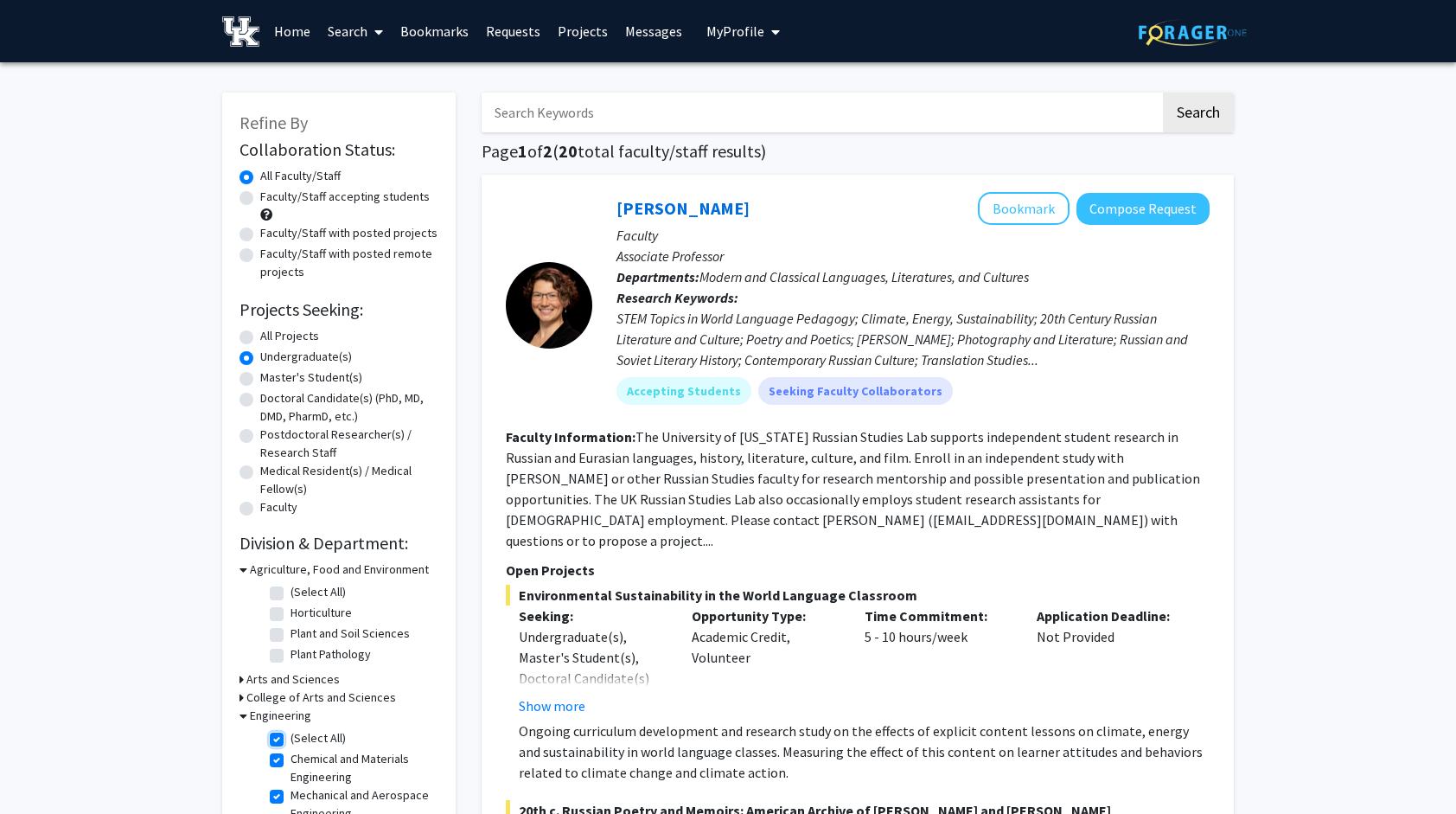
checkbox input "true"
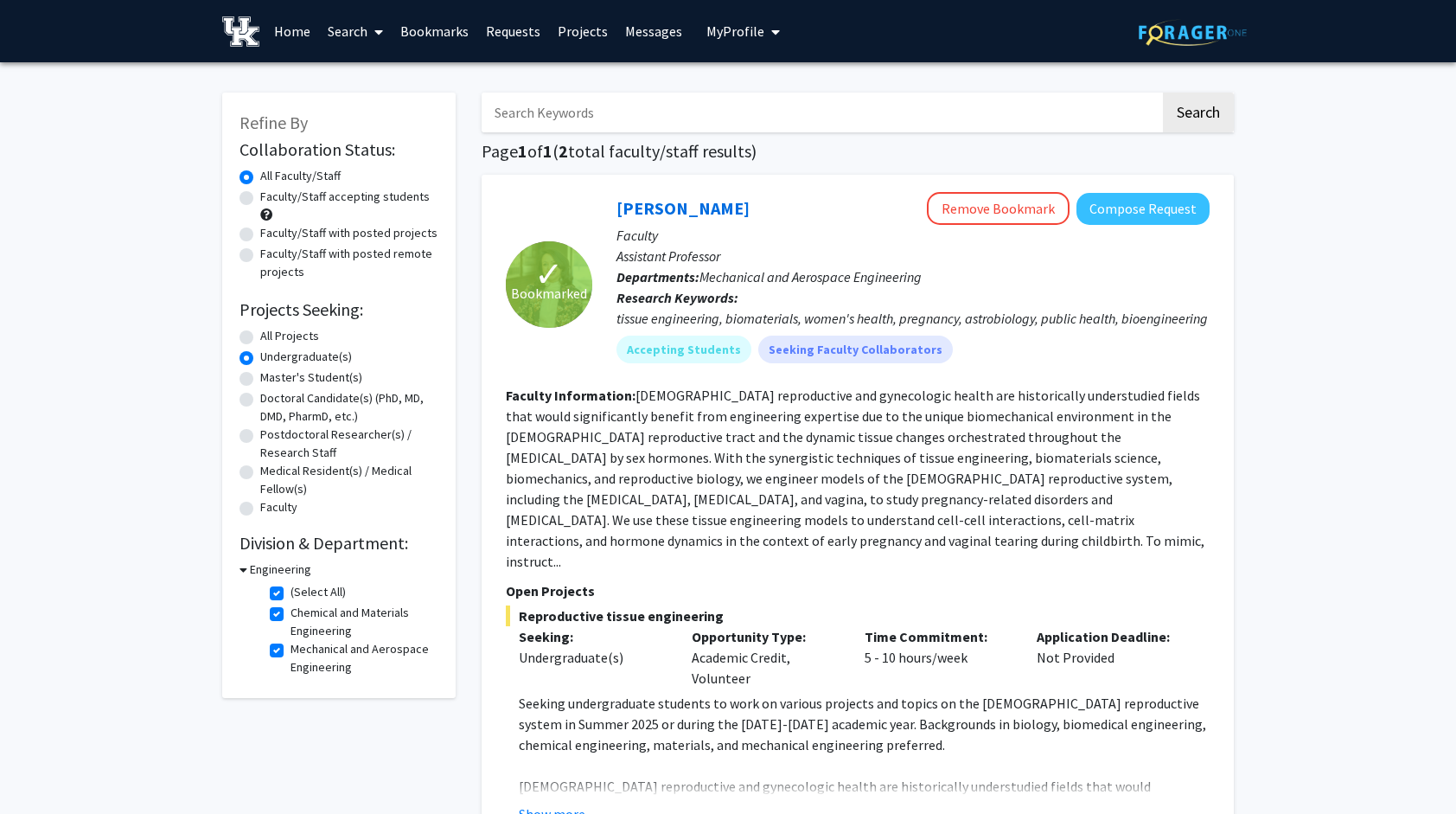
click at [276, 585] on fg-checkbox "(Select All) (Select All)" at bounding box center [352, 593] width 164 height 21
click at [291, 586] on label "(Select All)" at bounding box center [319, 592] width 56 height 18
click at [291, 586] on input "(Select All)" at bounding box center [296, 588] width 11 height 11
checkbox input "false"
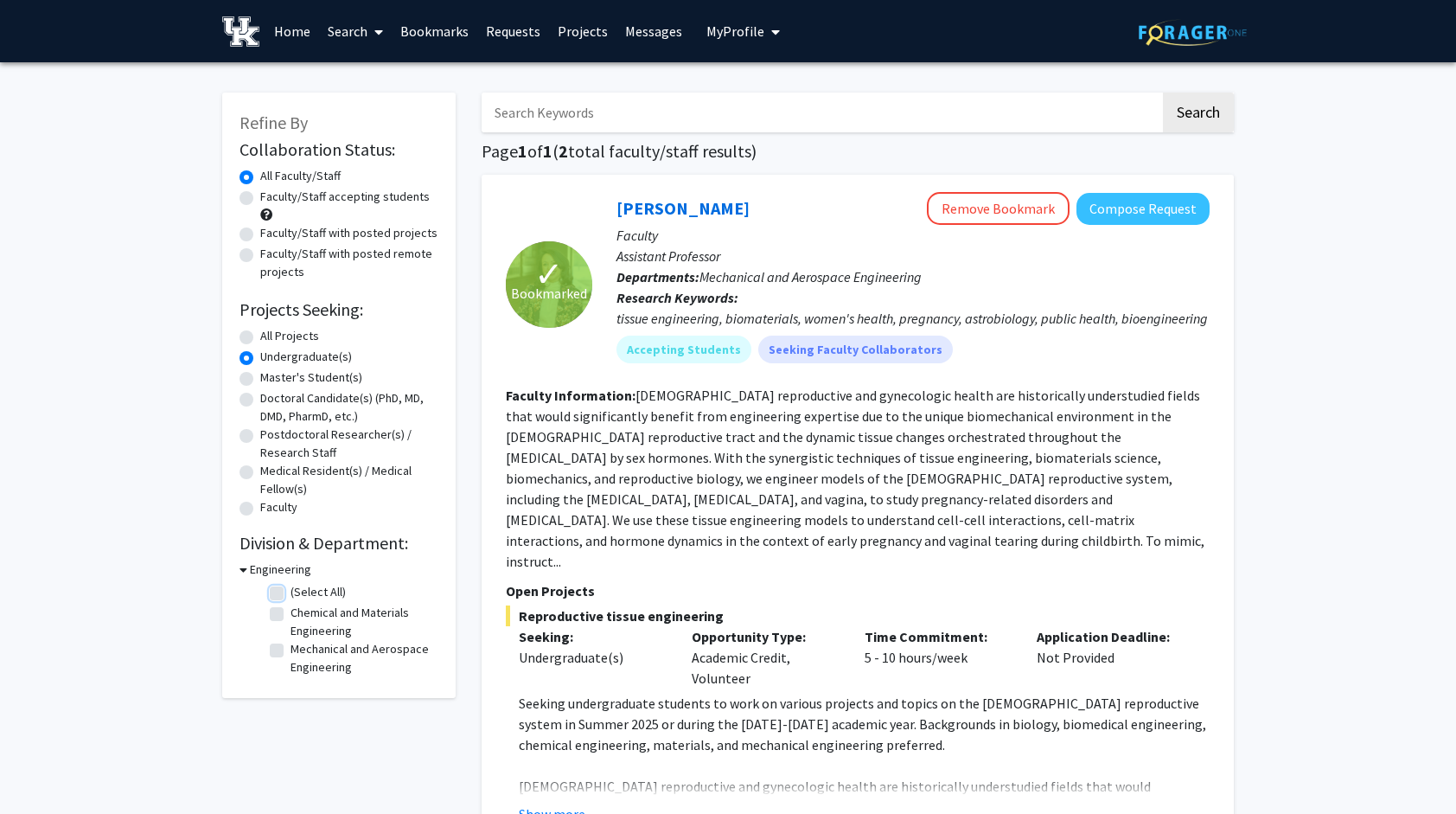
checkbox input "false"
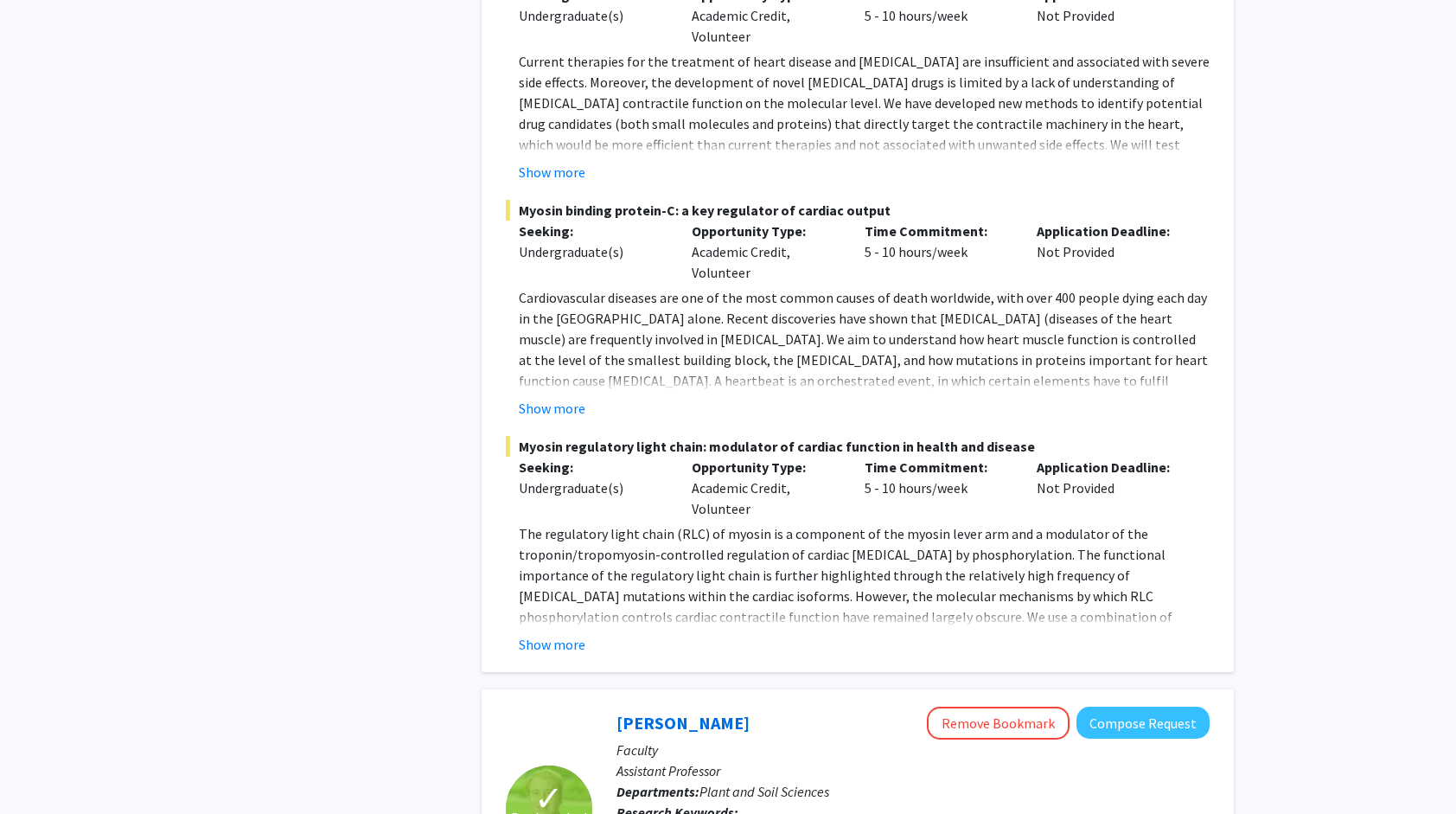
scroll to position [8687, 0]
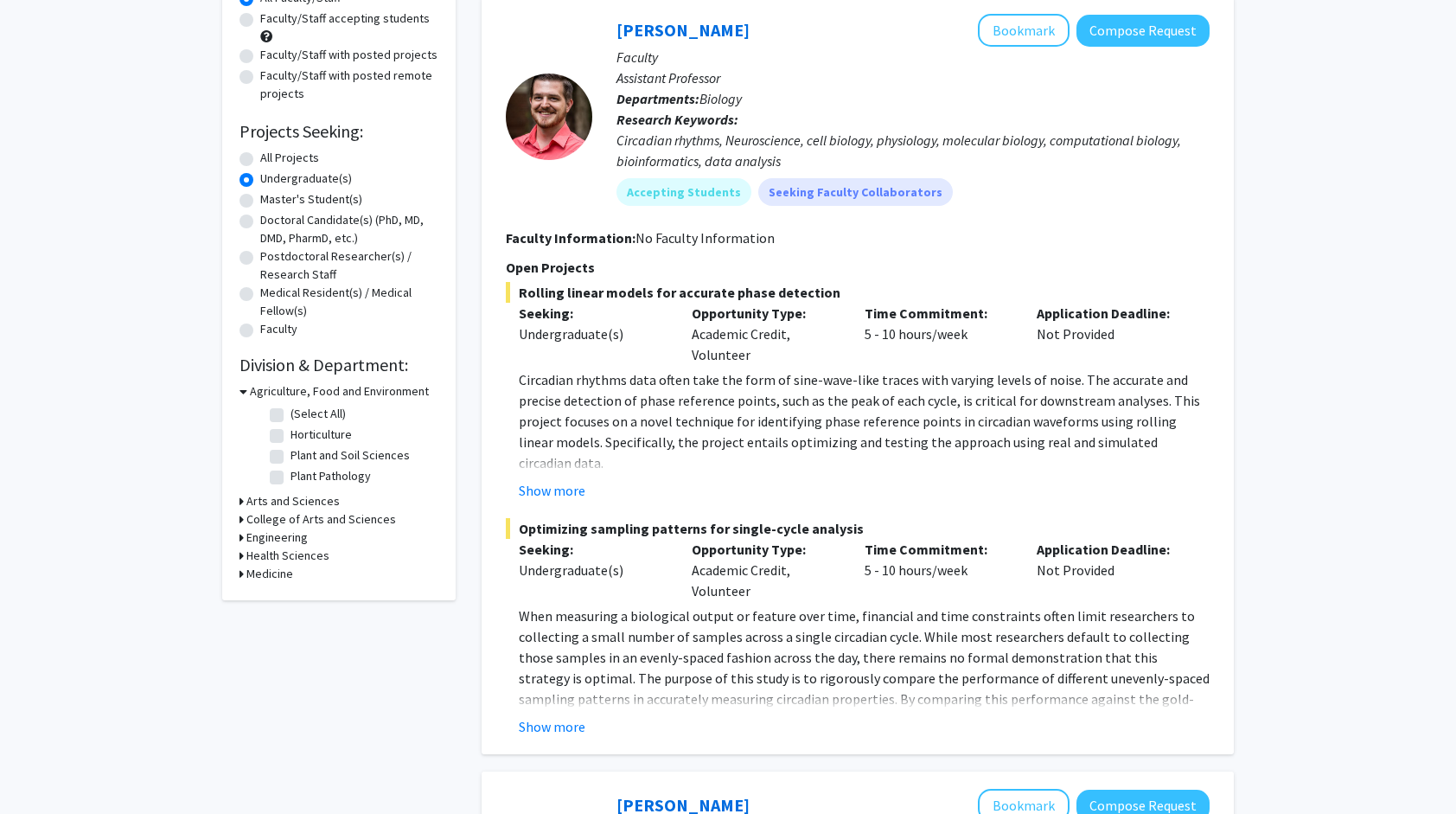
scroll to position [180, 0]
click at [545, 481] on button "Show more" at bounding box center [552, 489] width 67 height 21
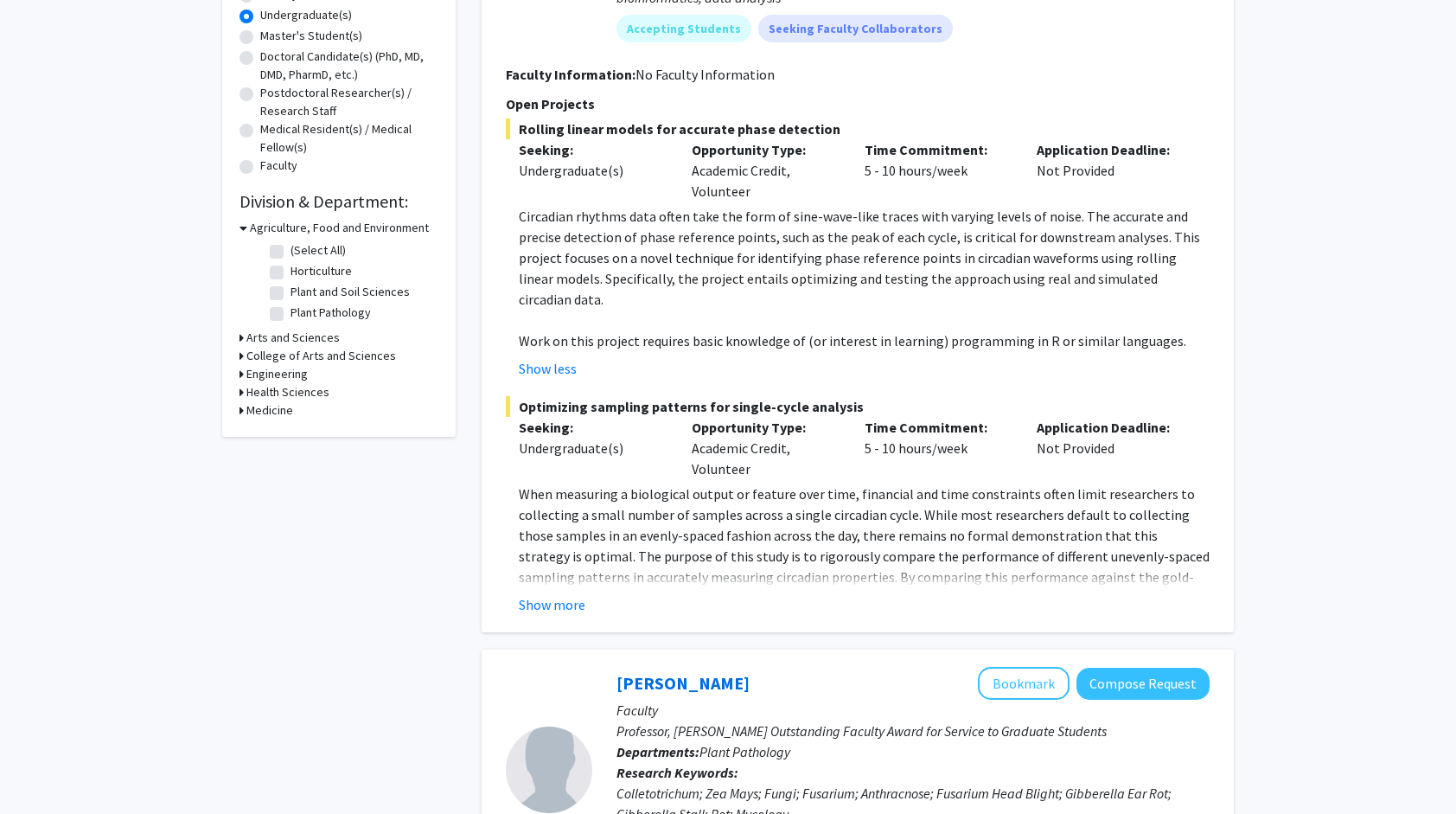
scroll to position [345, 0]
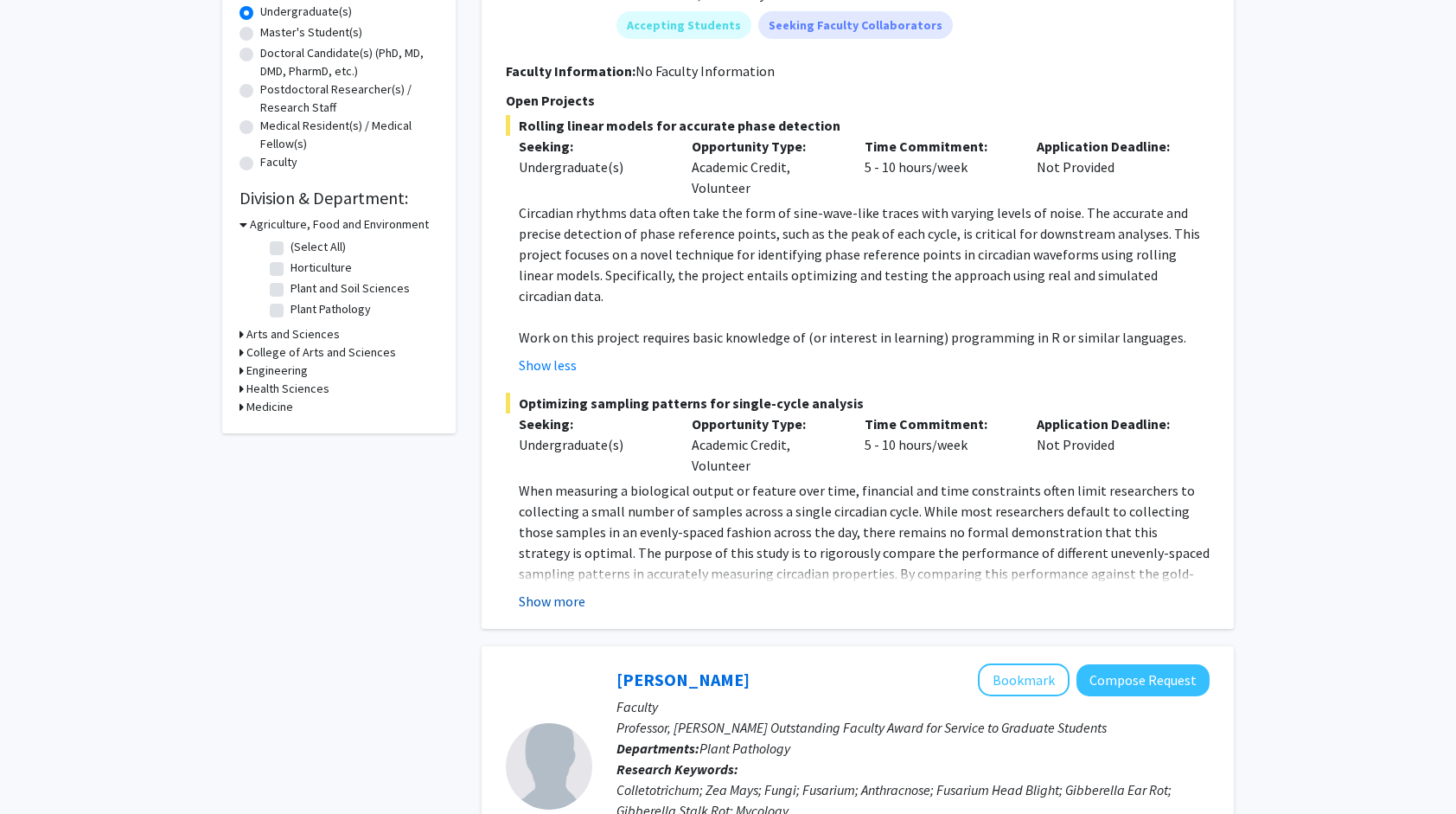
click at [557, 591] on button "Show more" at bounding box center [552, 601] width 67 height 21
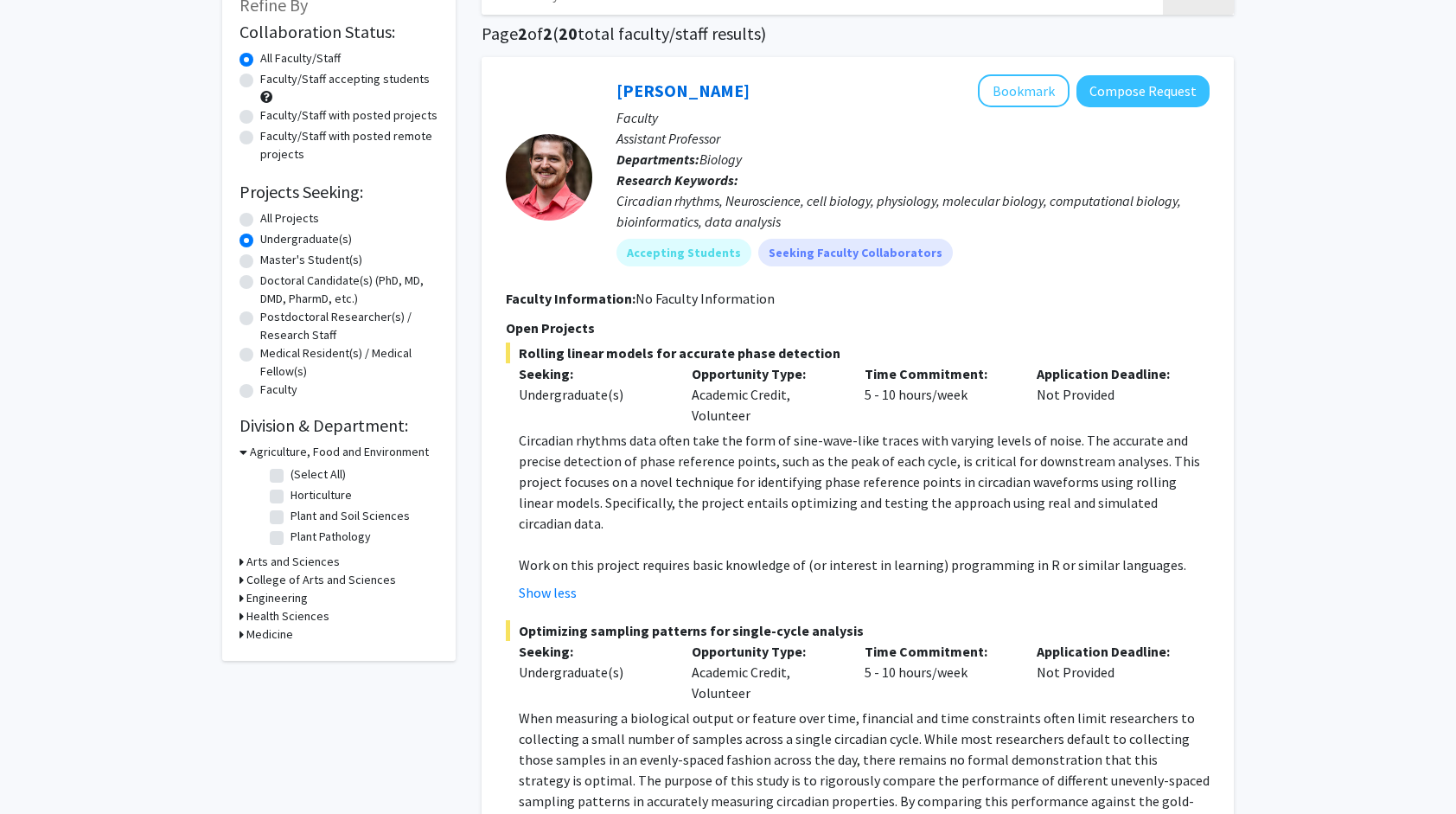
scroll to position [116, 0]
click at [1018, 98] on button "Bookmark" at bounding box center [1024, 92] width 92 height 33
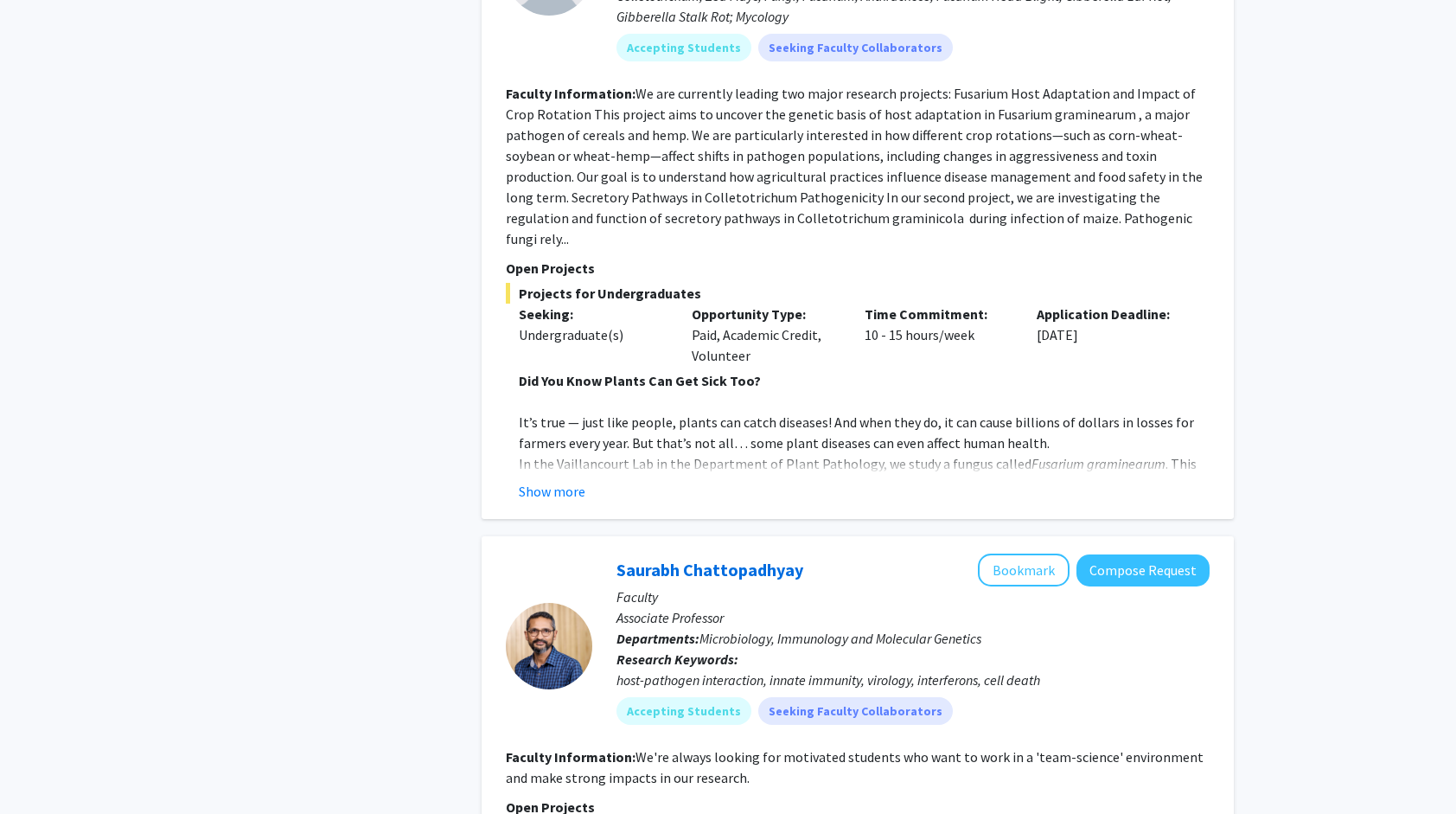
scroll to position [1209, 0]
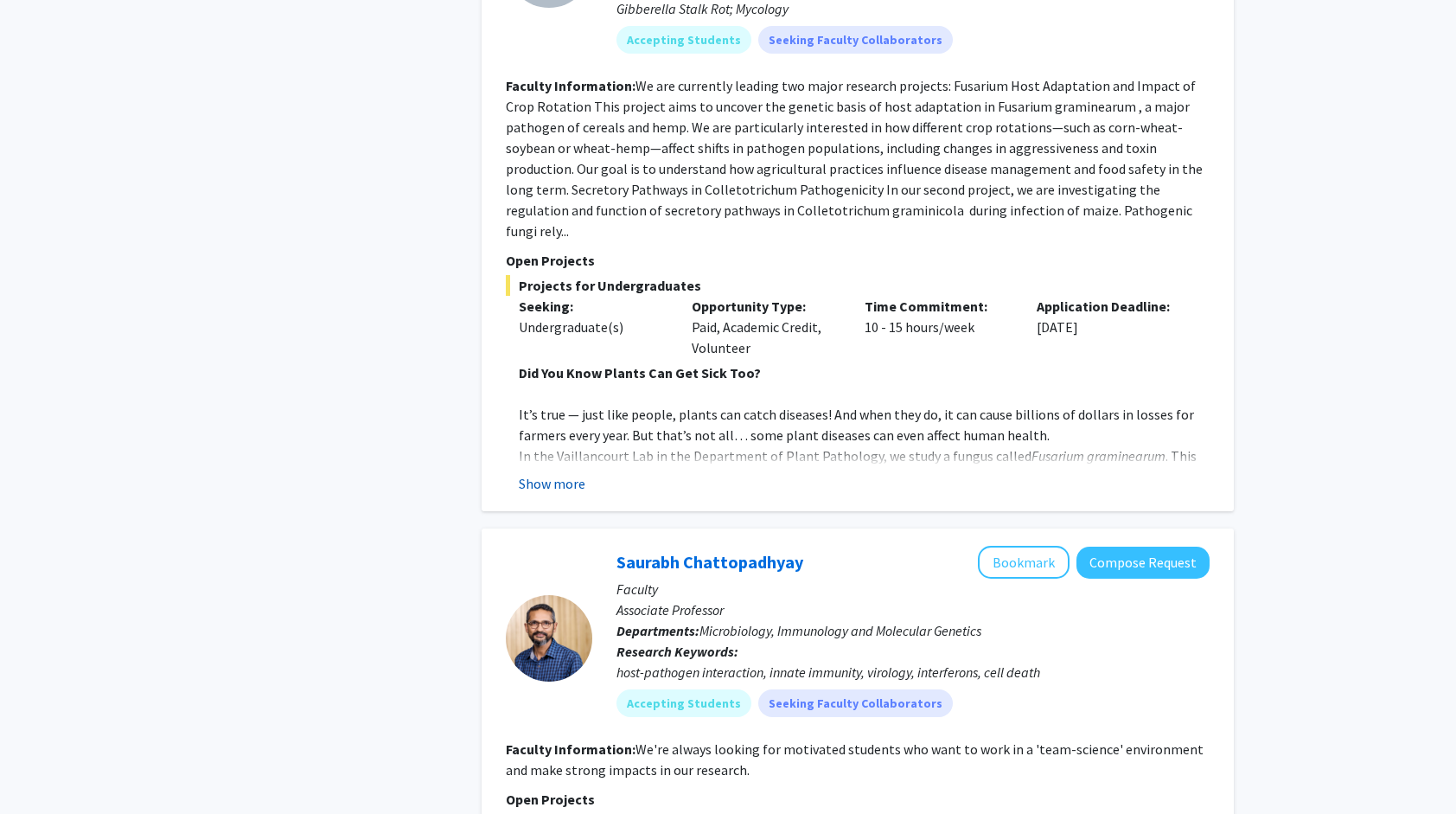
click at [569, 473] on button "Show more" at bounding box center [552, 484] width 67 height 21
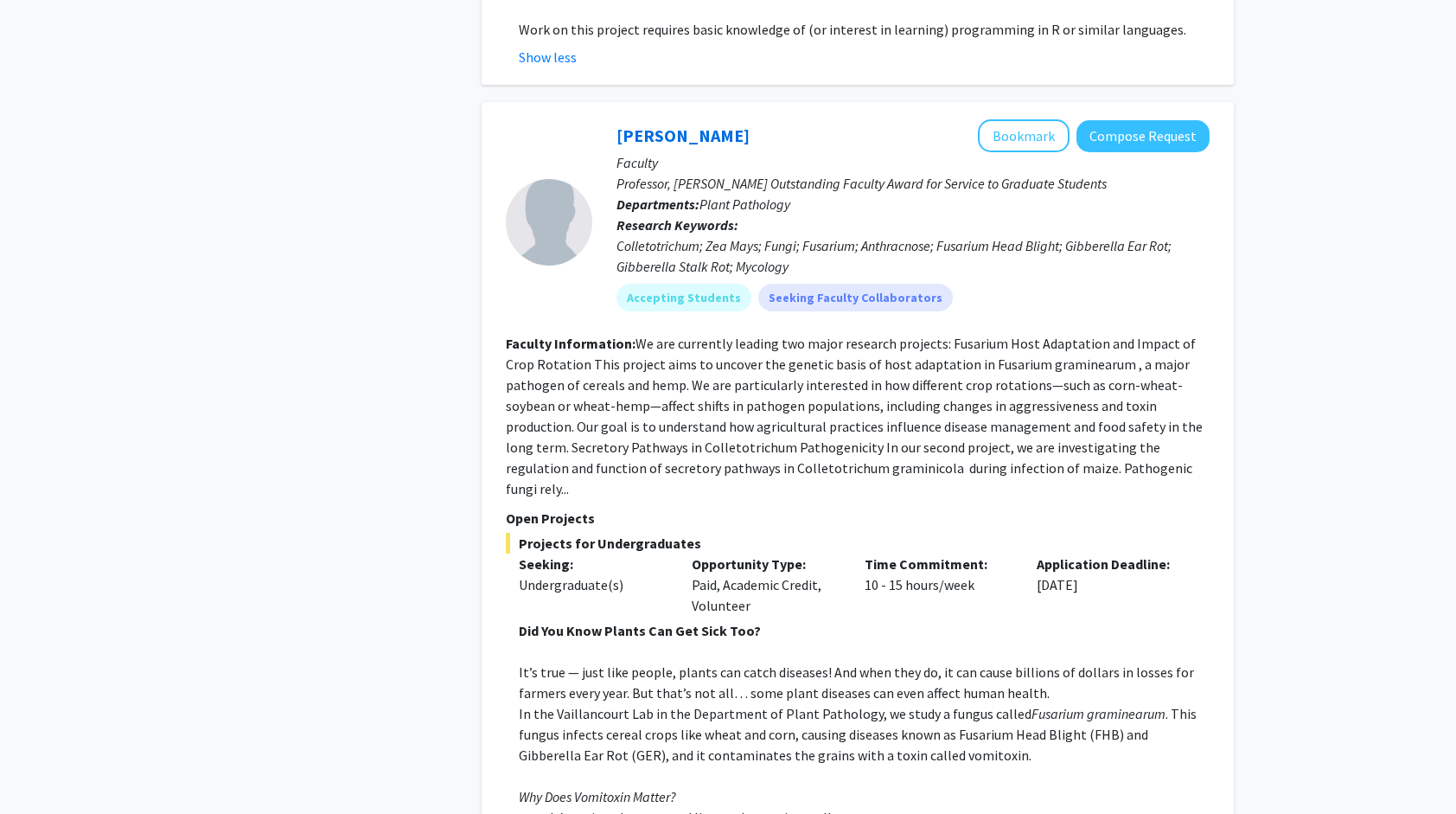
scroll to position [952, 0]
click at [1024, 129] on button "Bookmark" at bounding box center [1024, 136] width 92 height 33
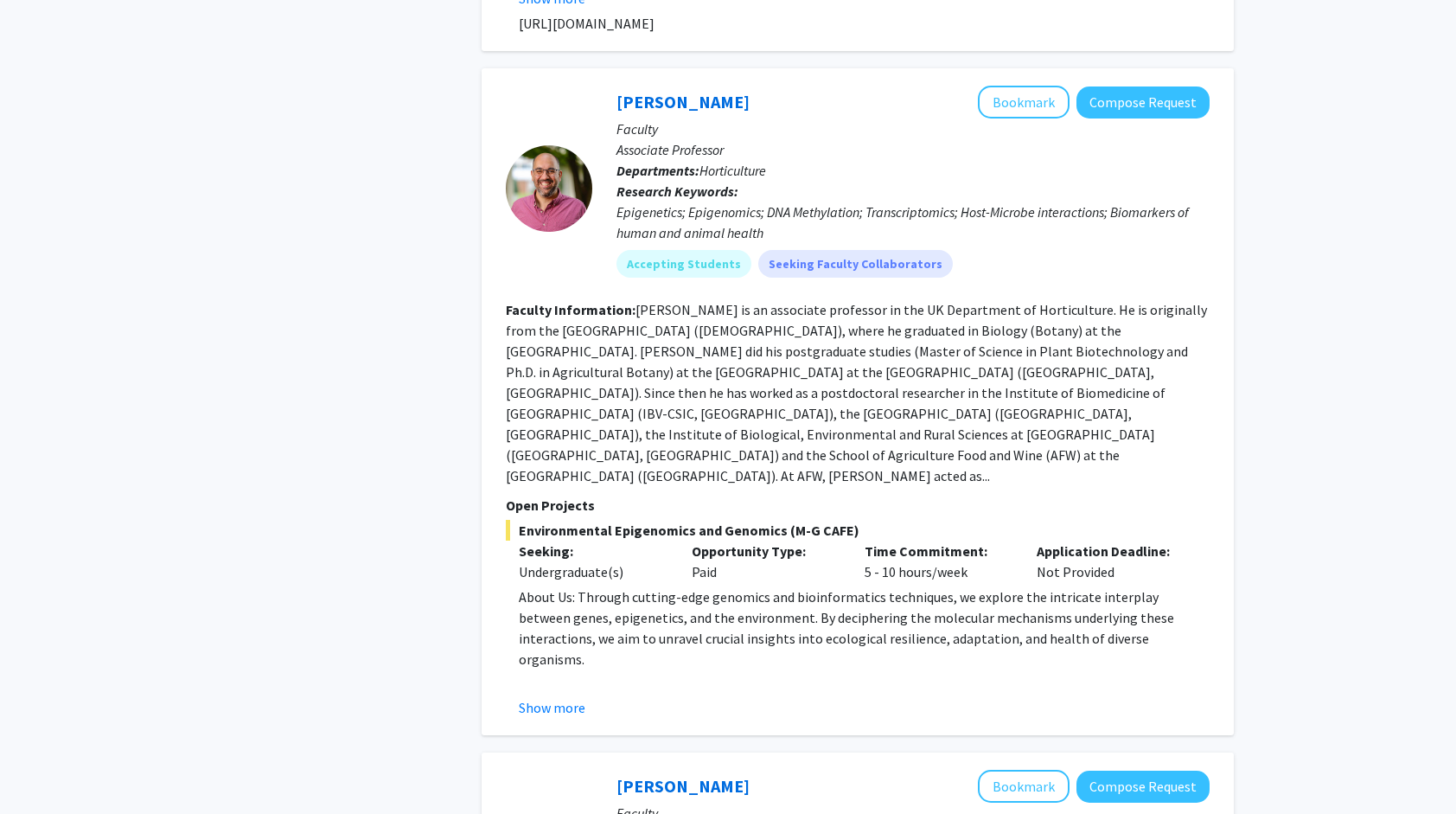
scroll to position [4047, 0]
click at [552, 699] on button "Show more" at bounding box center [552, 710] width 67 height 21
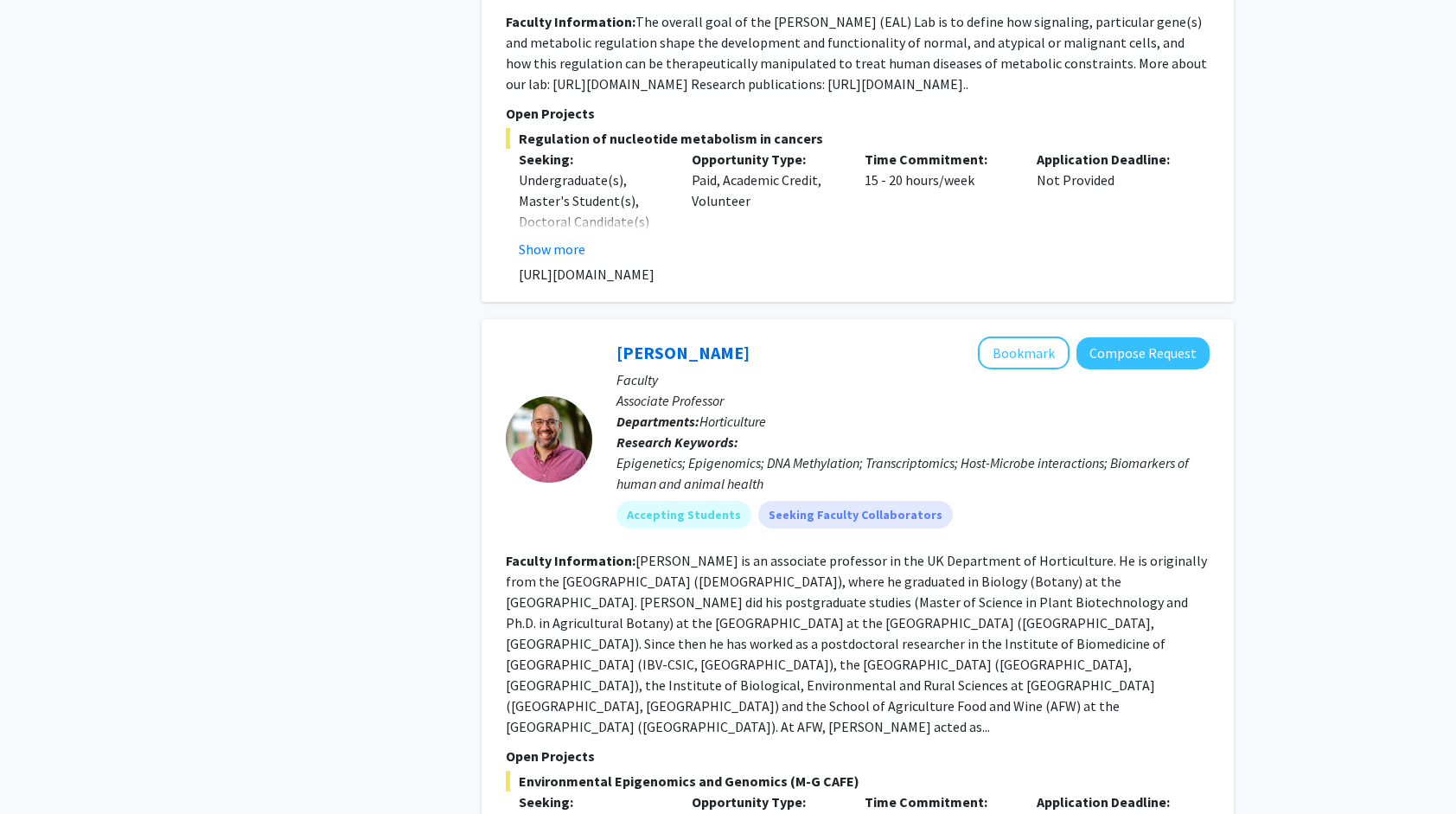
scroll to position [3797, 0]
click at [1044, 338] on button "Bookmark" at bounding box center [1024, 354] width 92 height 33
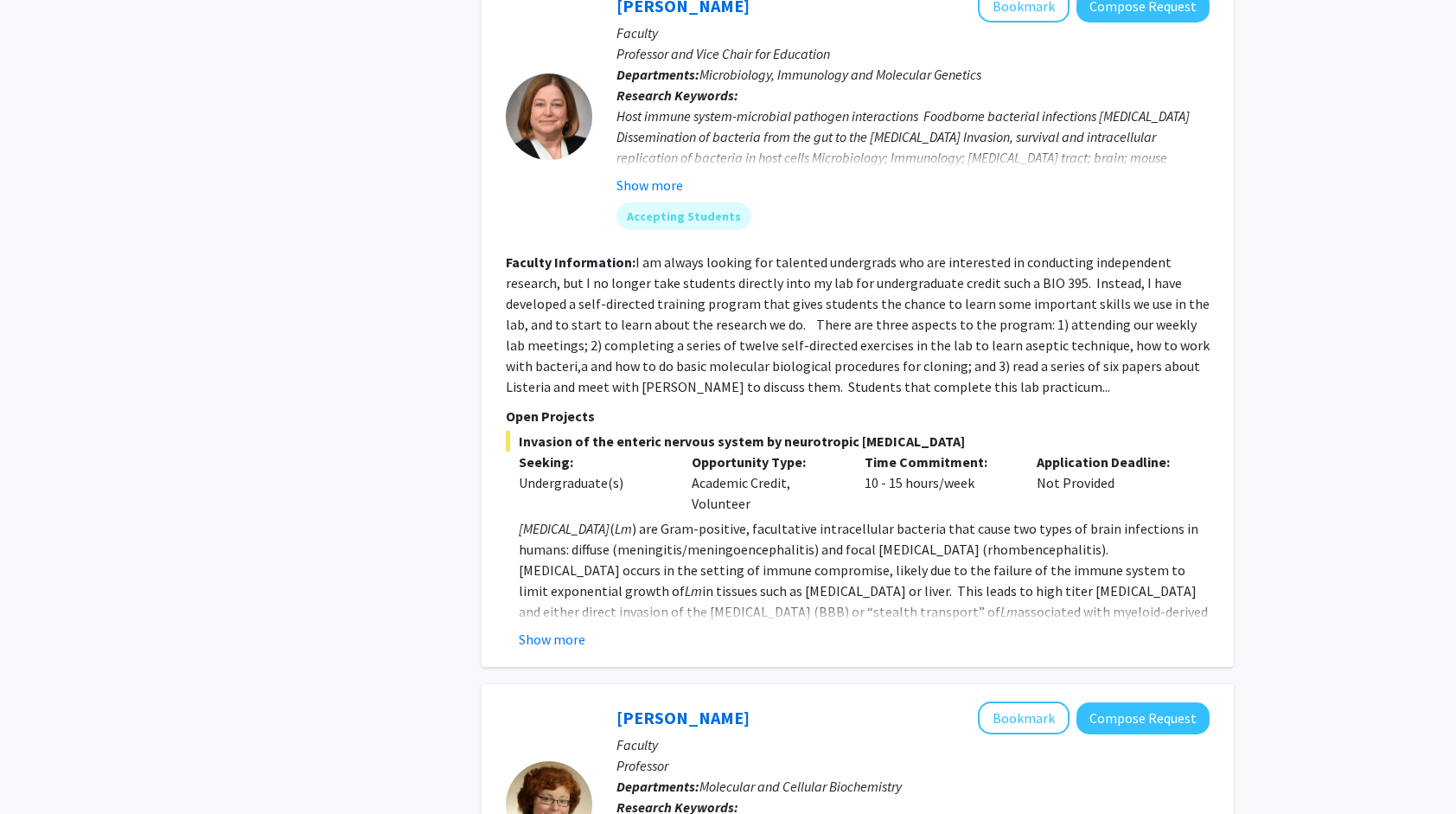
scroll to position [6284, 0]
click at [563, 627] on button "Show more" at bounding box center [552, 638] width 67 height 21
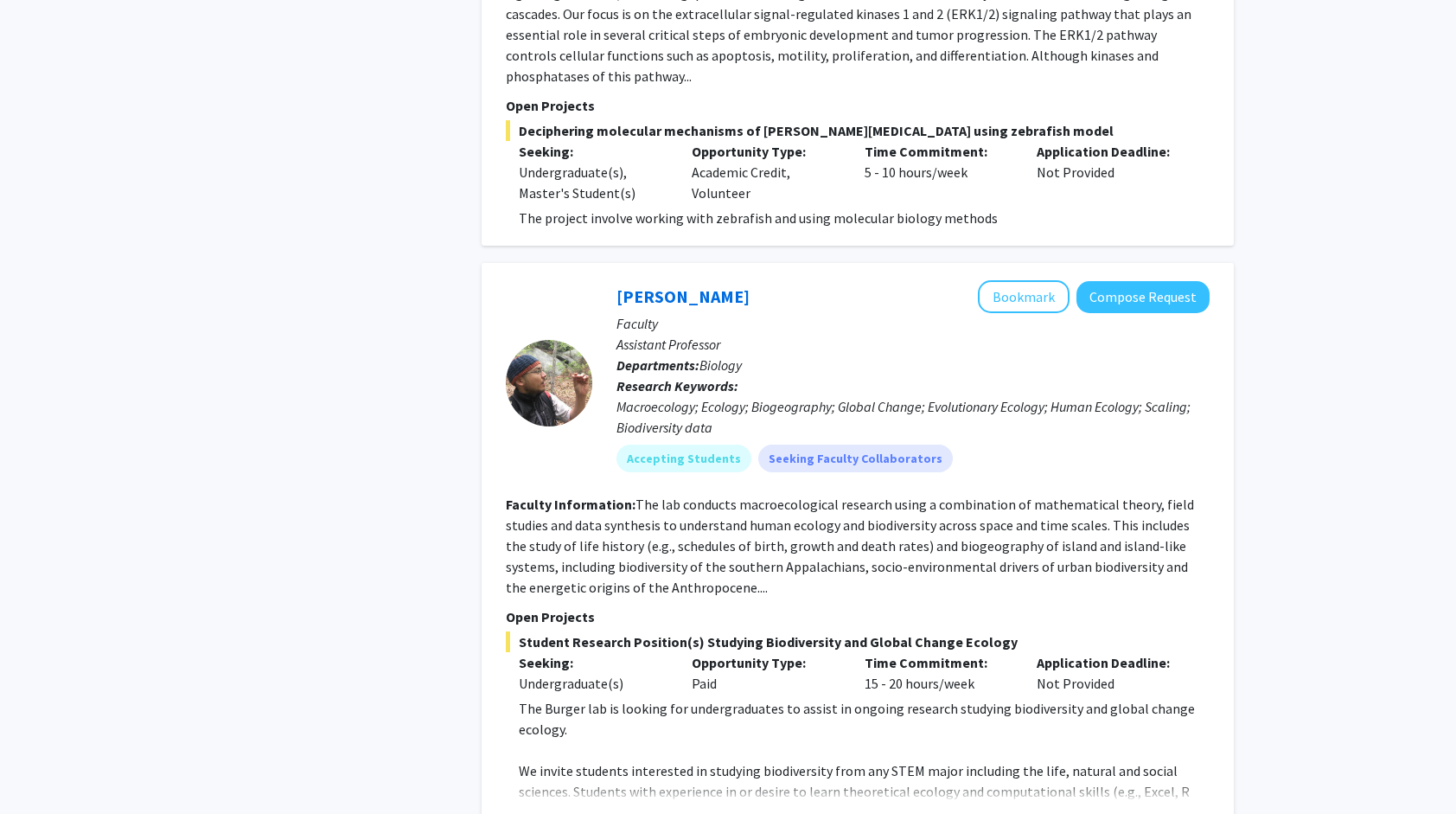
scroll to position [7859, 0]
click at [549, 809] on button "Show more" at bounding box center [552, 819] width 67 height 21
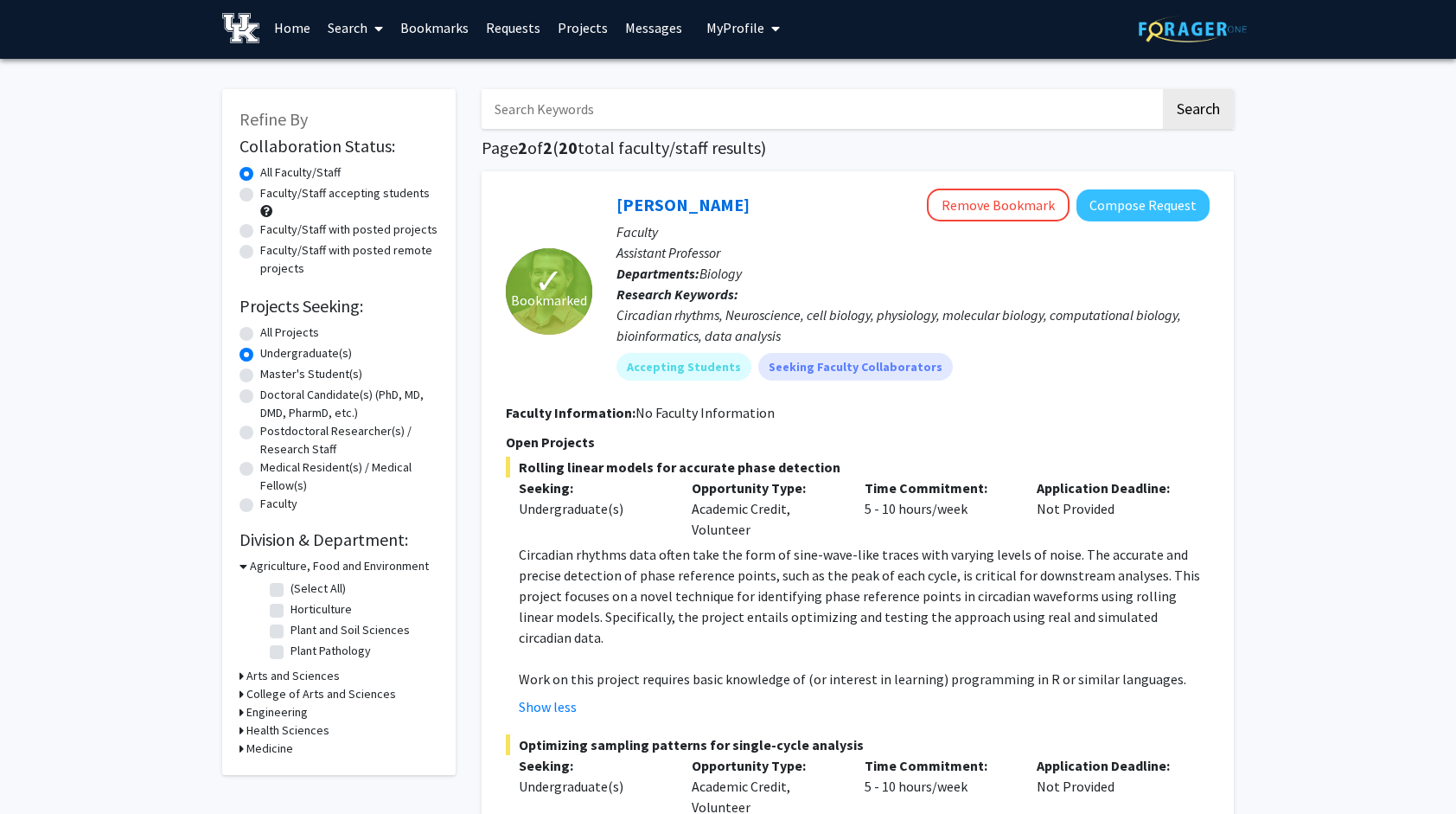
scroll to position [3, 0]
click at [351, 38] on link "Search" at bounding box center [356, 29] width 73 height 61
click at [356, 65] on span "Faculty/Staff" at bounding box center [383, 77] width 127 height 35
radio input "true"
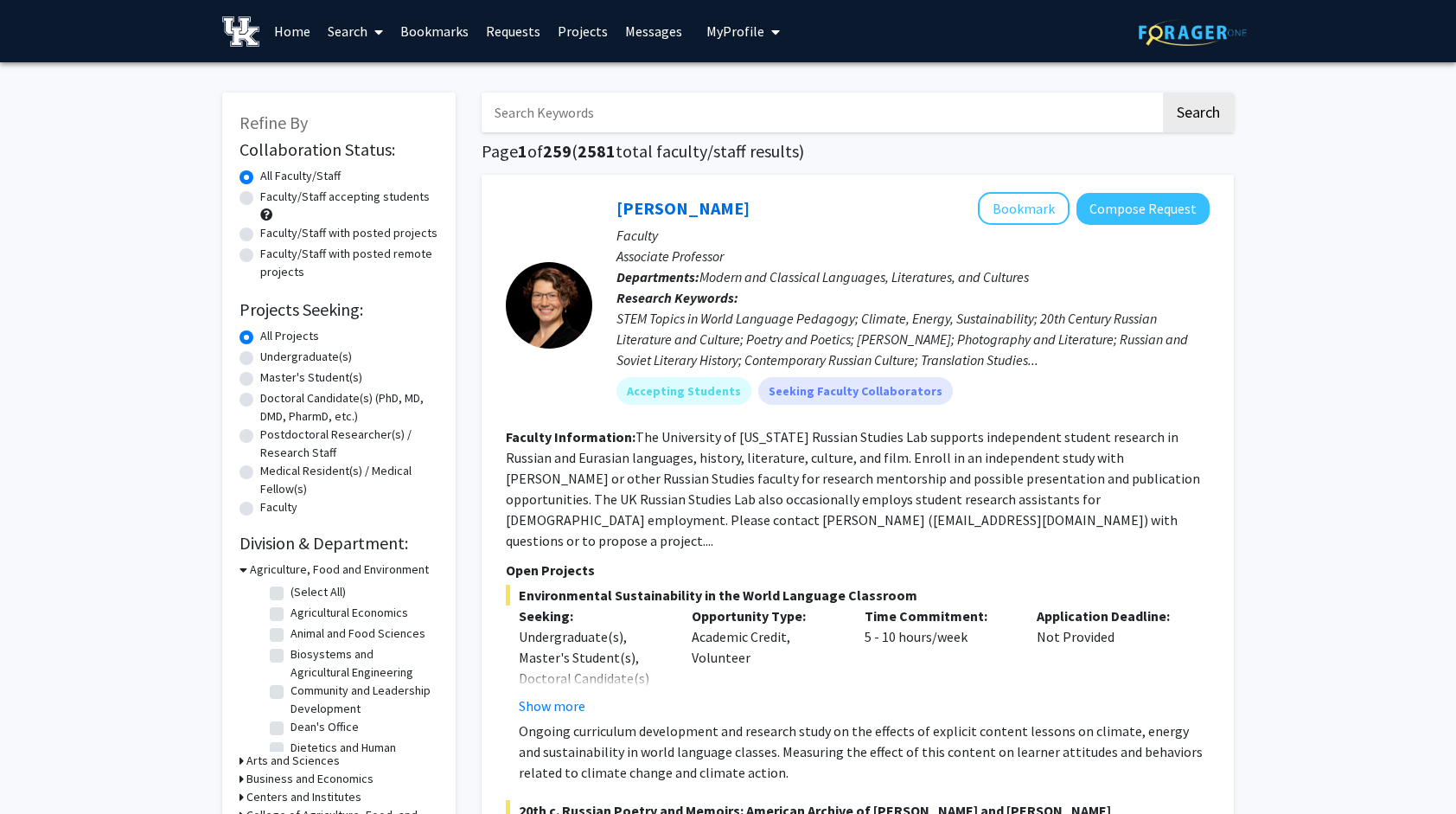
click at [332, 202] on label "Faculty/Staff accepting students" at bounding box center [345, 196] width 169 height 18
click at [272, 199] on input "Faculty/Staff accepting students" at bounding box center [266, 193] width 11 height 11
radio input "true"
click at [651, 111] on input "Search Keywords" at bounding box center [821, 113] width 679 height 40
click at [728, 37] on span "My Profile" at bounding box center [735, 31] width 58 height 17
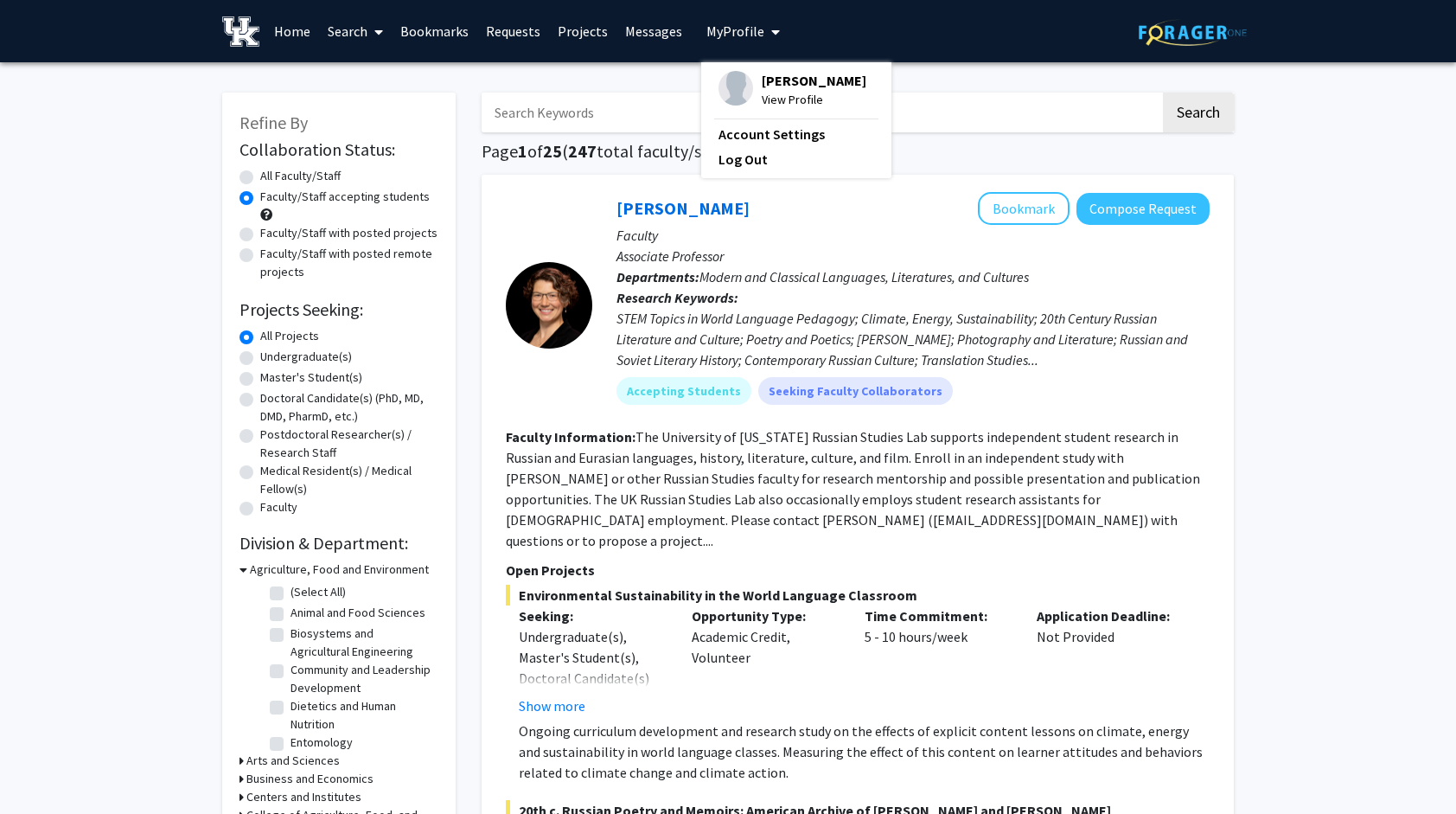
click at [728, 37] on span "My Profile" at bounding box center [735, 31] width 58 height 17
click at [284, 42] on link "Home" at bounding box center [293, 31] width 54 height 61
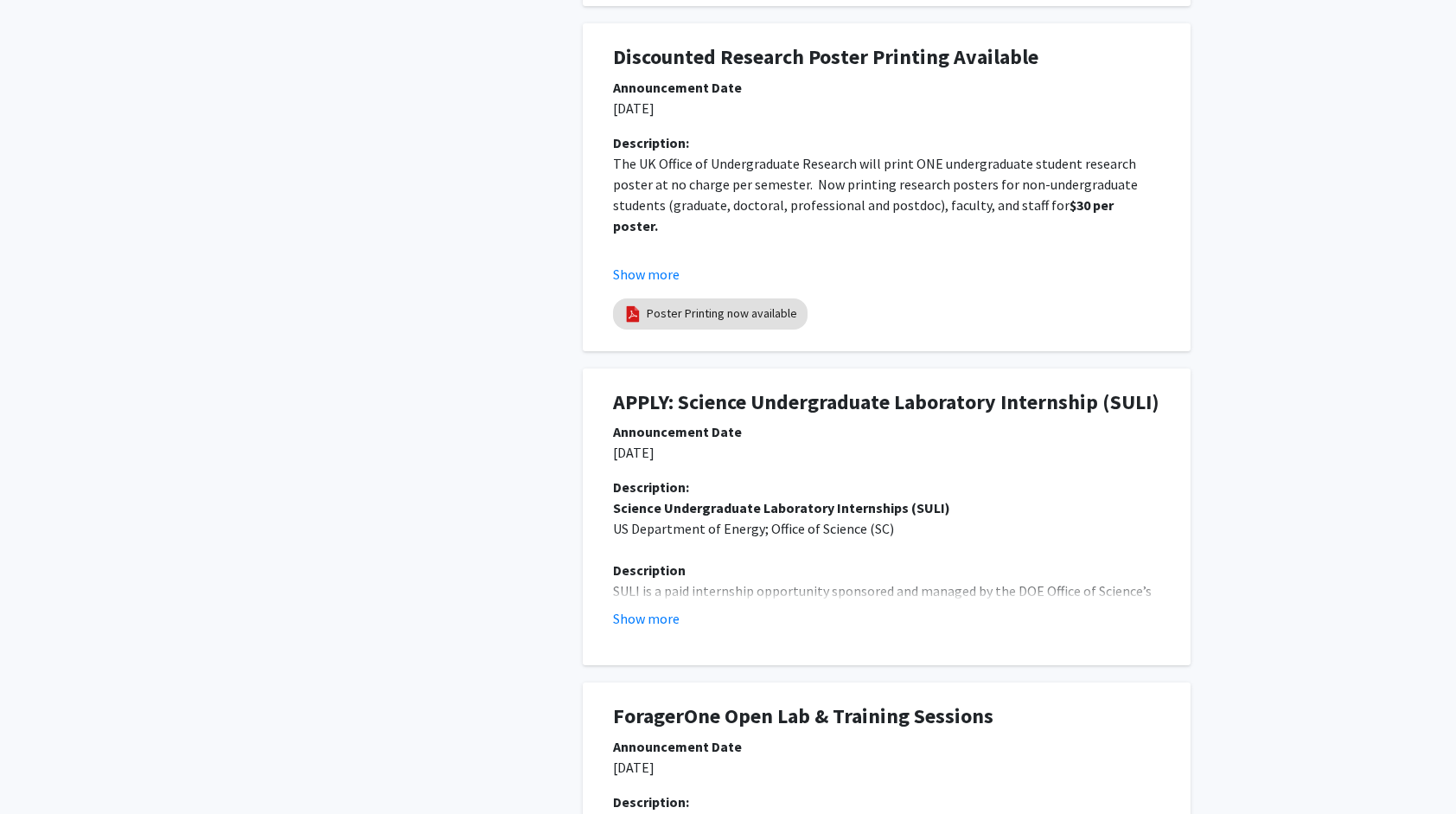
scroll to position [529, 0]
